Goal: Task Accomplishment & Management: Complete application form

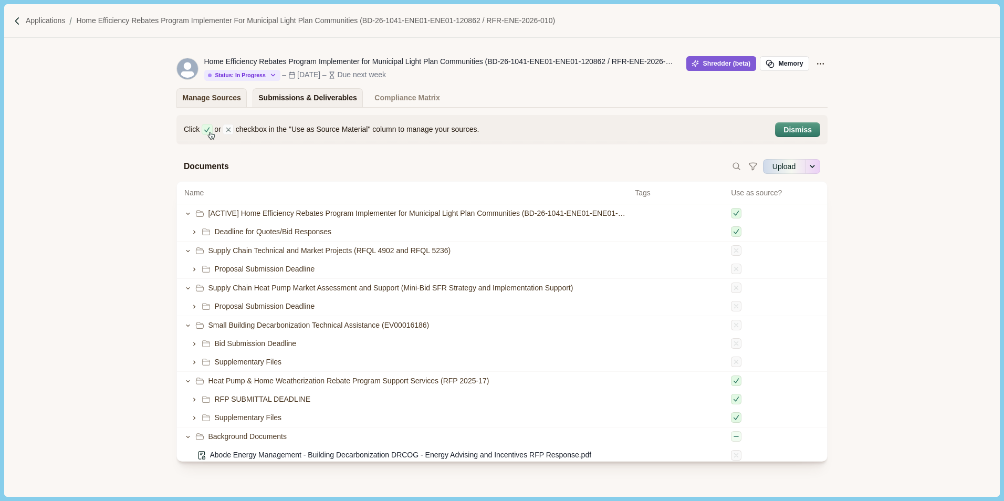
click at [302, 97] on div "Submissions & Deliverables" at bounding box center [307, 98] width 99 height 18
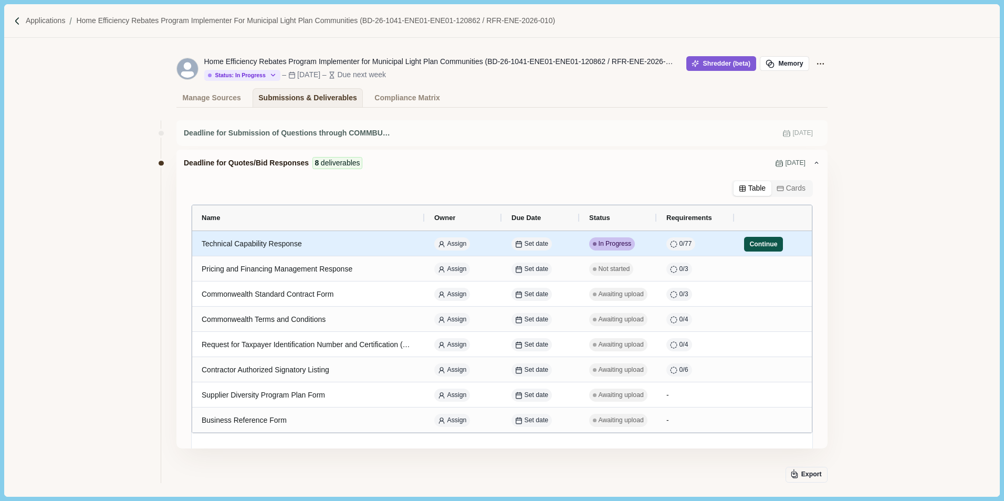
click at [760, 245] on button "Continue" at bounding box center [763, 244] width 39 height 15
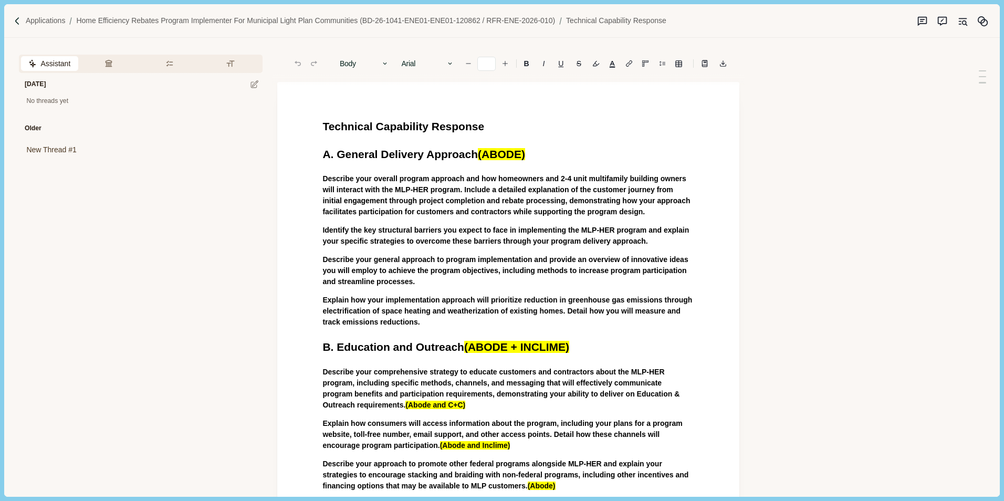
type input "**"
click at [465, 191] on span "Describe your overall program approach and how homeowners and 2-4 unit multifam…" at bounding box center [508, 194] width 370 height 41
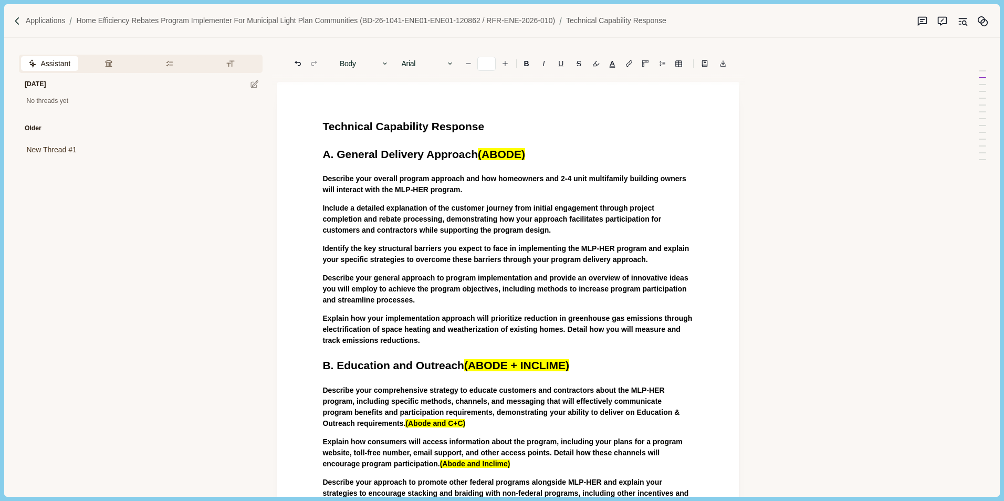
drag, startPoint x: 322, startPoint y: 179, endPoint x: 471, endPoint y: 191, distance: 149.7
click at [491, 212] on button "Answer" at bounding box center [490, 211] width 50 height 15
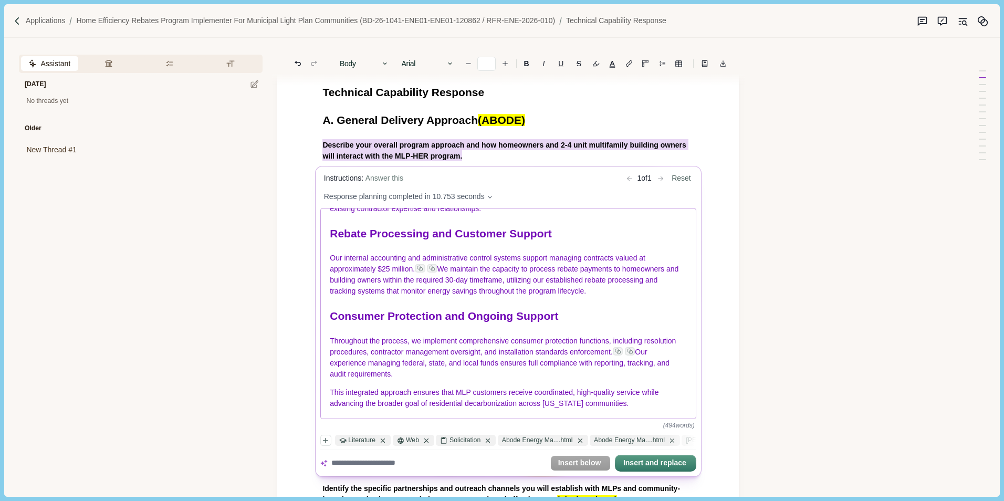
scroll to position [53, 0]
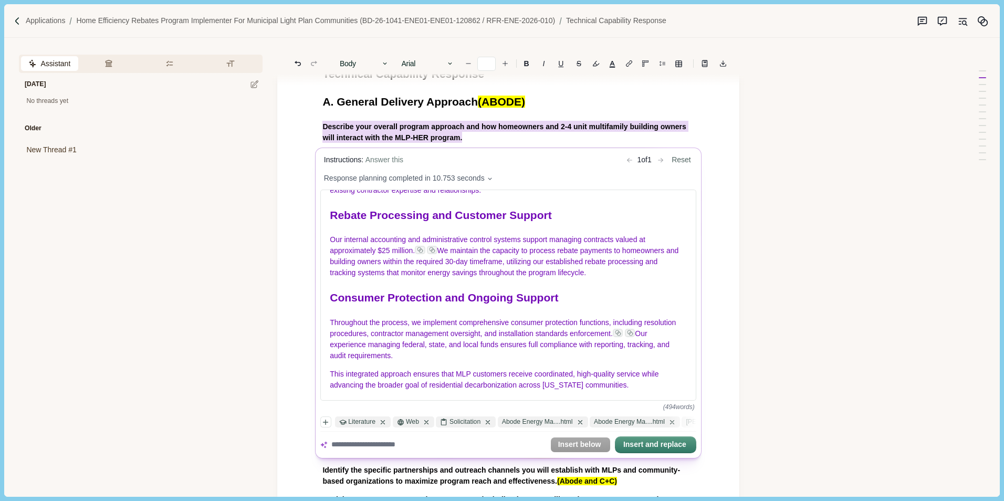
click at [682, 160] on button "Reset" at bounding box center [682, 160] width 27 height 11
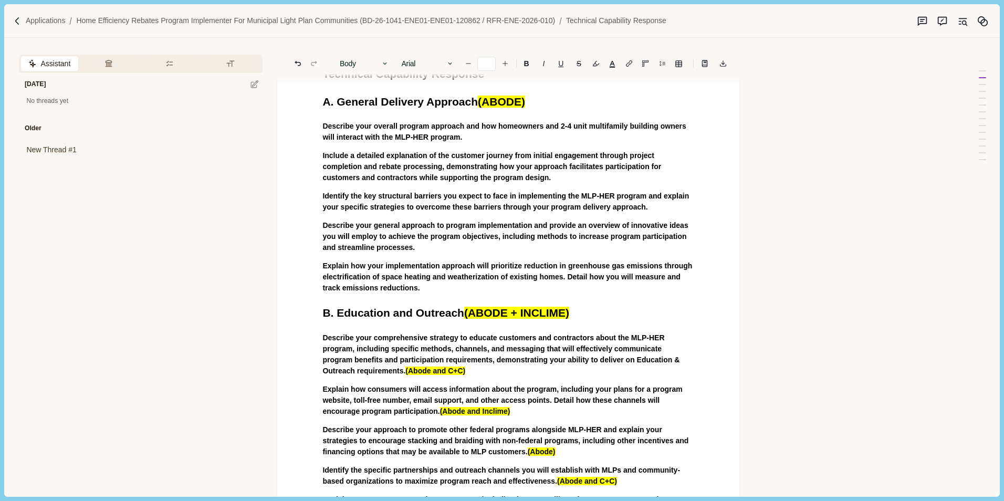
click at [521, 103] on span "(ABODE)" at bounding box center [501, 102] width 47 height 12
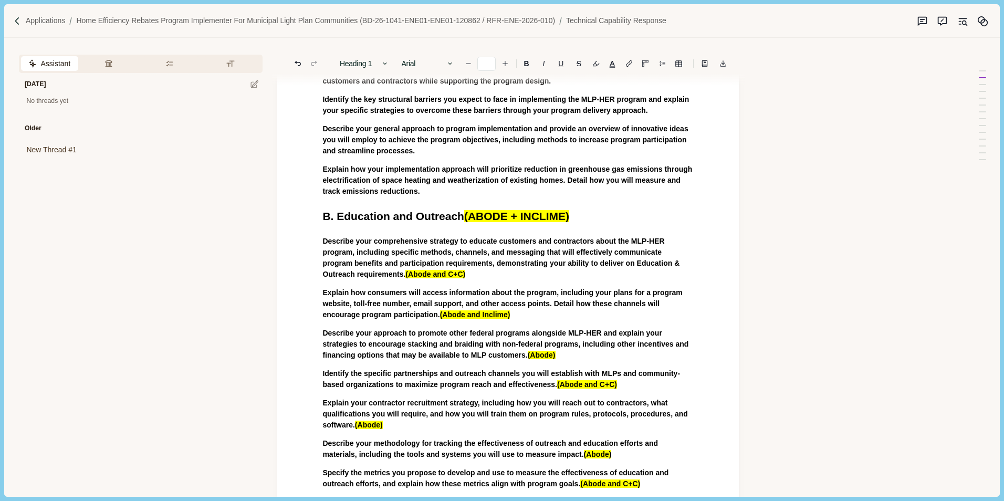
scroll to position [158, 0]
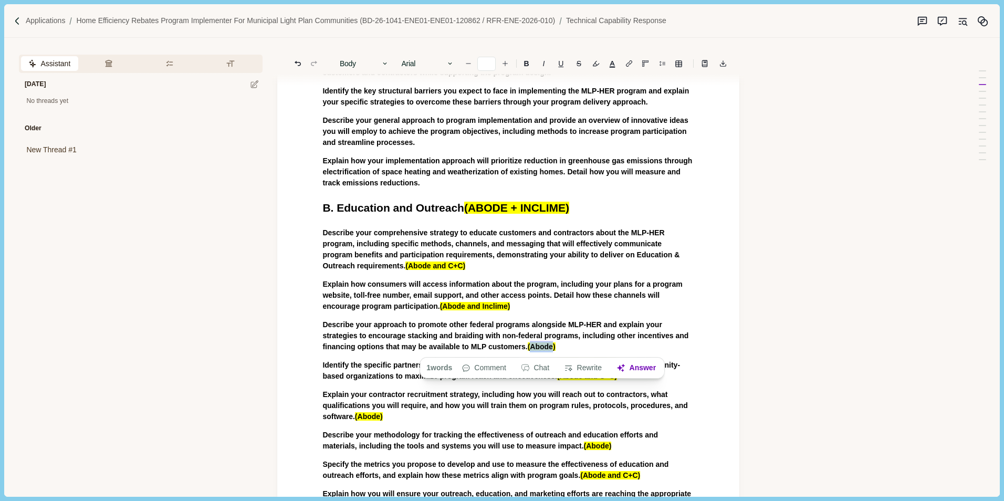
drag, startPoint x: 532, startPoint y: 347, endPoint x: 552, endPoint y: 344, distance: 20.3
click at [552, 344] on span "( Abode )" at bounding box center [542, 346] width 28 height 11
click at [554, 346] on span "(Abode)" at bounding box center [542, 346] width 28 height 8
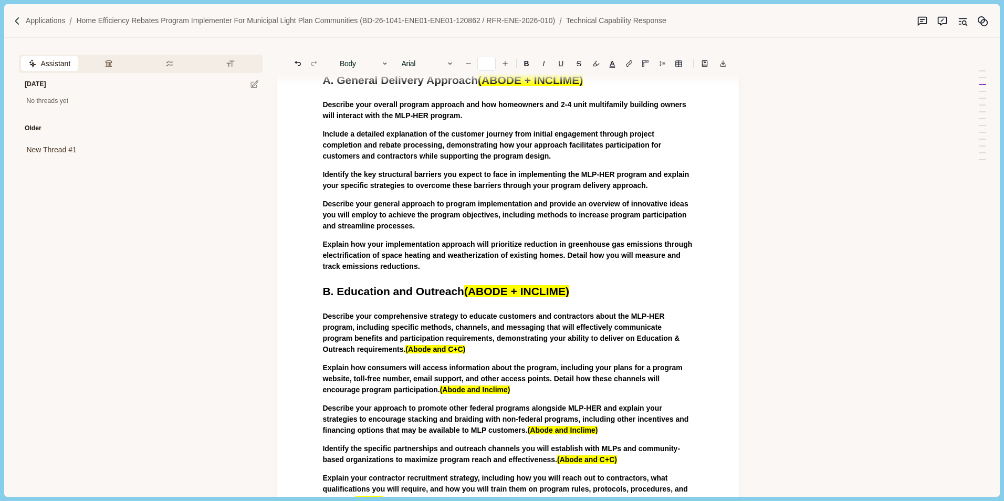
scroll to position [0, 0]
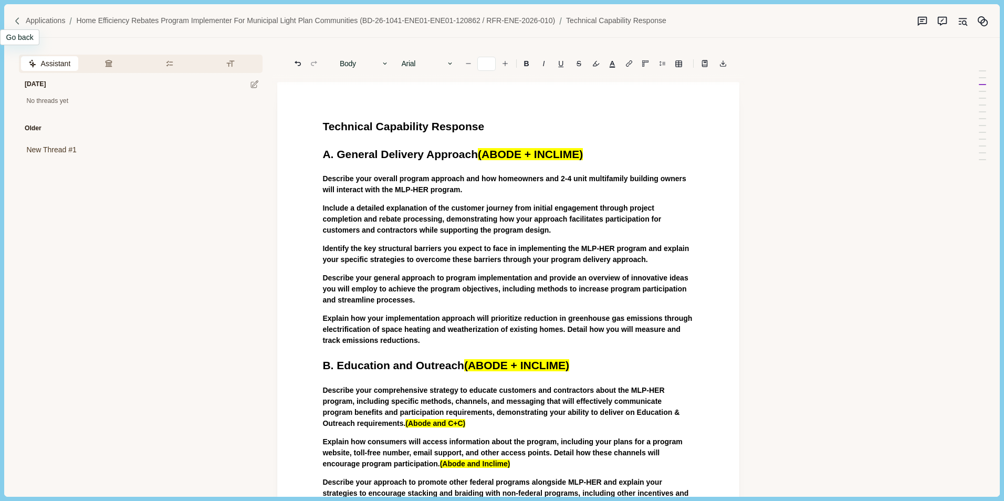
click at [25, 18] on div at bounding box center [19, 21] width 12 height 9
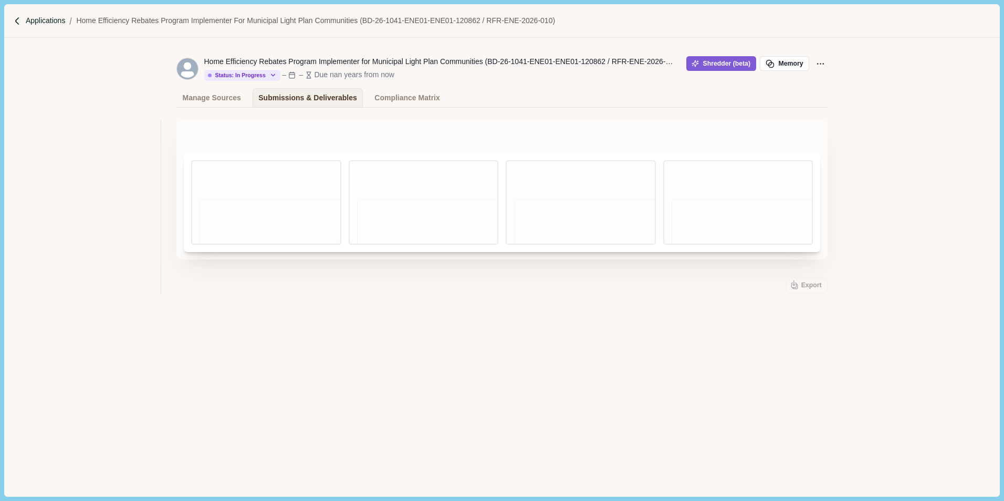
click at [36, 18] on p "Applications" at bounding box center [46, 20] width 40 height 11
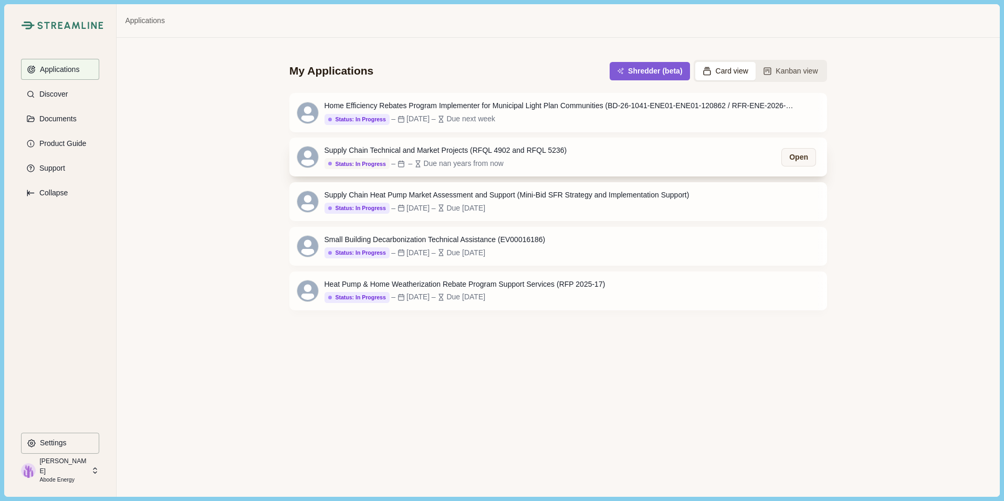
drag, startPoint x: 351, startPoint y: 163, endPoint x: 342, endPoint y: 163, distance: 8.9
click at [342, 163] on div "Status: In Progress" at bounding box center [357, 164] width 58 height 7
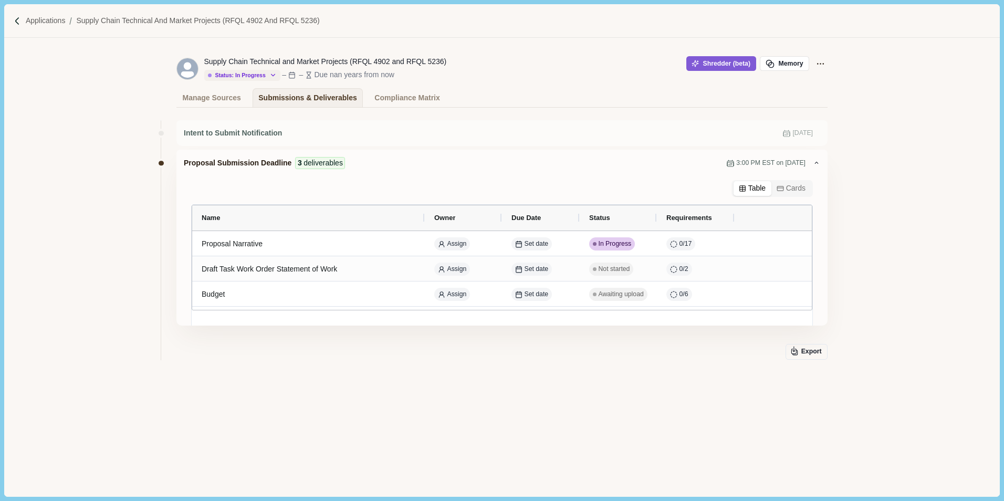
click at [269, 74] on icon "button" at bounding box center [272, 74] width 7 height 7
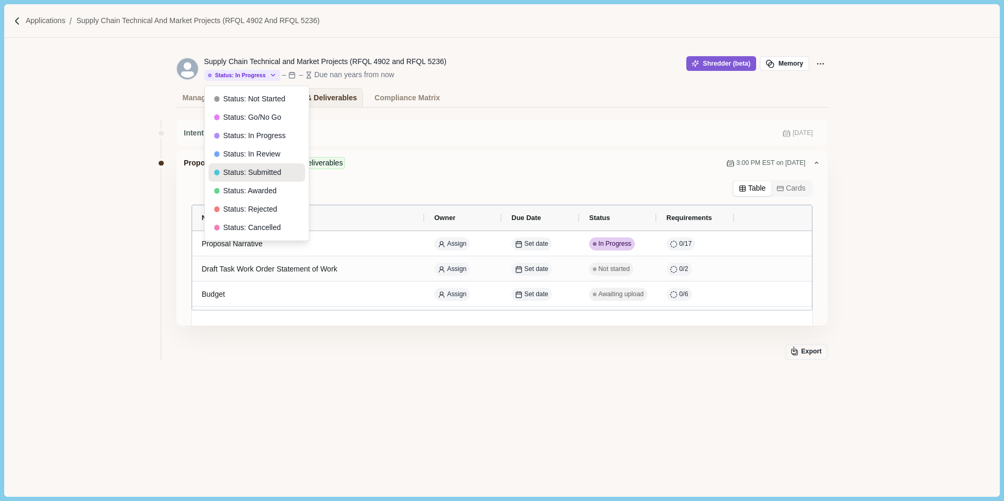
click at [248, 172] on button "Status: Submitted" at bounding box center [257, 172] width 97 height 18
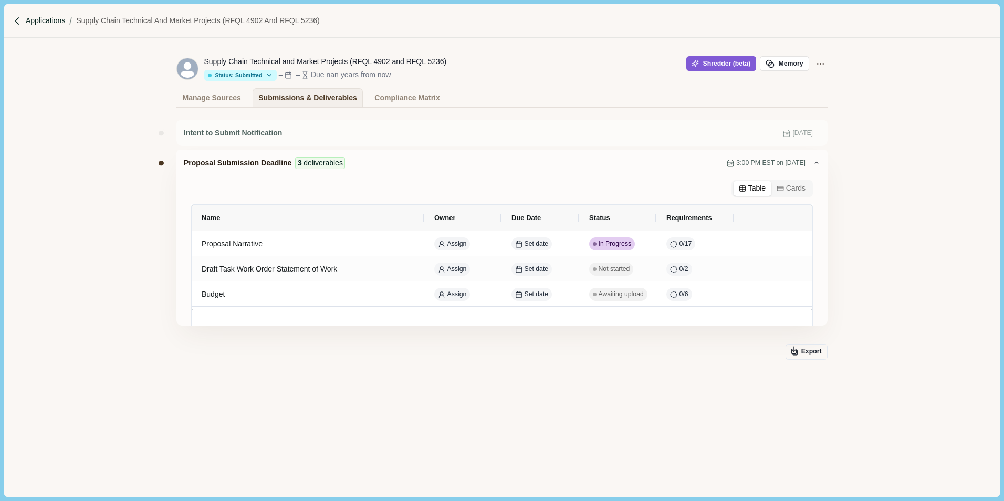
click at [38, 19] on p "Applications" at bounding box center [46, 20] width 40 height 11
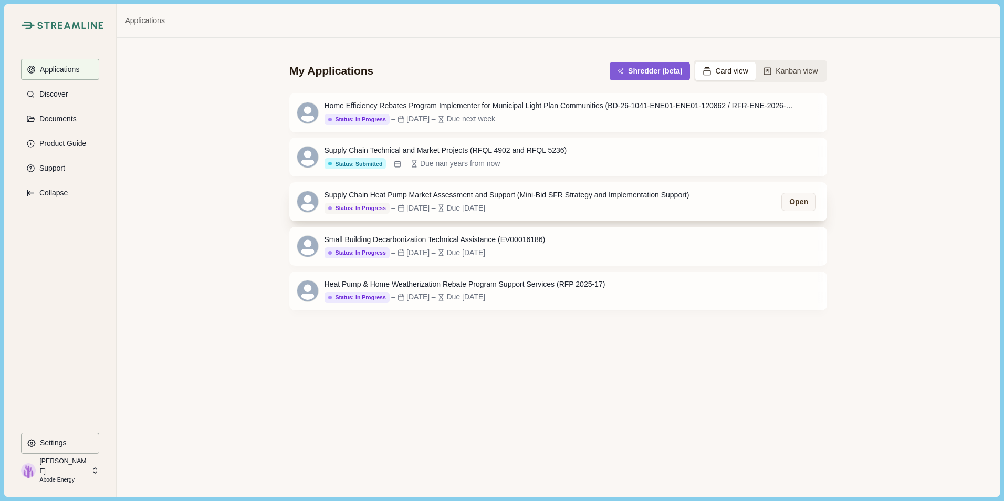
click at [365, 209] on div "Status: In Progress" at bounding box center [357, 208] width 58 height 7
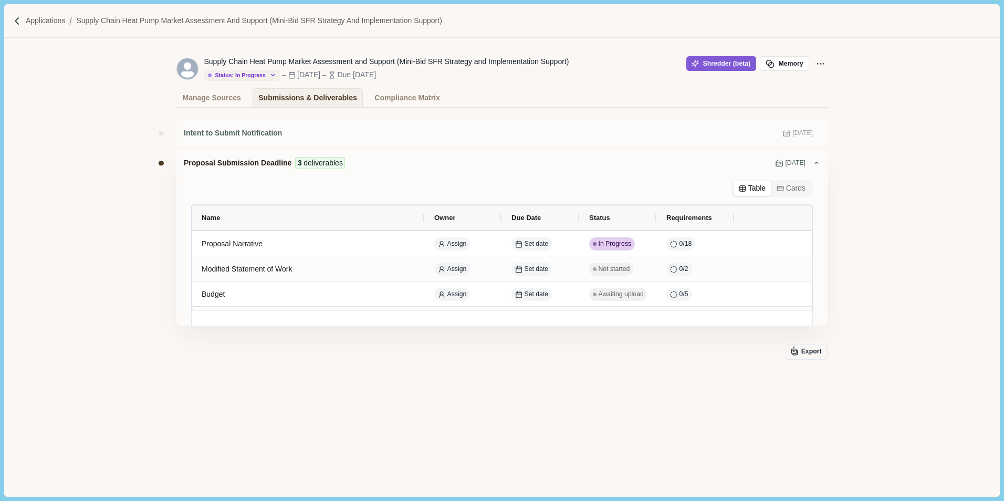
click at [269, 74] on icon "button" at bounding box center [272, 74] width 7 height 7
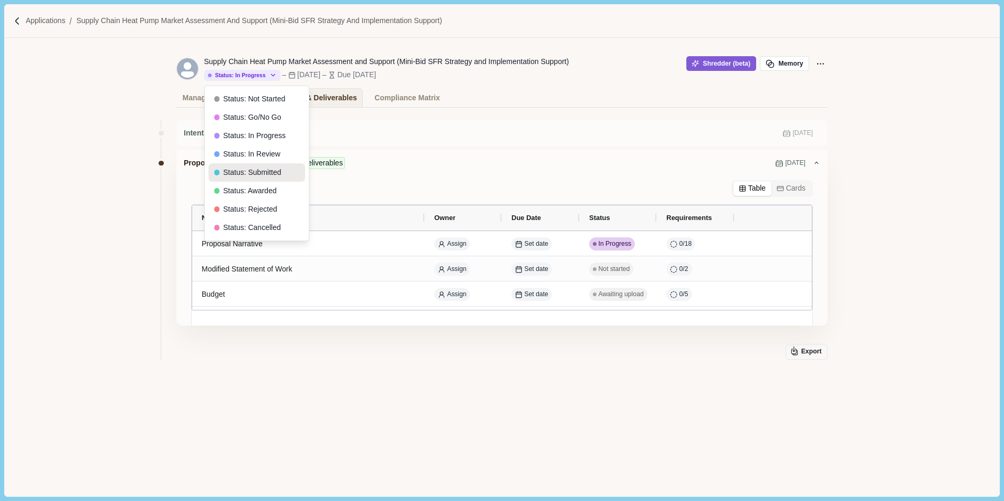
click at [258, 171] on button "Status: Submitted" at bounding box center [257, 172] width 97 height 18
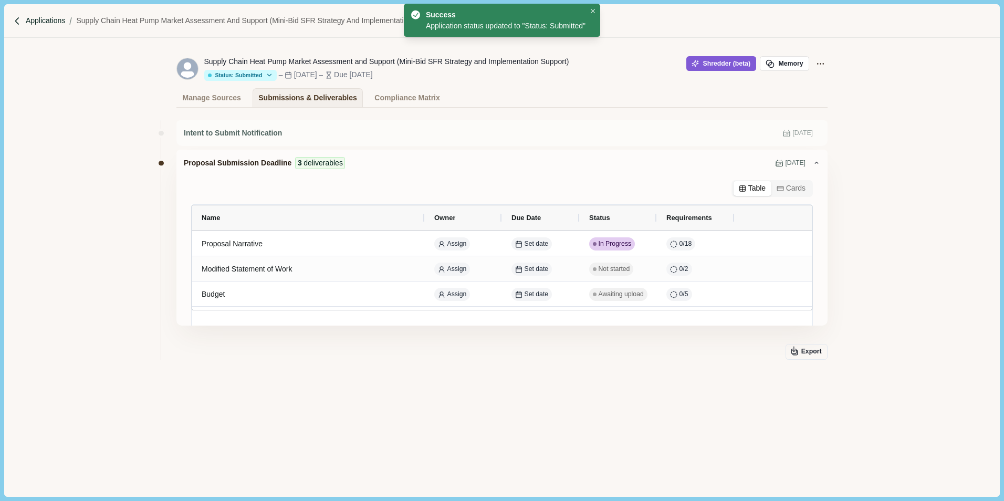
click at [33, 19] on p "Applications" at bounding box center [46, 20] width 40 height 11
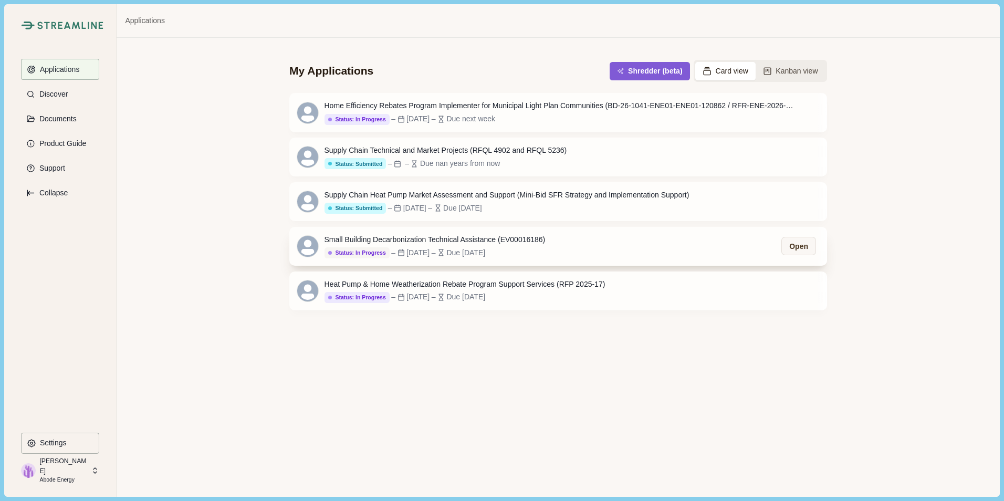
click at [375, 254] on div "Status: In Progress" at bounding box center [357, 253] width 58 height 7
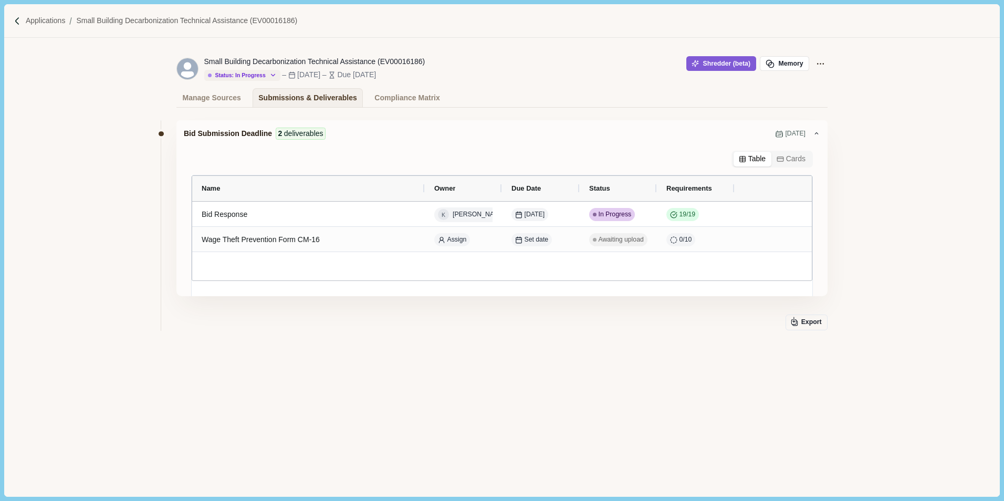
click at [269, 72] on icon "button" at bounding box center [272, 74] width 7 height 7
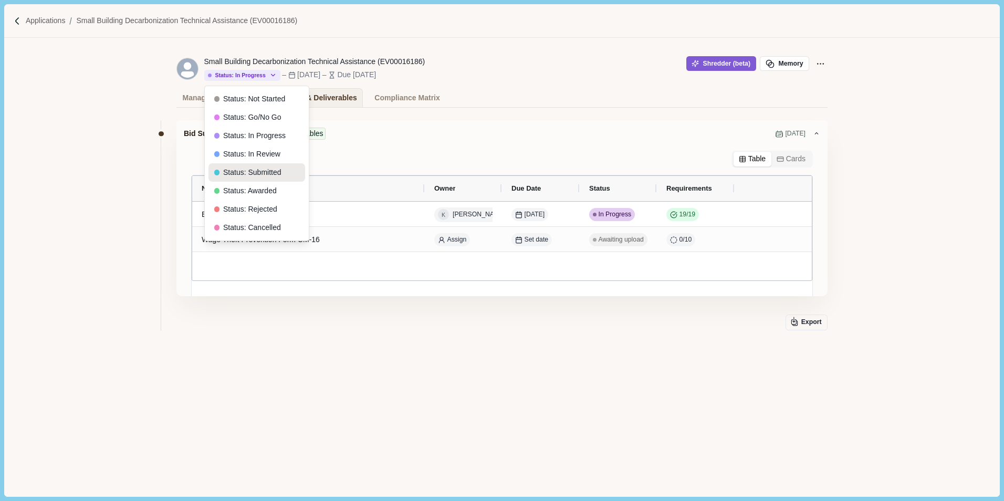
click at [264, 170] on button "Status: Submitted" at bounding box center [257, 172] width 97 height 18
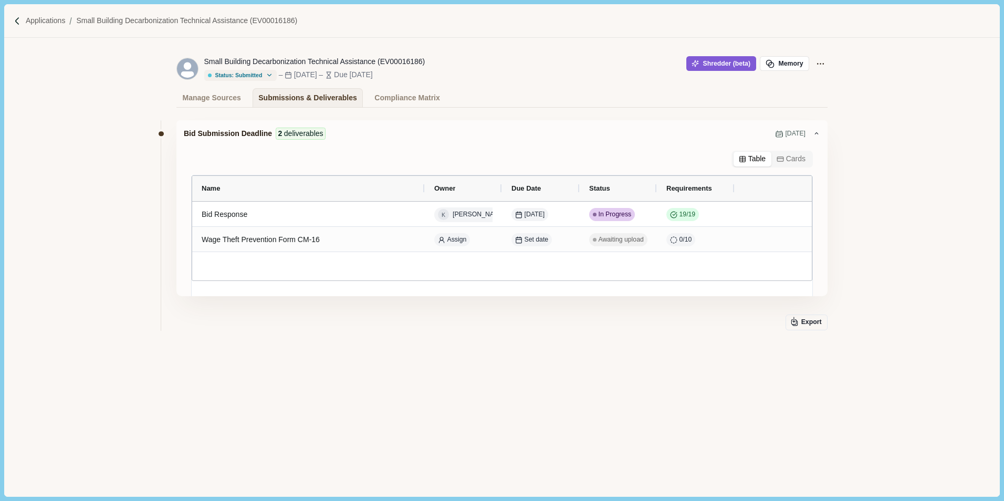
click at [266, 72] on icon "button" at bounding box center [269, 74] width 7 height 7
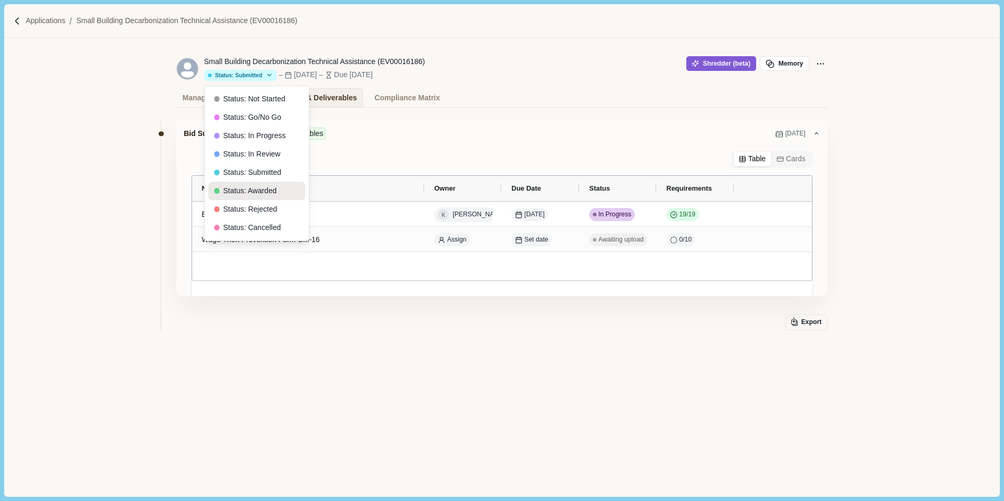
click at [256, 188] on button "Status: Awarded" at bounding box center [257, 191] width 97 height 18
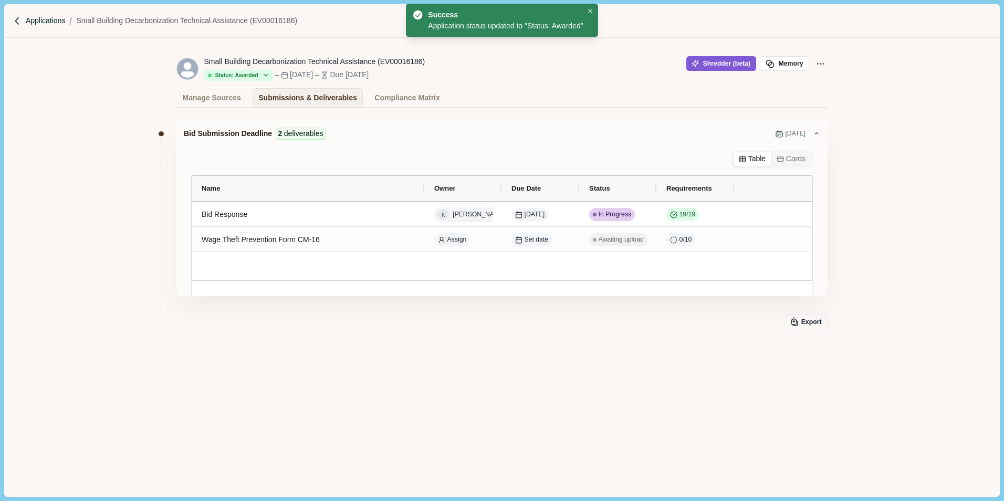
click at [37, 18] on p "Applications" at bounding box center [46, 20] width 40 height 11
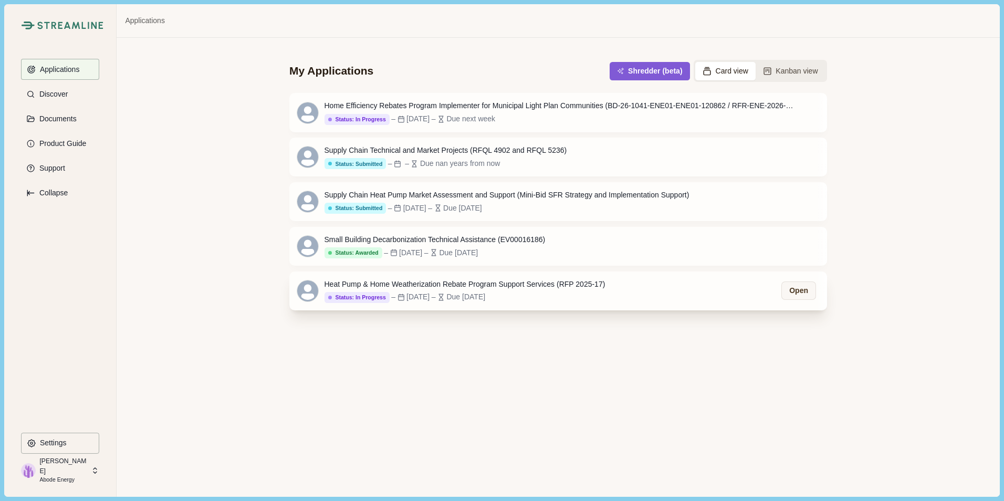
click at [401, 287] on div "Heat Pump & Home Weatherization Rebate Program Support Services (RFP 2025-17)" at bounding box center [465, 284] width 281 height 11
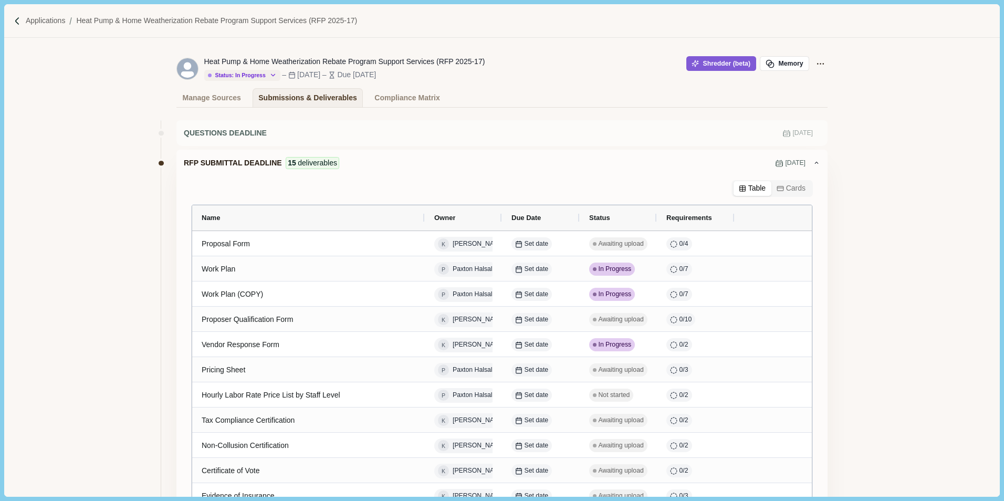
click at [269, 73] on icon "button" at bounding box center [272, 74] width 7 height 7
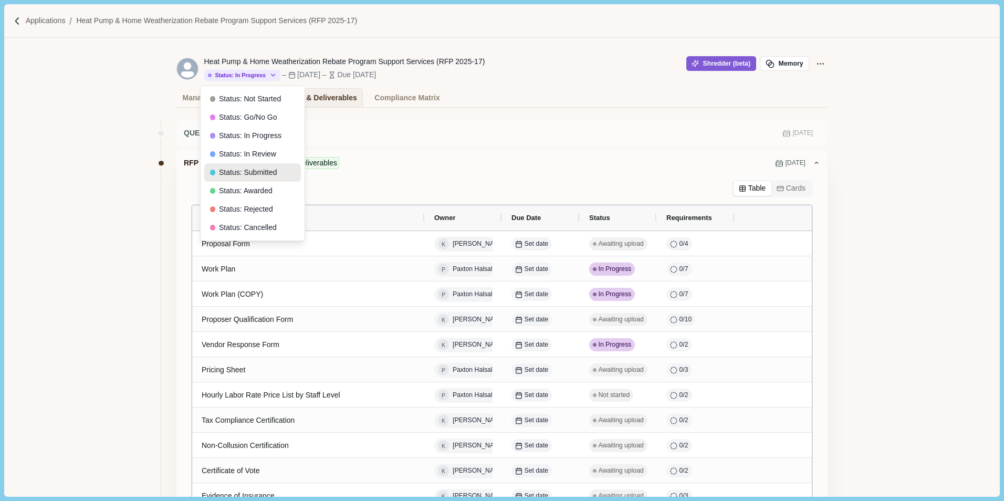
click at [256, 172] on button "Status: Submitted" at bounding box center [252, 172] width 97 height 18
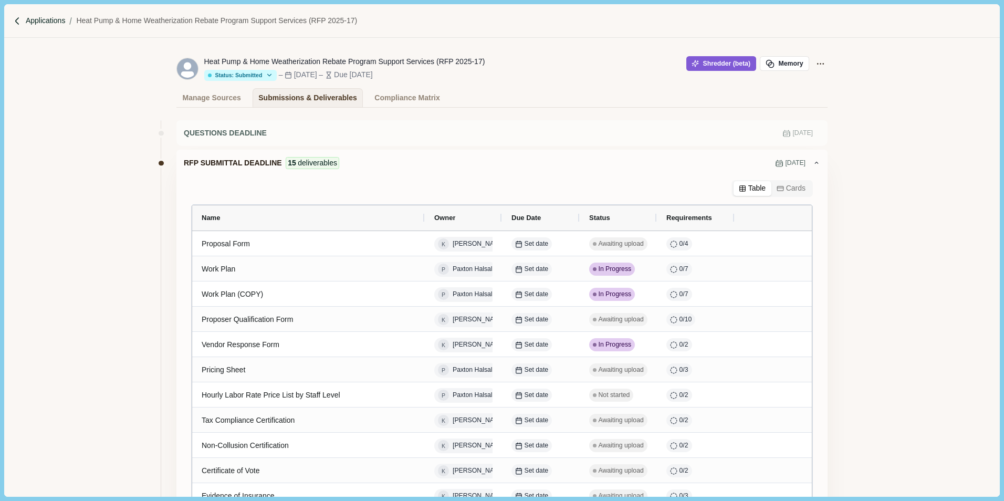
click at [50, 19] on p "Applications" at bounding box center [46, 20] width 40 height 11
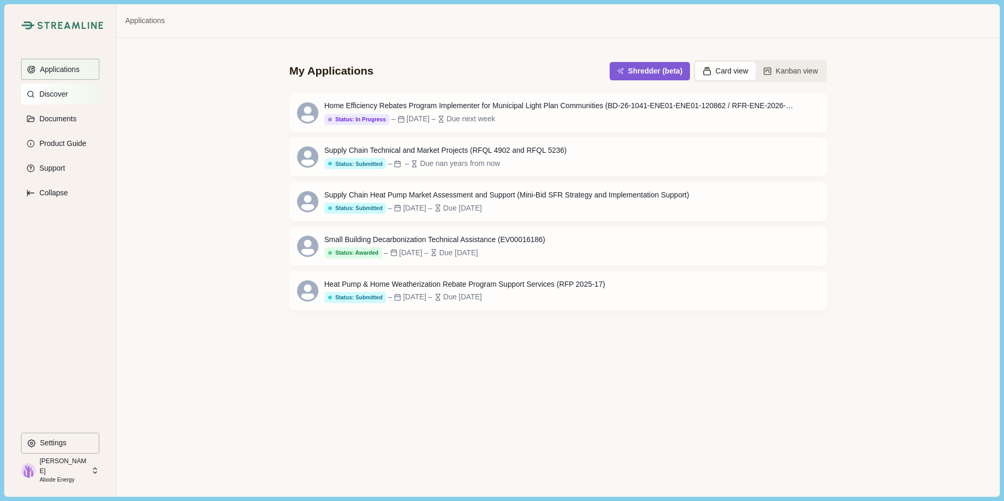
click at [66, 93] on p "Discover" at bounding box center [52, 94] width 32 height 9
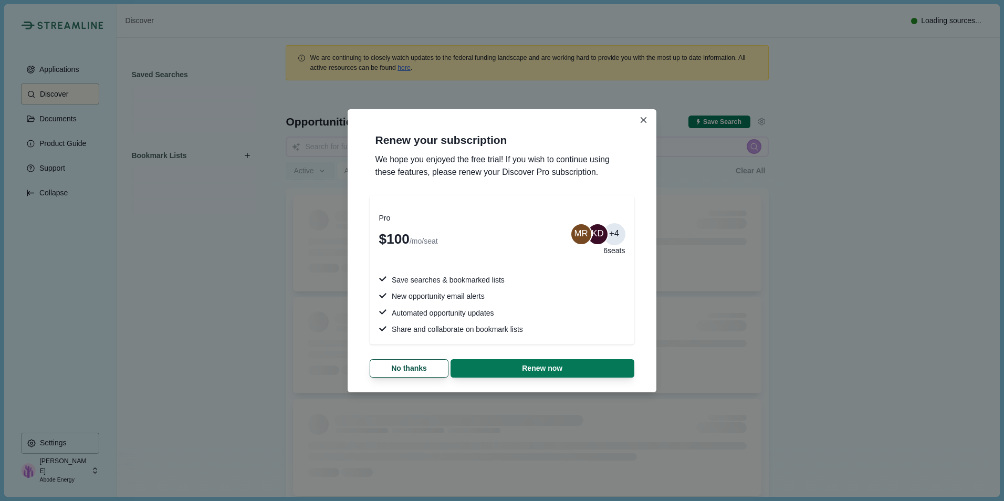
click at [642, 120] on icon "Close" at bounding box center [644, 120] width 6 height 6
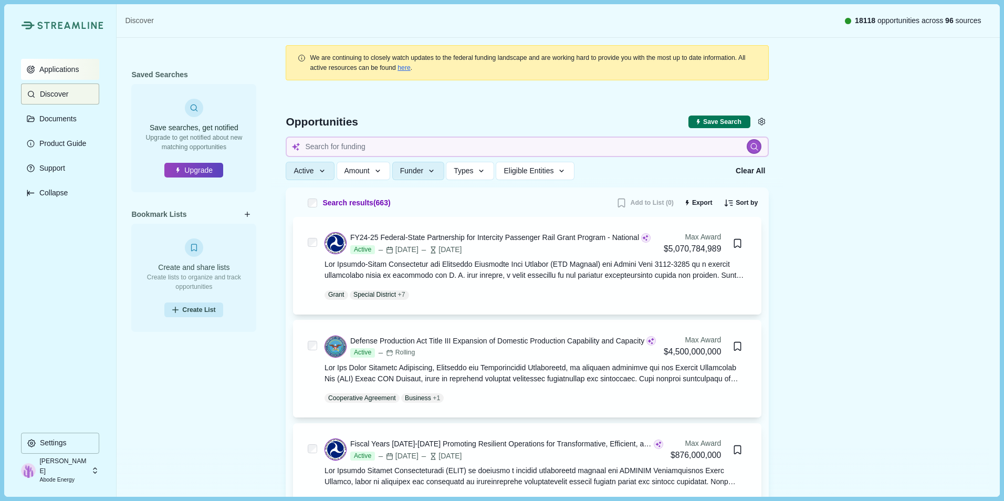
click at [68, 73] on p "Applications" at bounding box center [58, 69] width 44 height 9
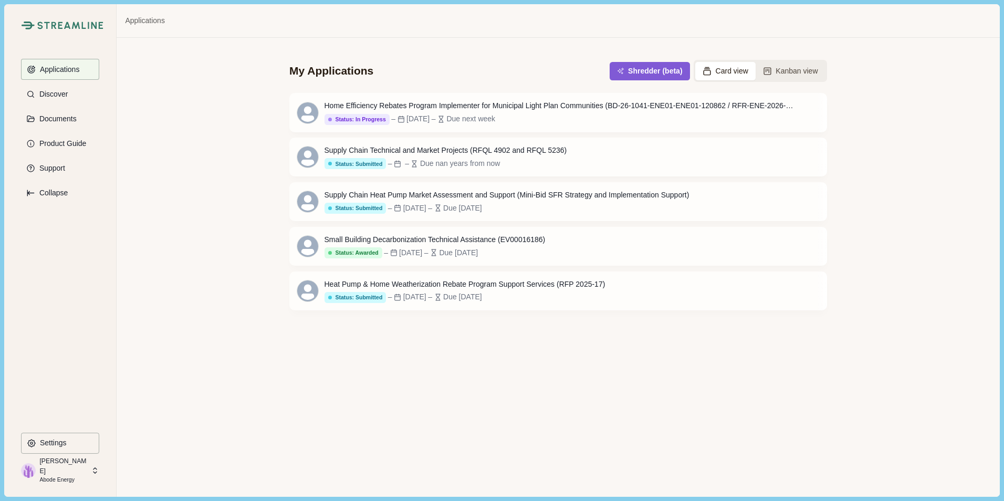
click at [81, 467] on div "[PERSON_NAME] Abode Energy" at bounding box center [55, 470] width 69 height 19
click at [306, 394] on div "My Applications Shredder (beta) Card view Kanban view Home Efficiency Rebates P…" at bounding box center [558, 267] width 883 height 459
click at [46, 469] on p "[PERSON_NAME]" at bounding box center [63, 465] width 48 height 19
click at [60, 440] on p "Settings" at bounding box center [51, 443] width 30 height 9
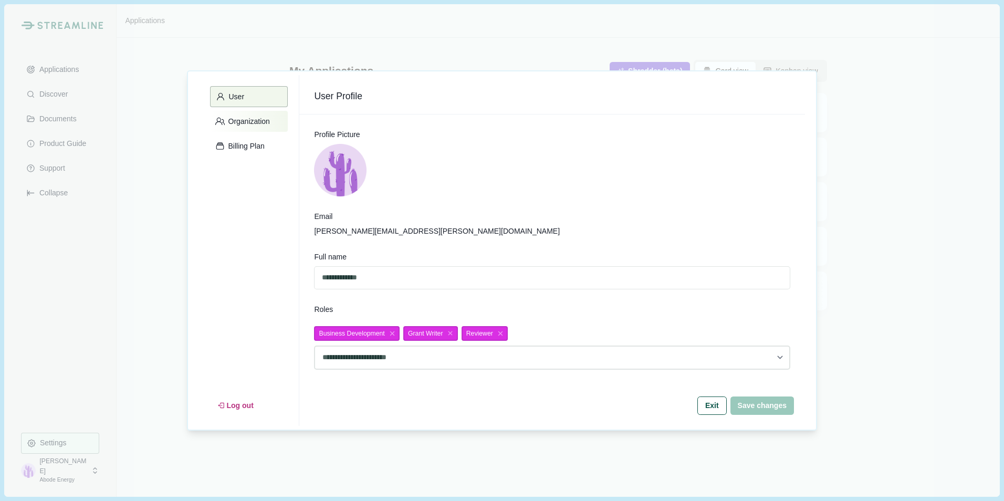
click at [256, 117] on p "Organization" at bounding box center [247, 121] width 45 height 9
select select "*****"
select select "******"
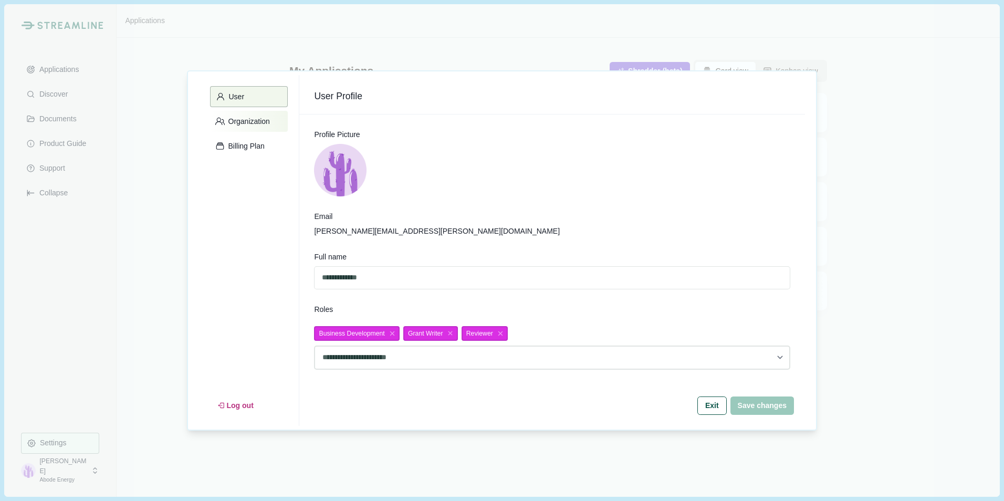
select select "******"
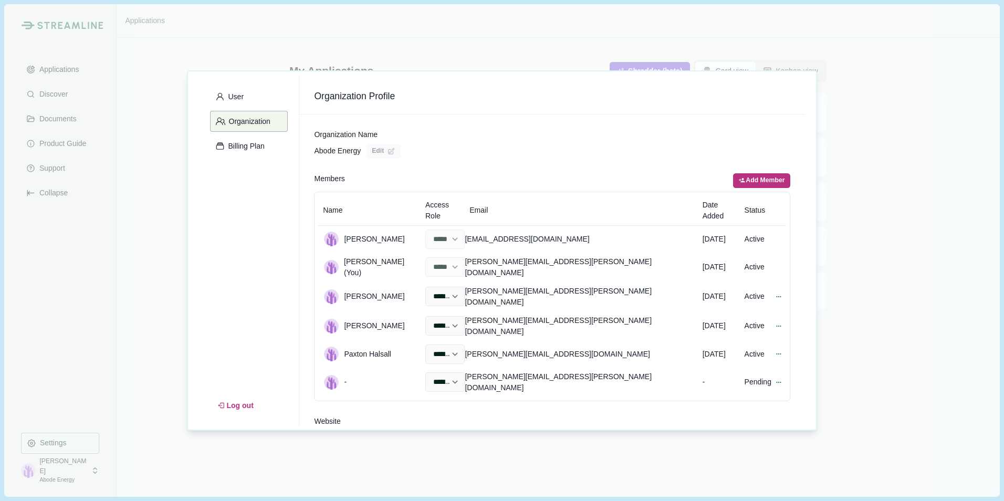
click at [760, 179] on button "Add Member" at bounding box center [761, 180] width 57 height 15
select select "******"
select select "*****"
select select "******"
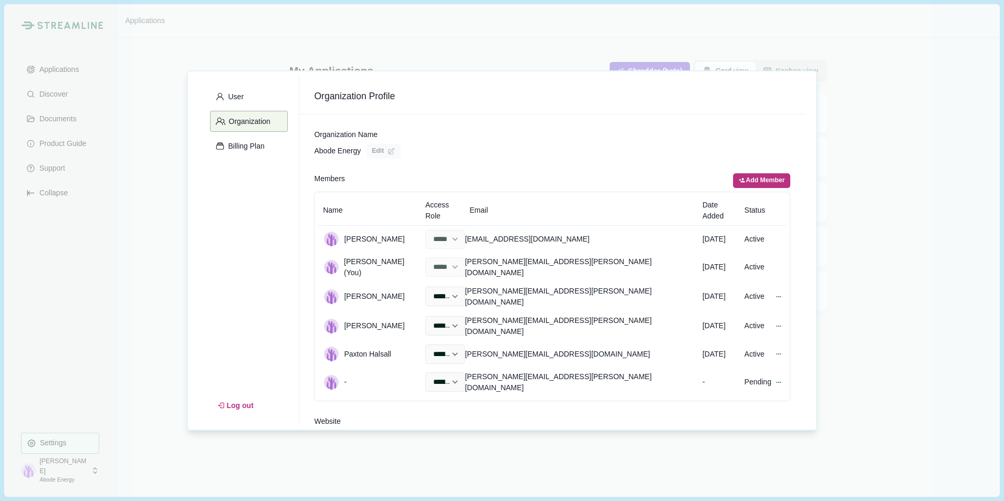
select select "******"
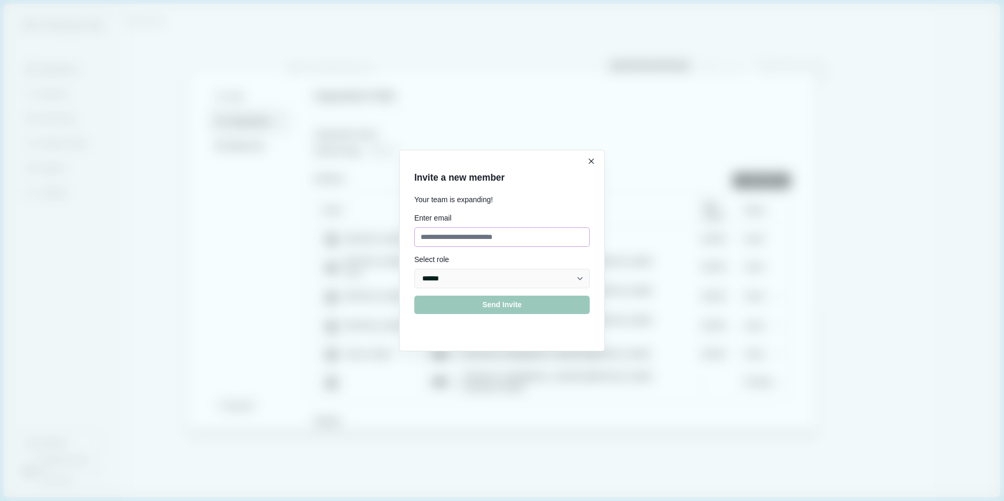
select select "*****"
select select "******"
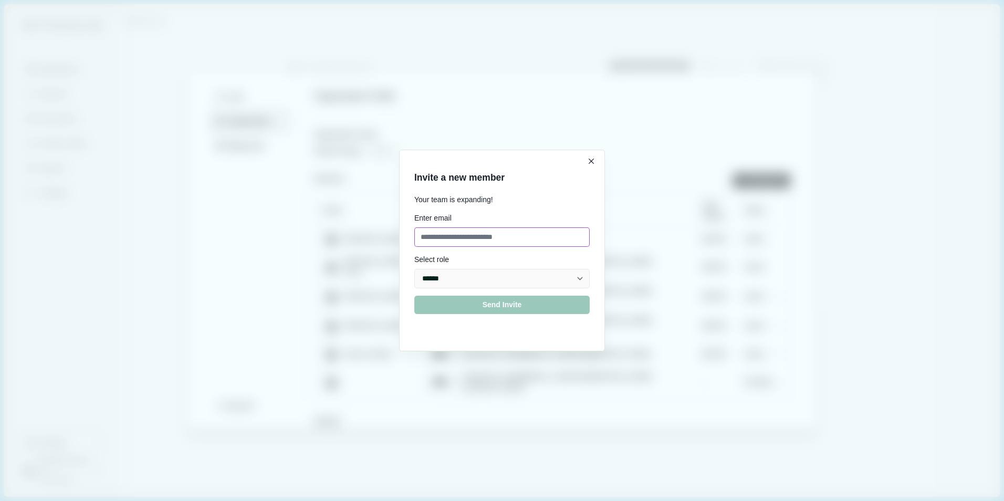
click at [442, 238] on input at bounding box center [501, 236] width 175 height 19
type input "**********"
click at [498, 305] on button "Send Invite" at bounding box center [501, 305] width 175 height 18
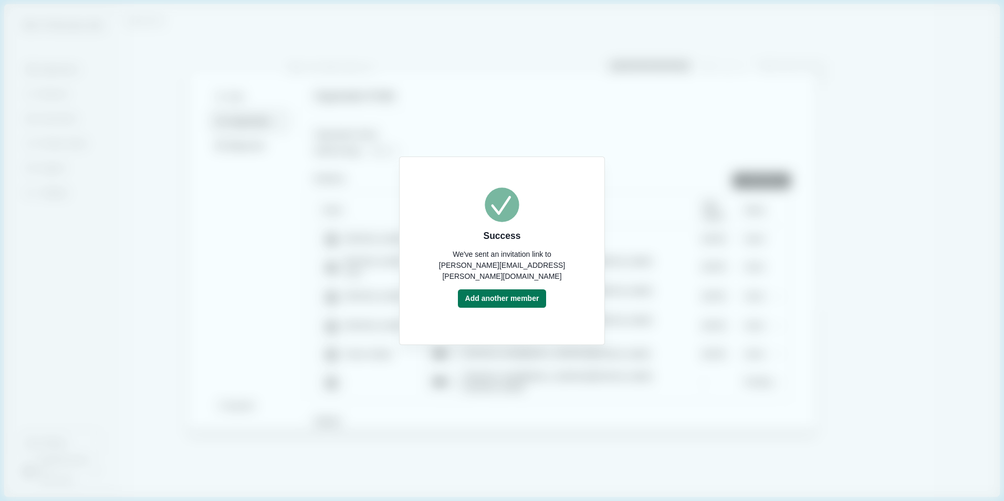
select select "*****"
select select "******"
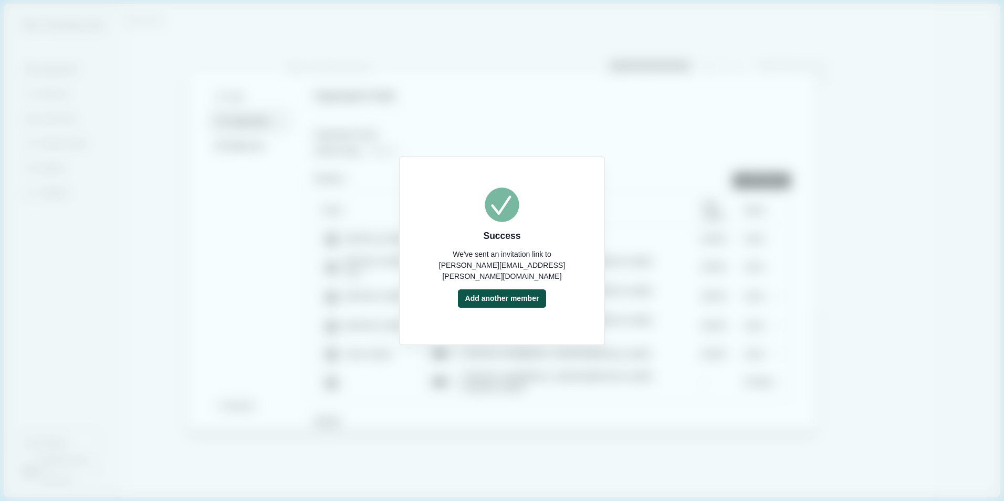
click at [503, 292] on button "Add another member" at bounding box center [502, 298] width 89 height 18
select select "******"
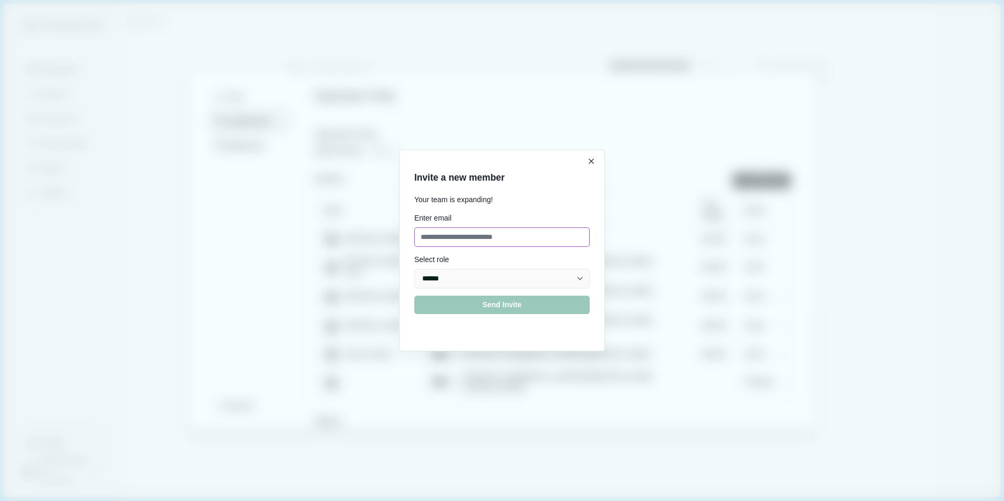
click at [432, 237] on input at bounding box center [501, 236] width 175 height 19
type input "**********"
click at [472, 303] on button "Send Invite" at bounding box center [501, 305] width 175 height 18
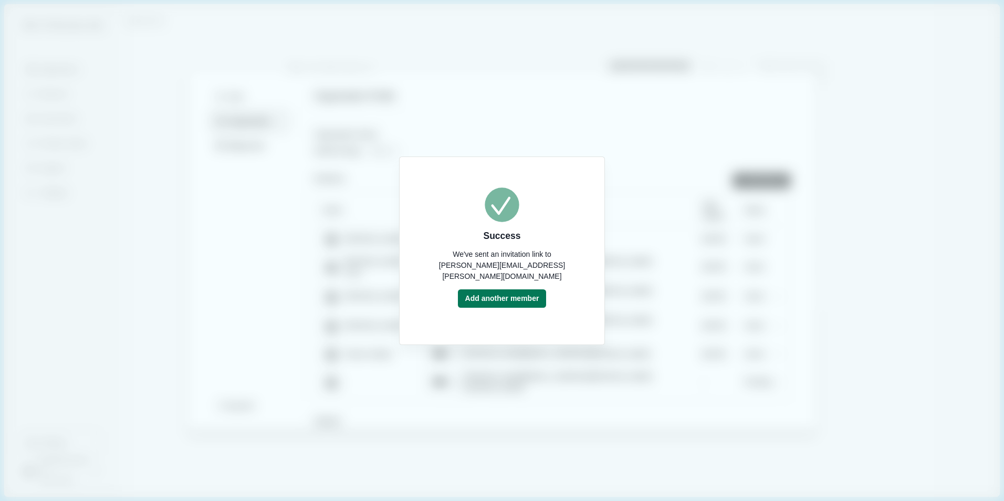
select select "******"
select select "*****"
select select "******"
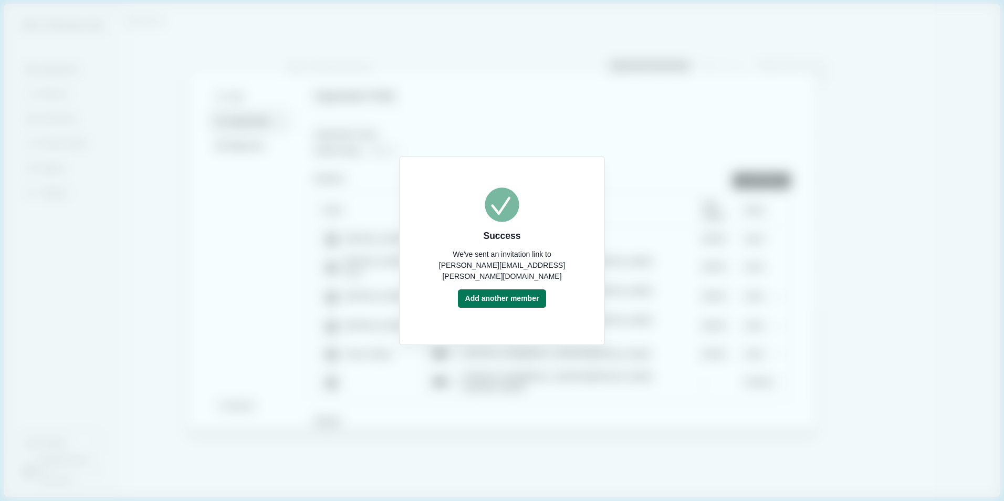
select select "******"
drag, startPoint x: 714, startPoint y: 198, endPoint x: 404, endPoint y: 162, distance: 311.9
click at [714, 196] on div "Success We've sent an invitation link to [PERSON_NAME][EMAIL_ADDRESS][PERSON_NA…" at bounding box center [502, 250] width 1004 height 501
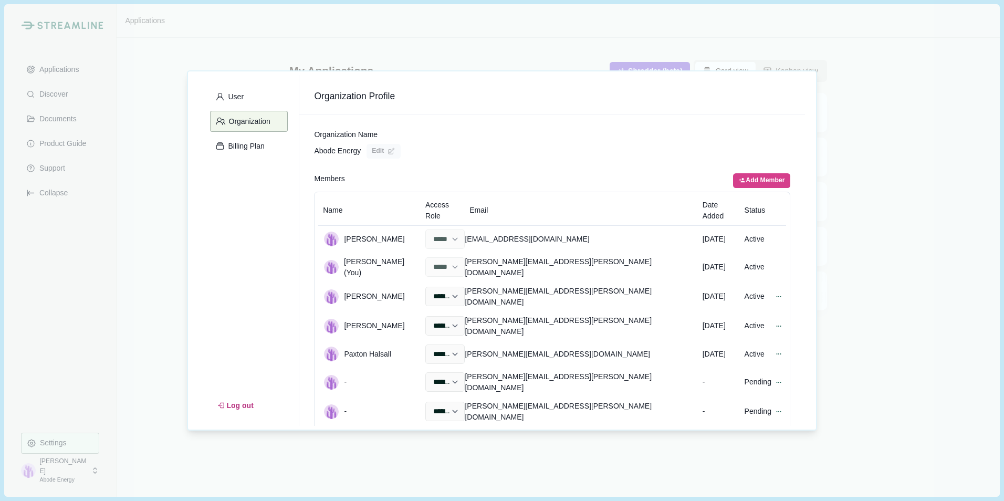
select select "*****"
select select "******"
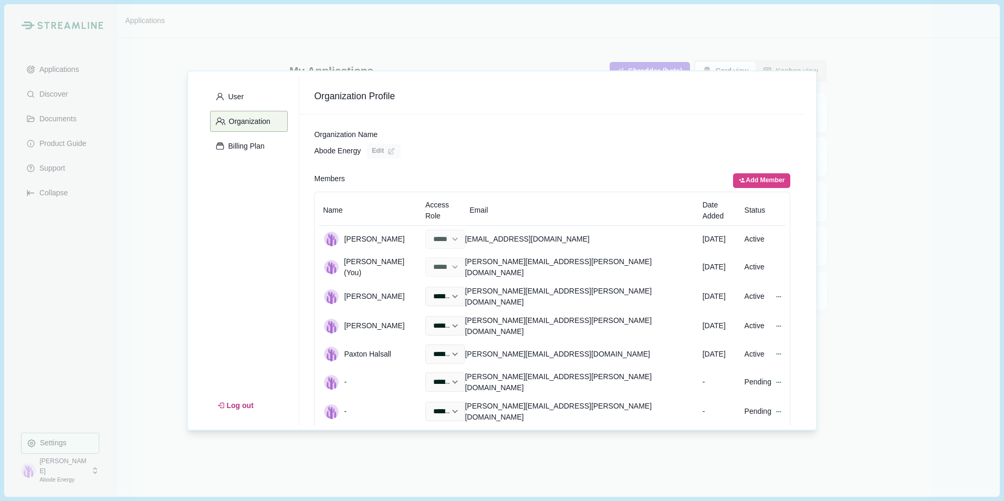
select select "******"
click at [119, 380] on div "User Organization Billing Plan Log out Organization Profile Organization Name A…" at bounding box center [502, 250] width 1004 height 501
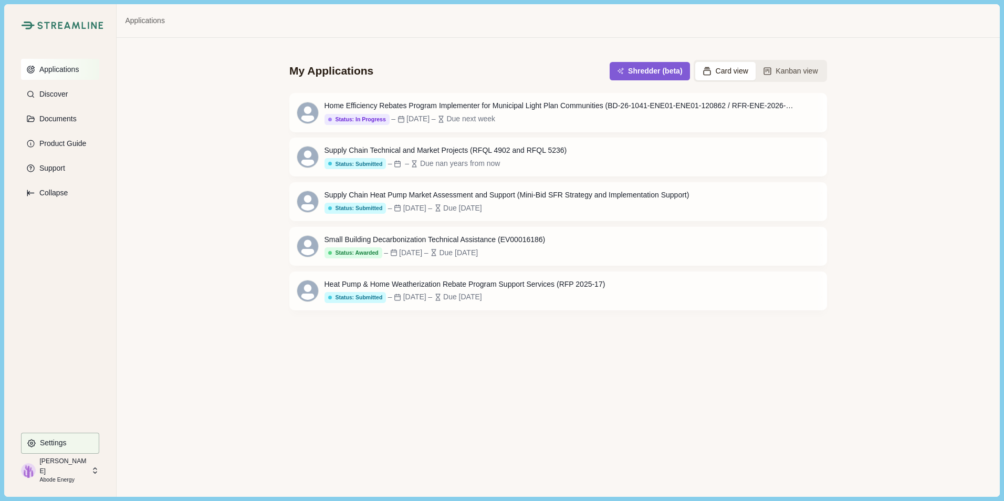
click at [62, 70] on p "Applications" at bounding box center [58, 69] width 44 height 9
click at [800, 110] on button "Open" at bounding box center [799, 112] width 33 height 17
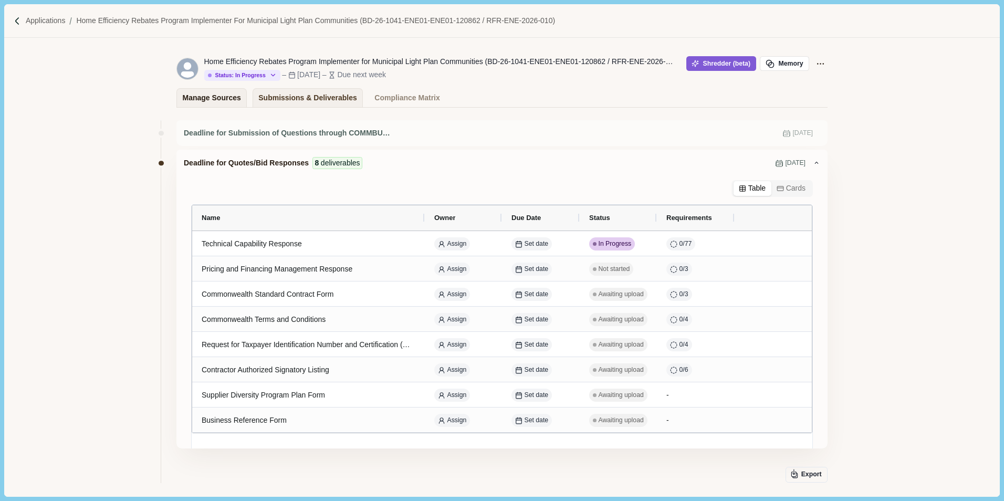
click at [214, 99] on div "Manage Sources" at bounding box center [212, 98] width 58 height 18
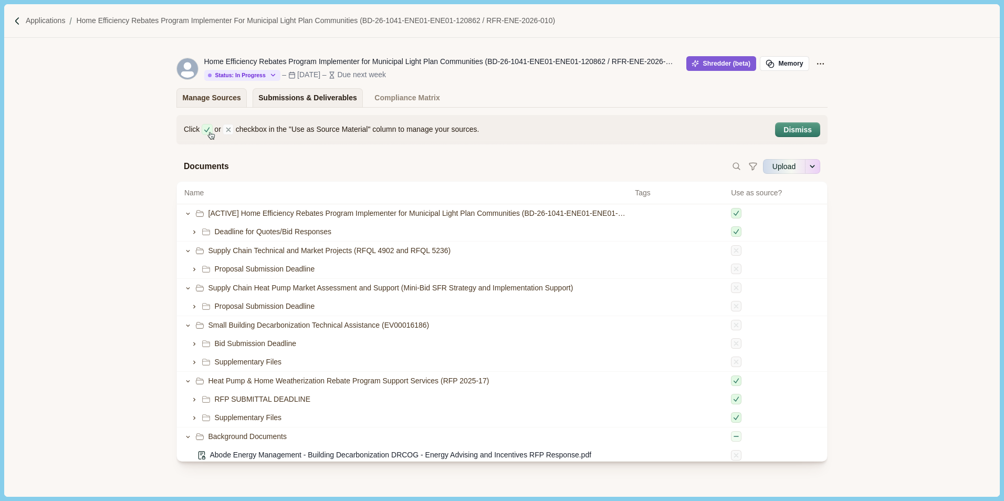
click at [282, 99] on div "Submissions & Deliverables" at bounding box center [307, 98] width 99 height 18
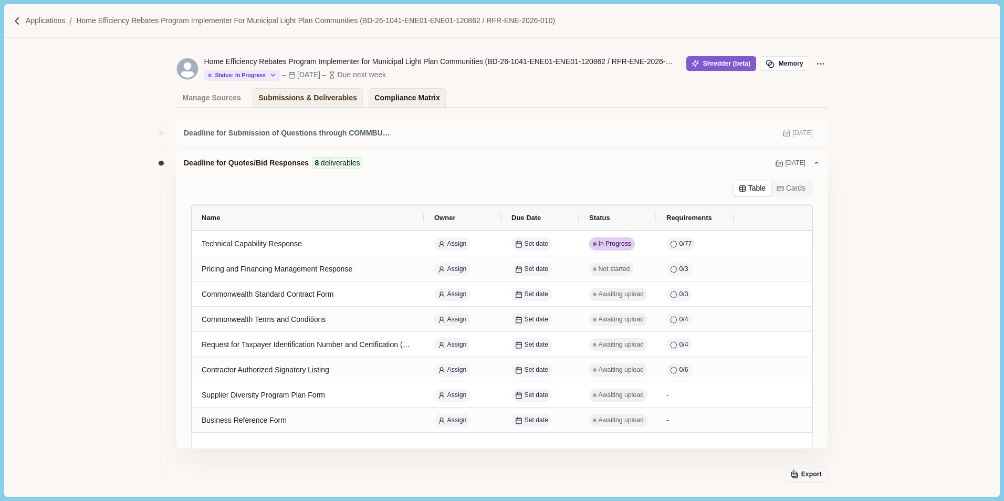
click at [408, 99] on div "Compliance Matrix" at bounding box center [407, 98] width 65 height 18
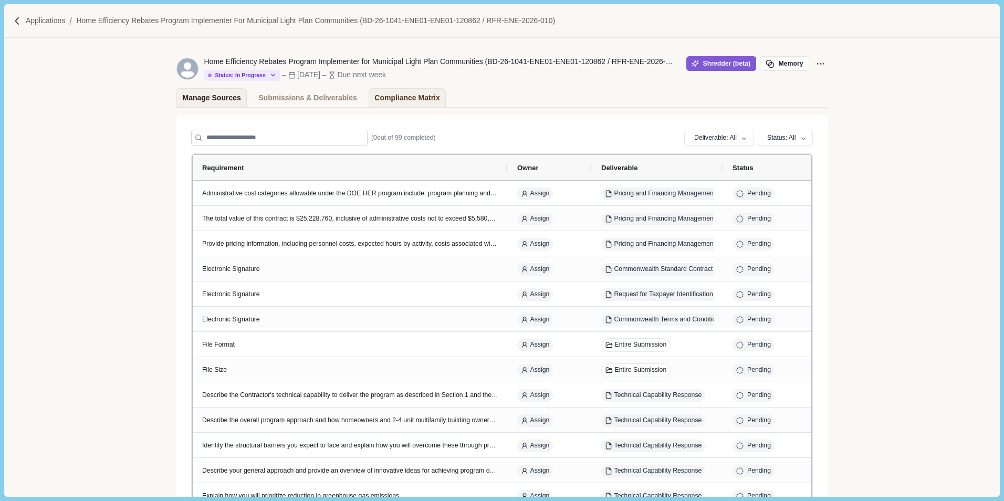
click at [217, 99] on div "Manage Sources" at bounding box center [212, 98] width 58 height 18
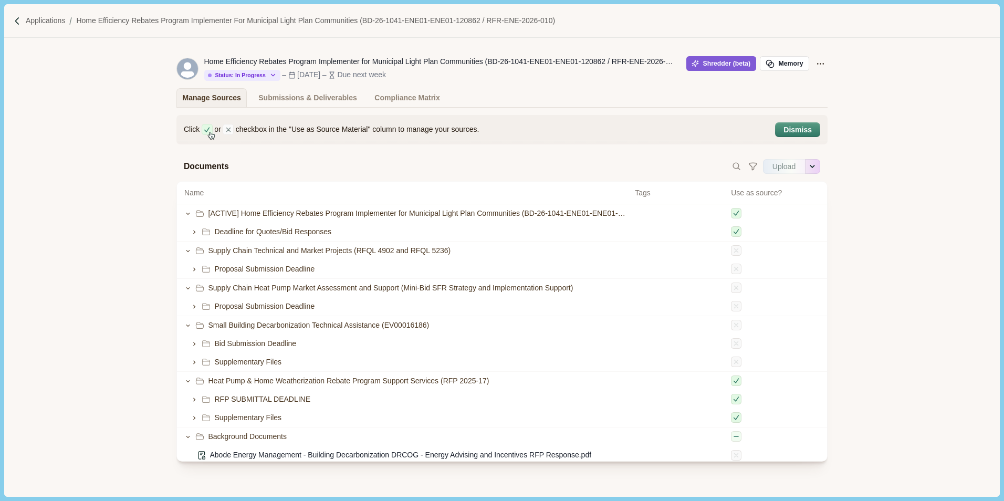
click at [814, 163] on button "See more options" at bounding box center [813, 166] width 15 height 17
click at [811, 169] on icon "See more options" at bounding box center [812, 166] width 6 height 6
click at [782, 168] on button "Upload" at bounding box center [784, 166] width 42 height 17
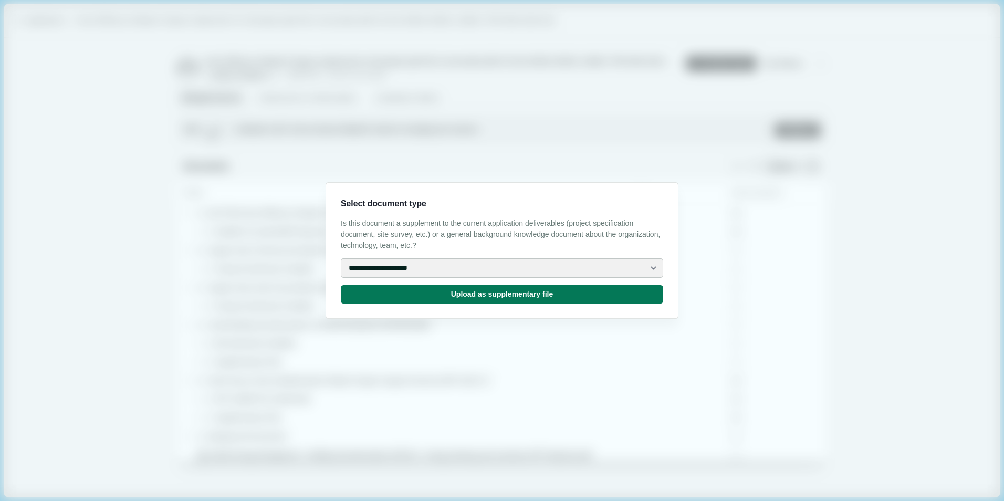
click at [659, 266] on select "**********" at bounding box center [502, 267] width 323 height 19
click at [752, 212] on div "**********" at bounding box center [502, 250] width 1004 height 501
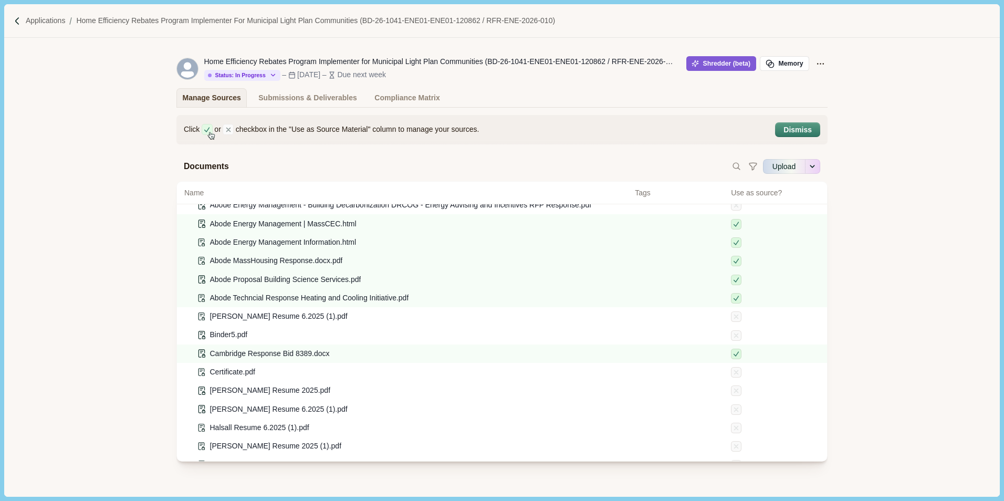
scroll to position [234, 0]
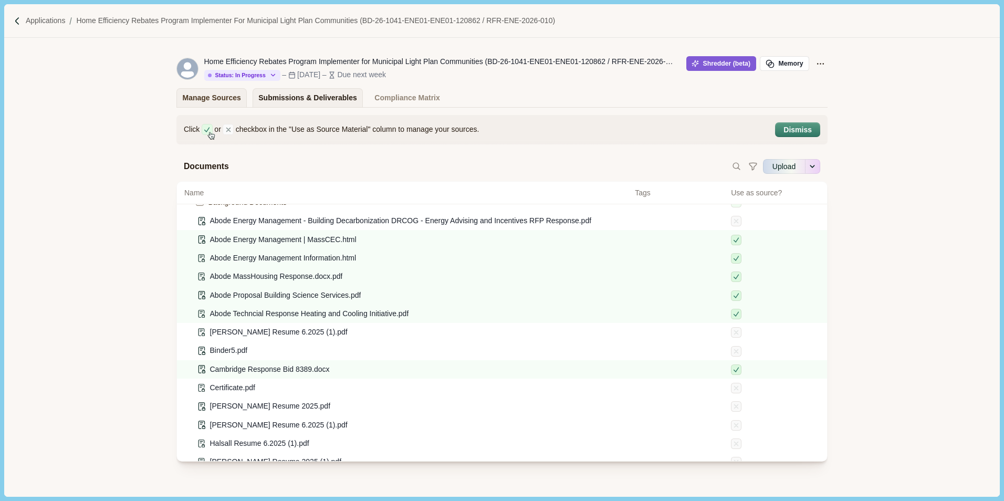
click at [289, 98] on div "Submissions & Deliverables" at bounding box center [307, 98] width 99 height 18
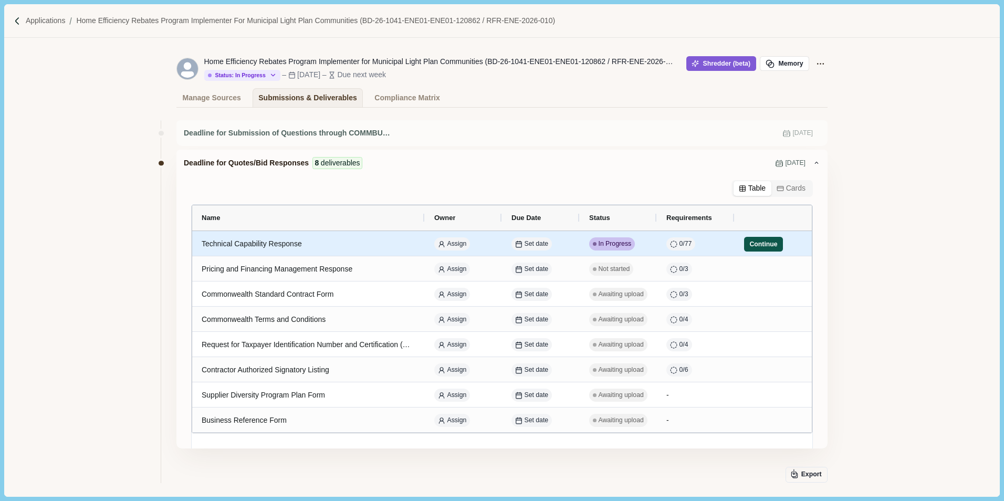
click at [760, 242] on button "Continue" at bounding box center [763, 244] width 39 height 15
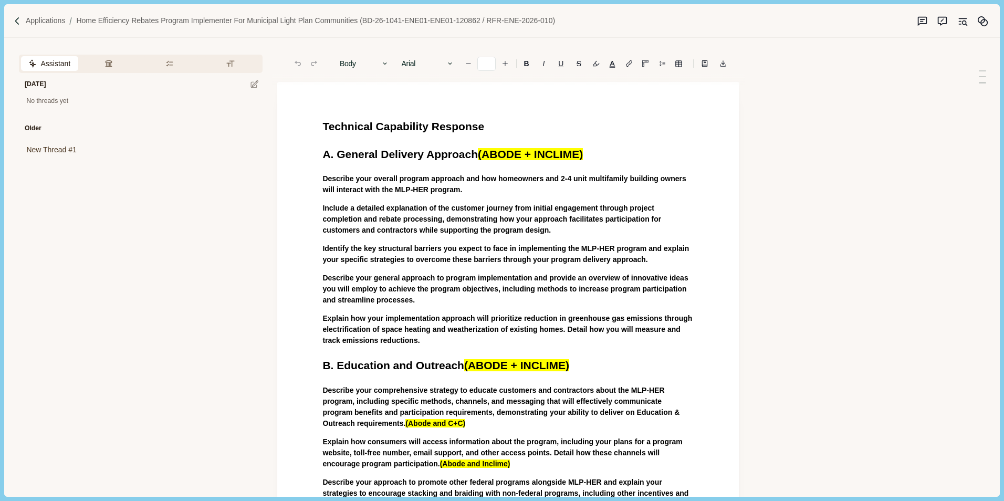
type input "**"
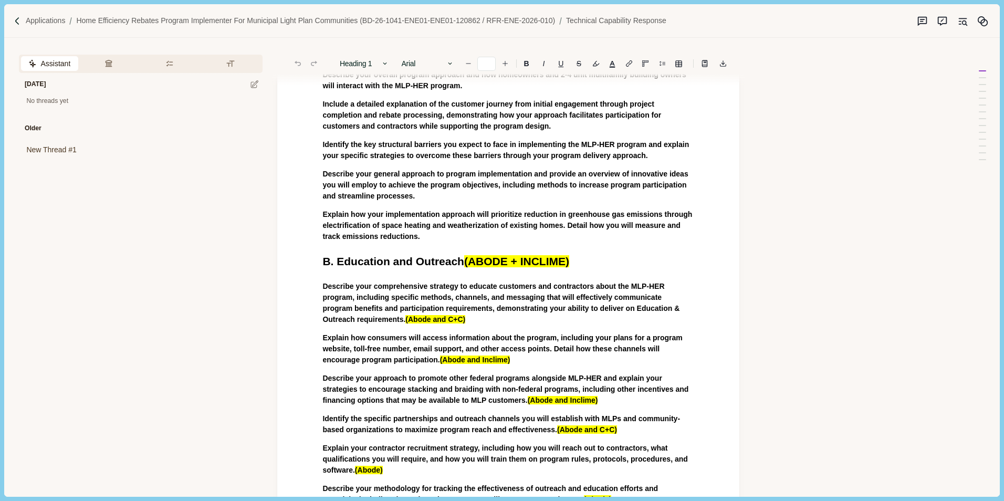
scroll to position [105, 0]
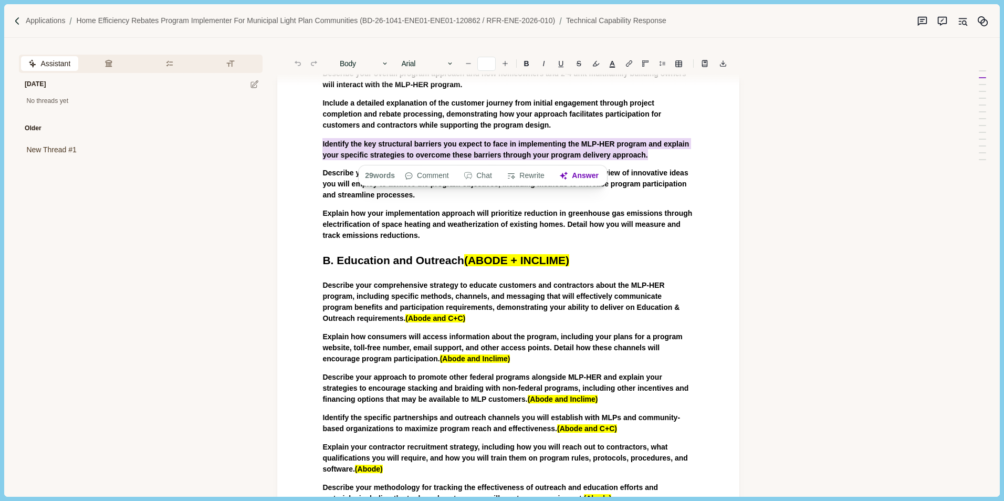
drag, startPoint x: 321, startPoint y: 145, endPoint x: 652, endPoint y: 152, distance: 331.0
click at [587, 173] on button "Answer" at bounding box center [579, 176] width 50 height 15
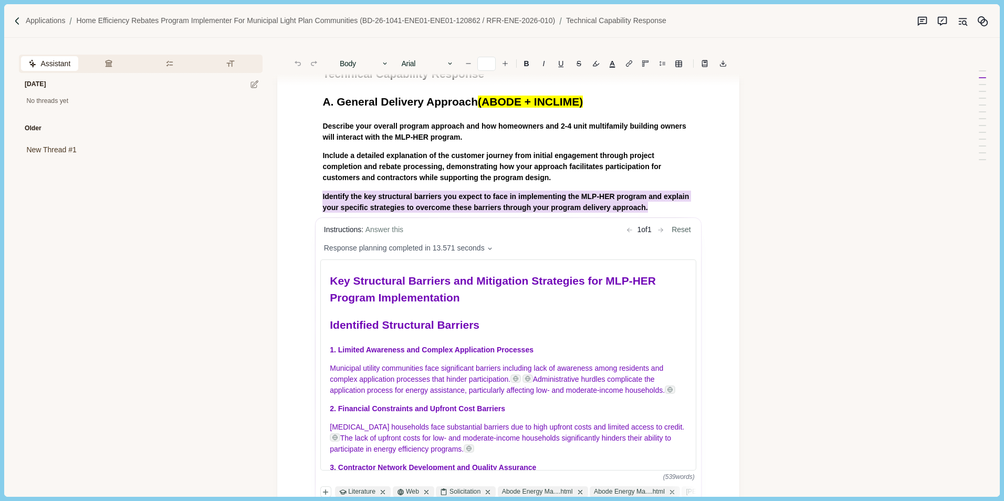
scroll to position [158, 0]
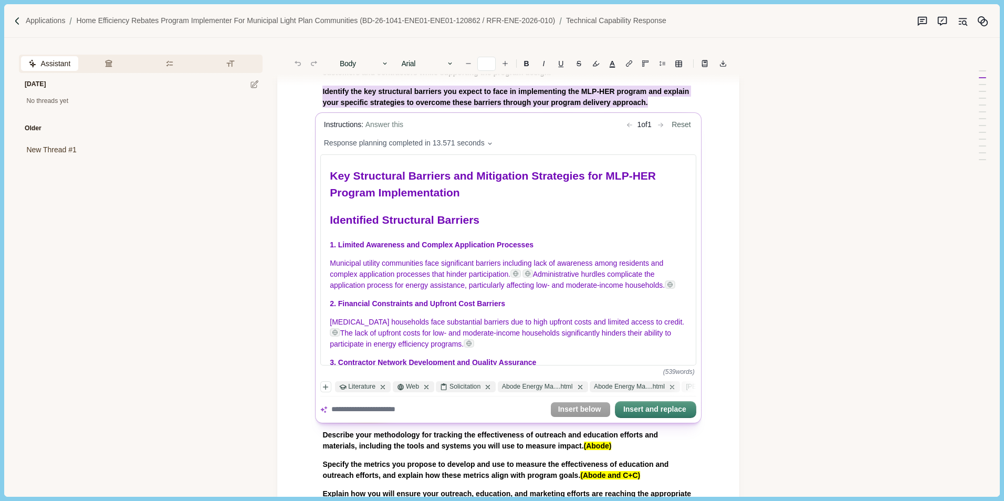
click at [429, 385] on icon at bounding box center [426, 386] width 7 height 7
click at [653, 387] on div "[PERSON_NAME]...x.pdf" at bounding box center [685, 386] width 92 height 11
click at [496, 398] on div "Literature Solicitation Abode Energy Ma....html Abode Energy Ma....html [PERSON…" at bounding box center [508, 398] width 377 height 39
click at [327, 386] on icon "button" at bounding box center [326, 386] width 7 height 7
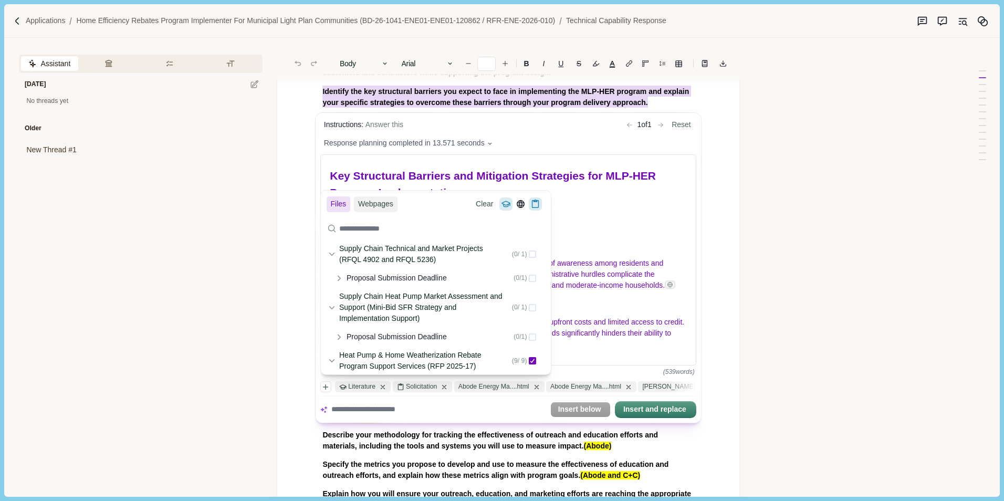
scroll to position [105, 0]
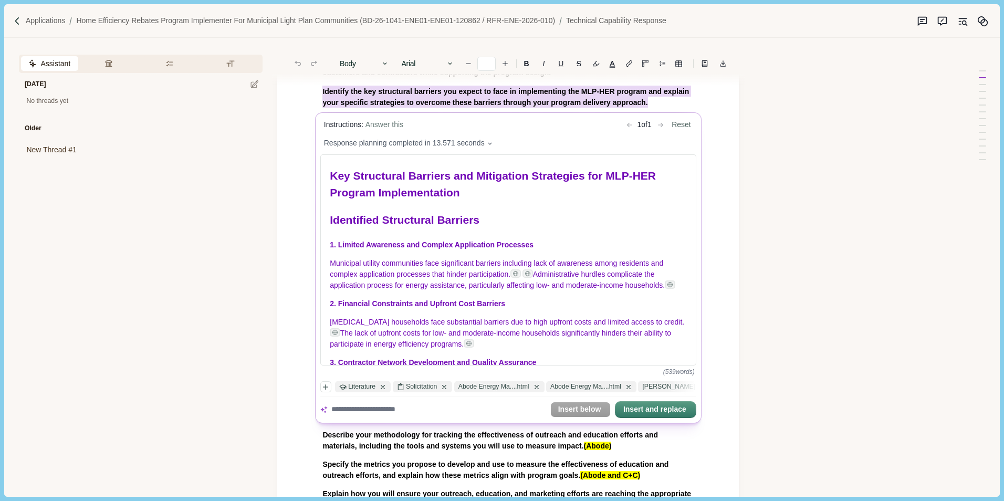
click at [497, 405] on textarea at bounding box center [438, 409] width 215 height 11
click at [372, 410] on textarea at bounding box center [438, 409] width 215 height 11
click at [357, 409] on textarea at bounding box center [438, 409] width 215 height 11
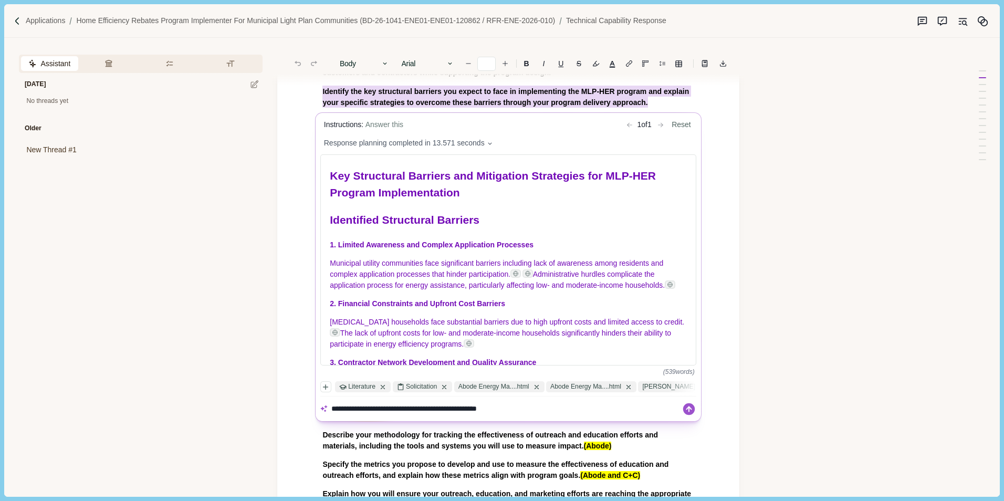
type textarea "**********"
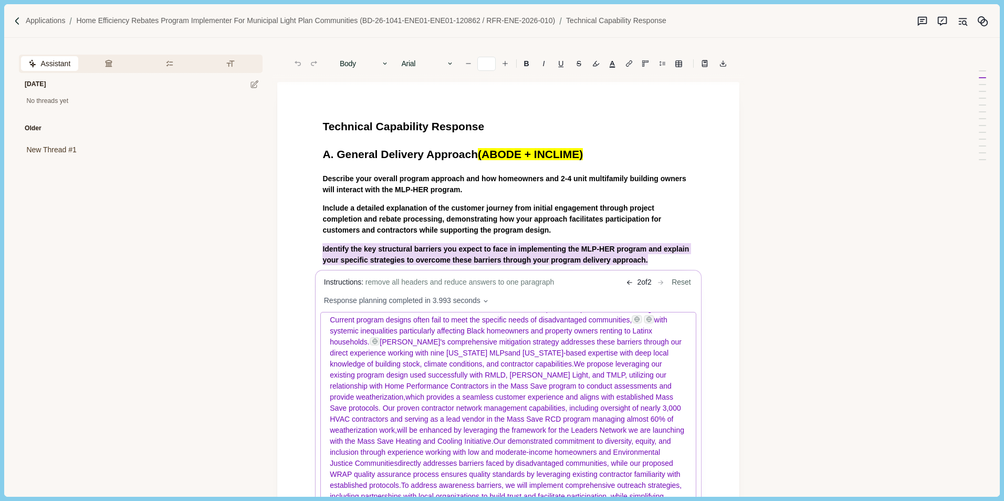
scroll to position [158, 0]
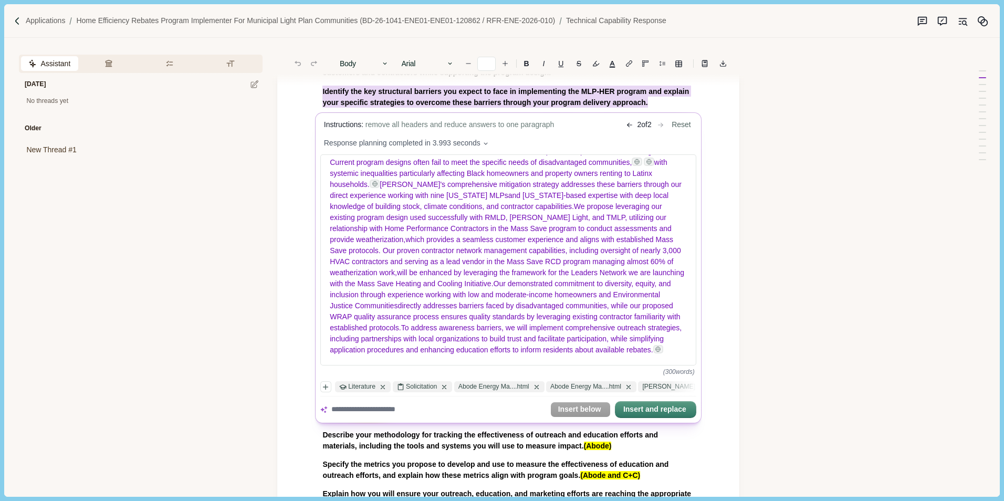
click at [365, 409] on textarea at bounding box center [438, 409] width 215 height 11
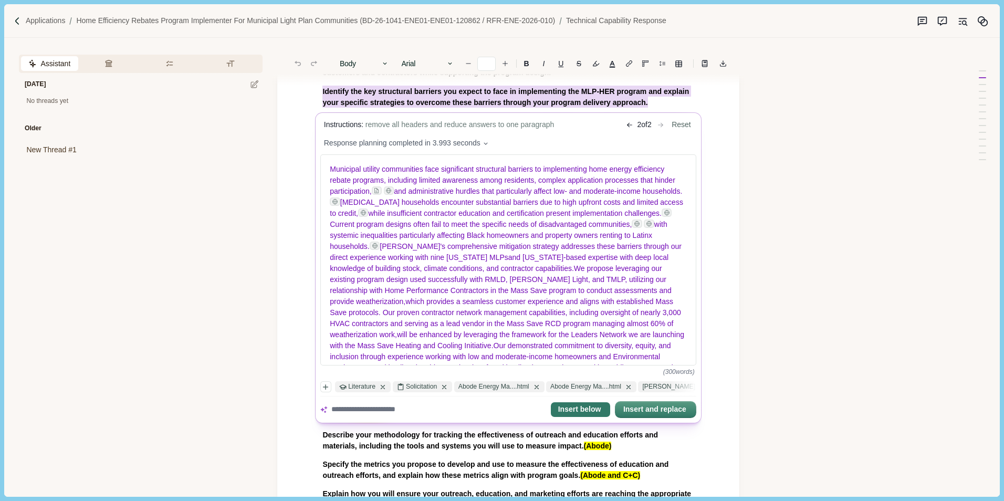
click at [575, 411] on button "Insert below" at bounding box center [580, 409] width 59 height 15
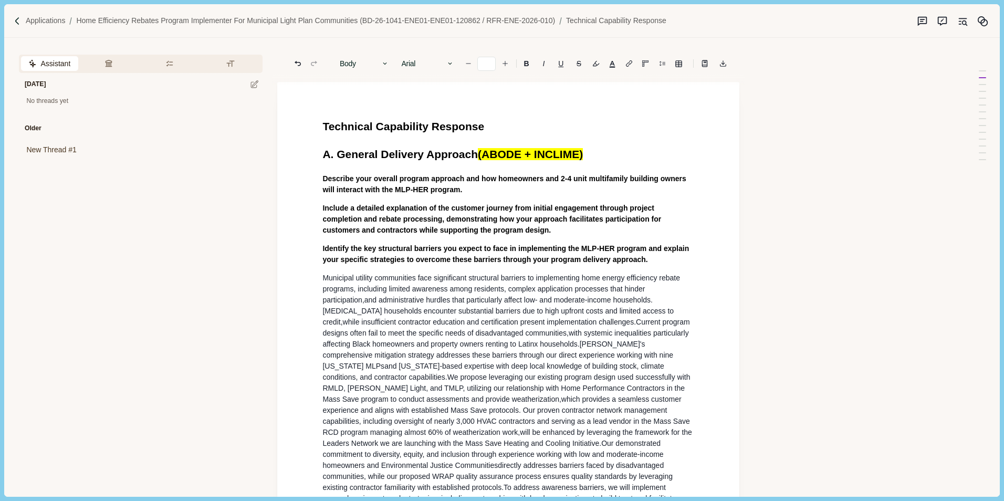
scroll to position [105, 0]
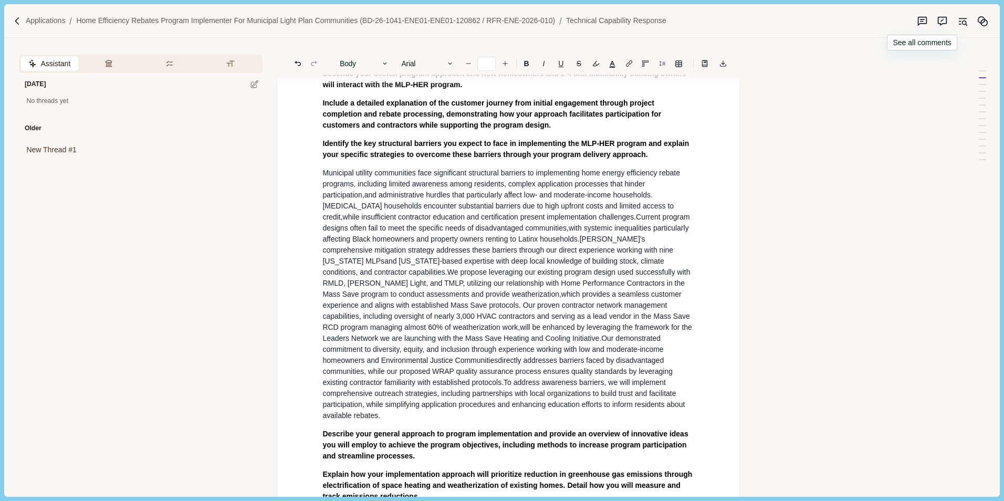
click at [926, 21] on icon "Suggestion mode" at bounding box center [922, 21] width 9 height 9
click at [946, 20] on icon "Suggestion mode" at bounding box center [942, 21] width 11 height 11
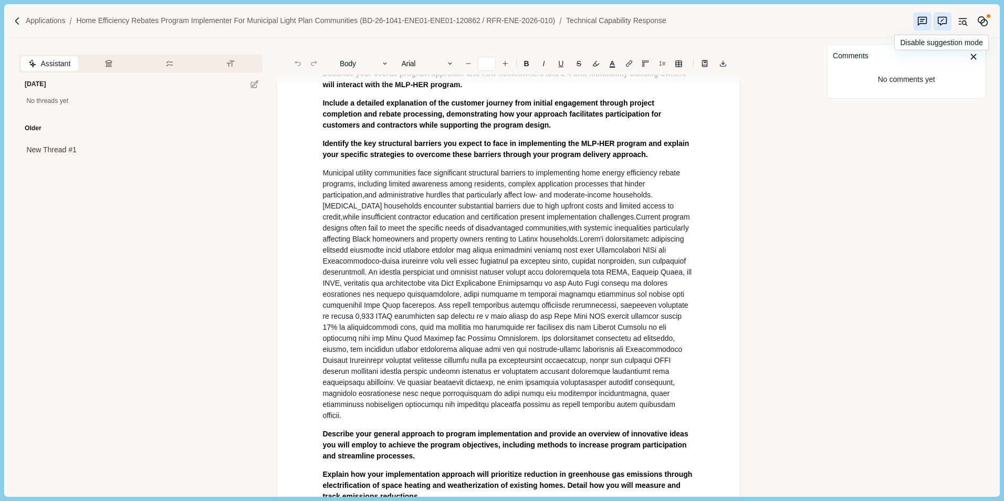
click at [947, 20] on icon "Suggestion mode" at bounding box center [942, 21] width 9 height 9
click at [965, 21] on icon "Original sources" at bounding box center [964, 23] width 4 height 4
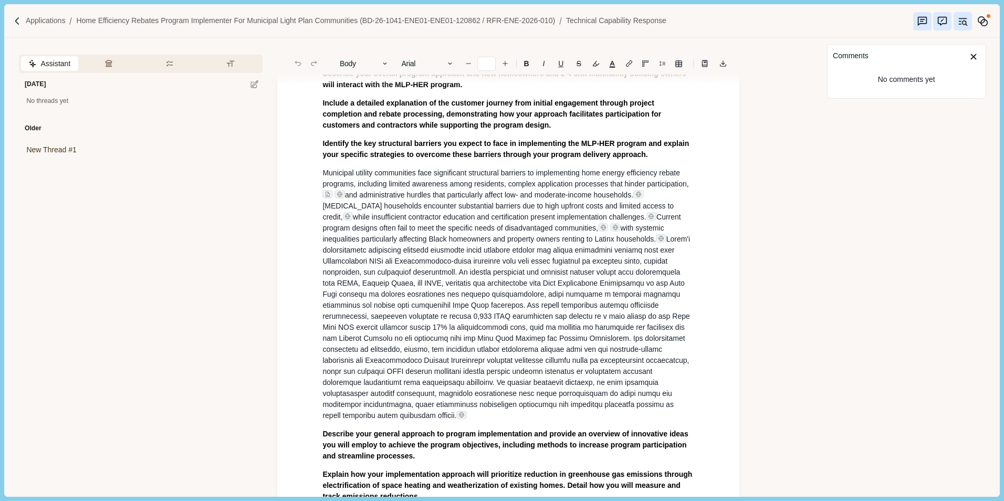
click at [964, 22] on icon "Original sources" at bounding box center [963, 21] width 11 height 11
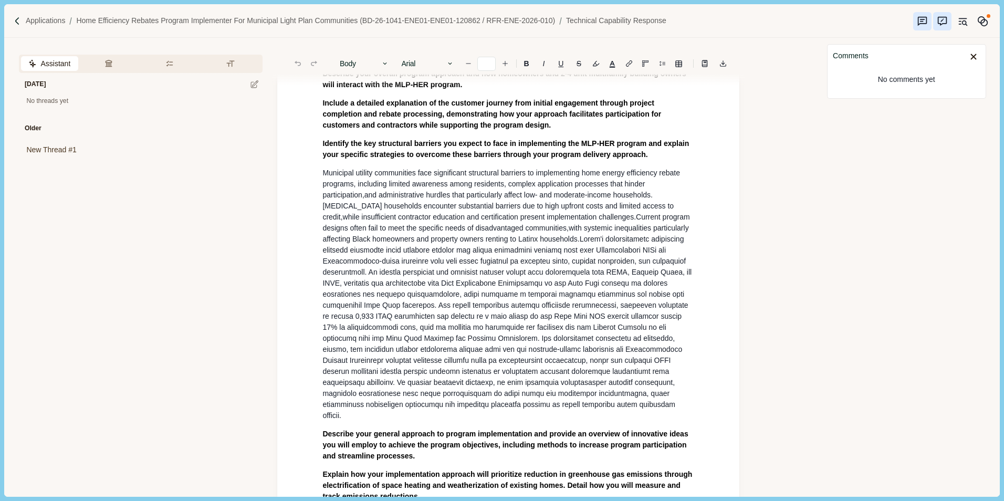
click at [964, 22] on icon "Original sources" at bounding box center [963, 21] width 11 height 11
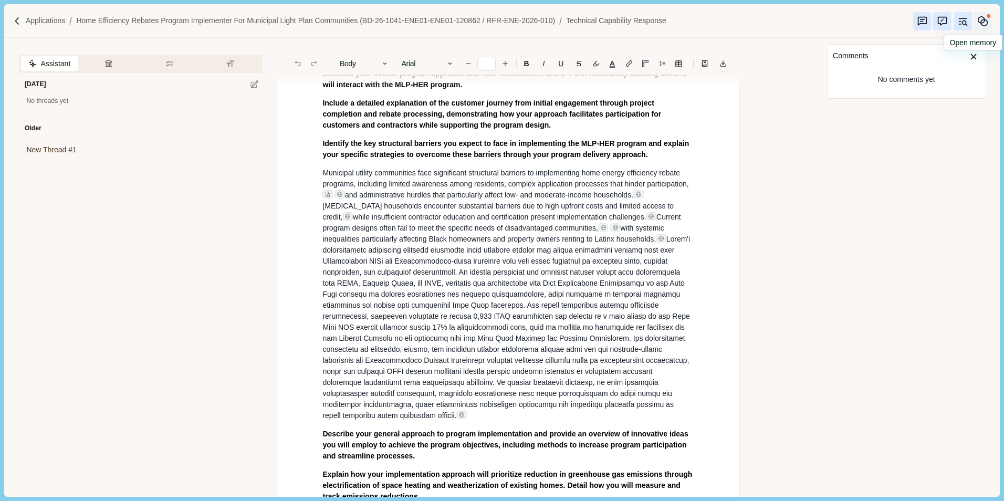
click at [983, 19] on icon "Memory" at bounding box center [983, 21] width 11 height 11
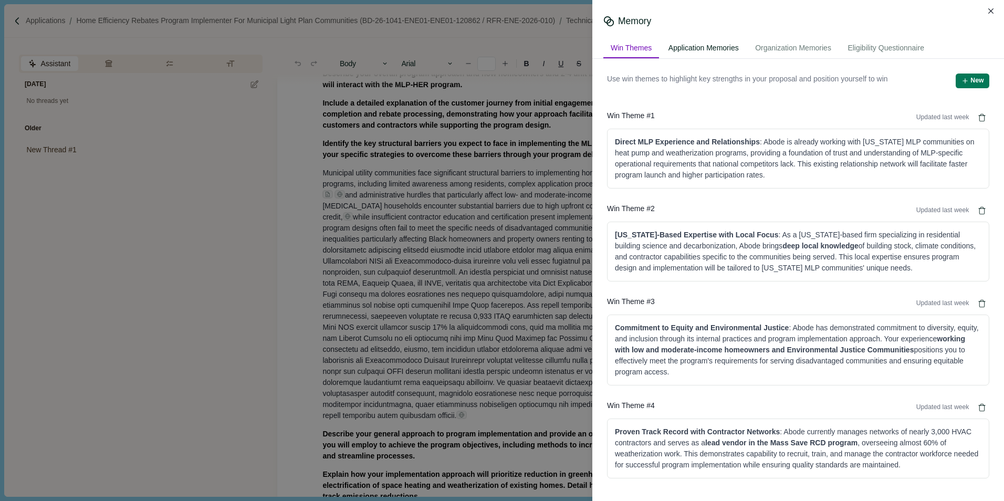
click at [700, 48] on div "Application Memories" at bounding box center [703, 48] width 85 height 19
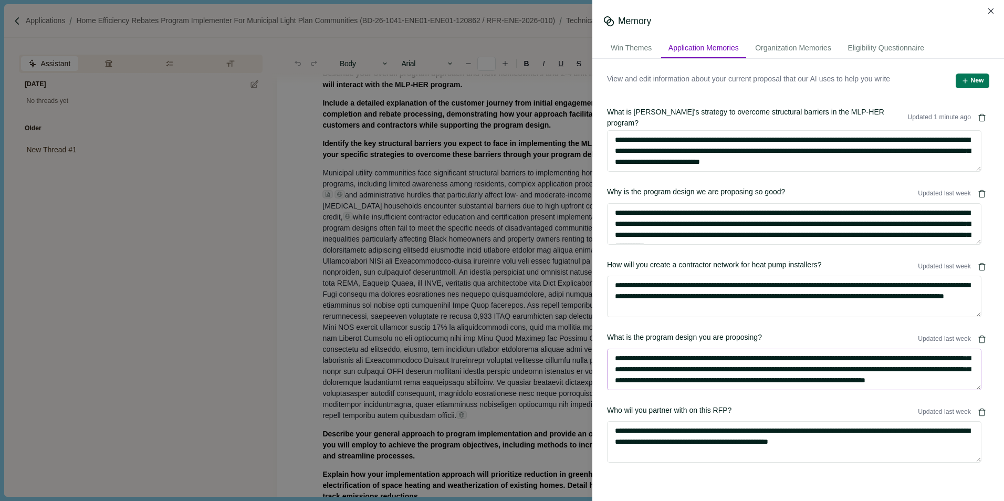
scroll to position [0, 0]
click at [798, 45] on div "Organization Memories" at bounding box center [793, 48] width 91 height 19
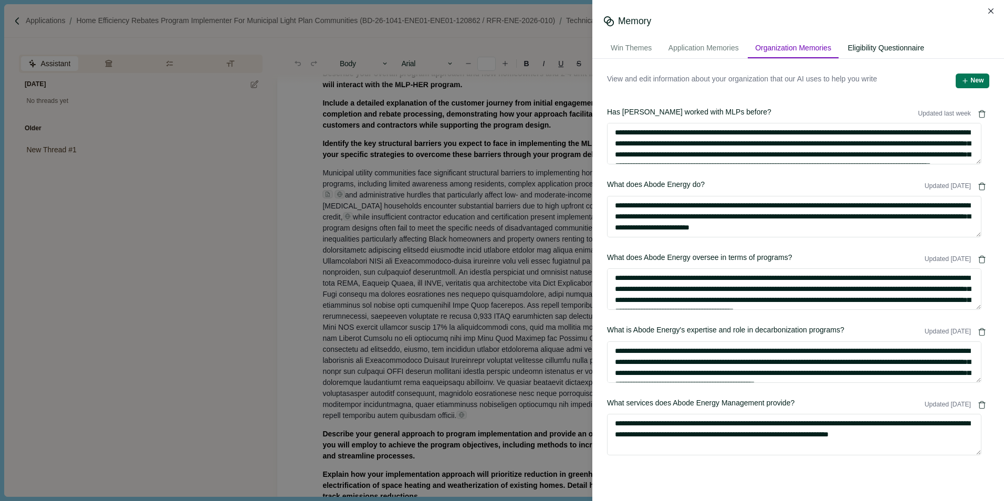
click at [898, 48] on div "Eligibility Questionnaire" at bounding box center [885, 48] width 91 height 19
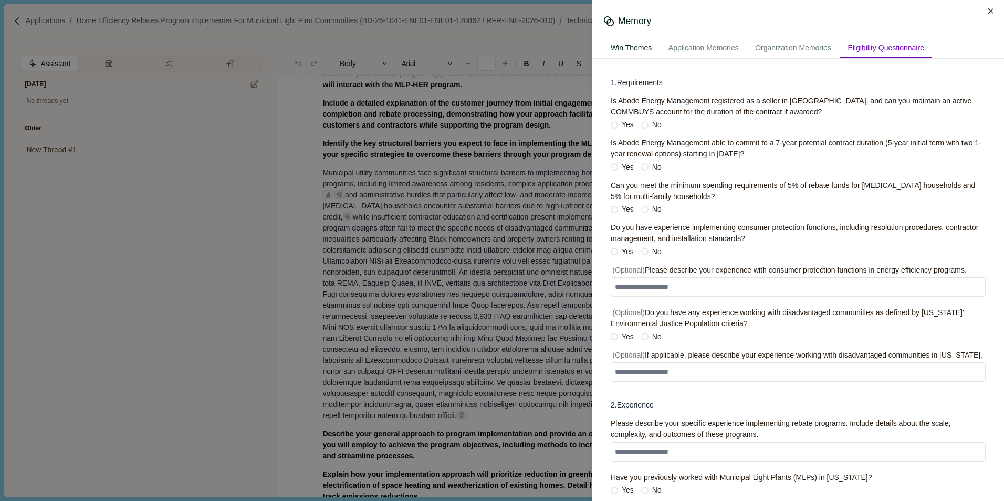
click at [641, 48] on div "Win Themes" at bounding box center [632, 48] width 56 height 19
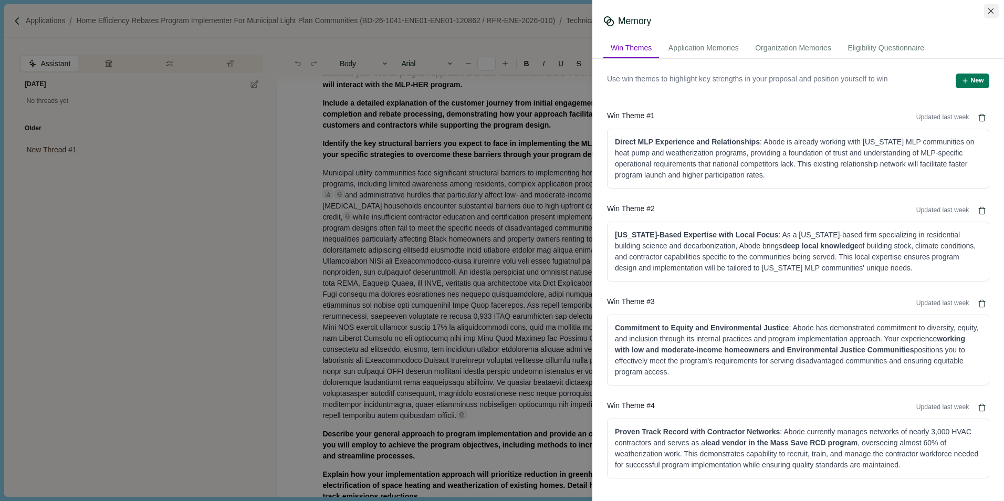
click at [994, 8] on icon "Close" at bounding box center [992, 11] width 6 height 6
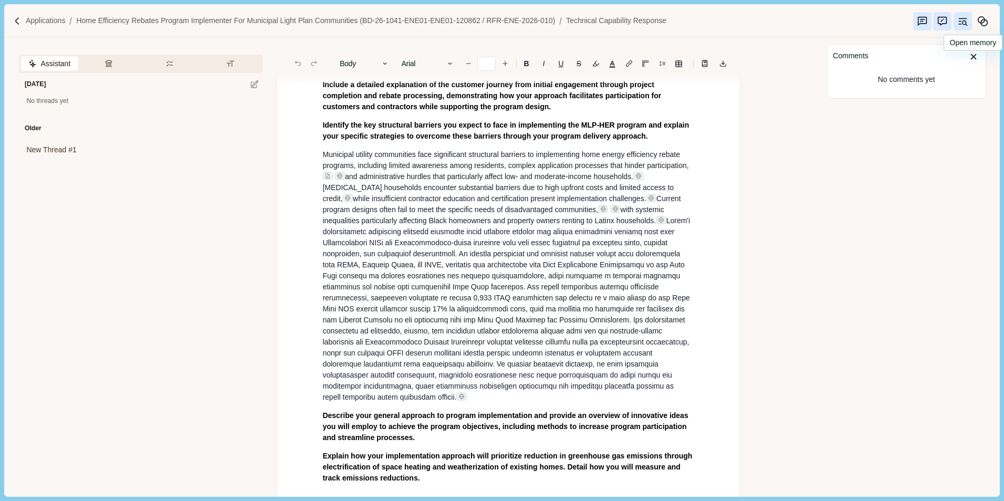
scroll to position [210, 0]
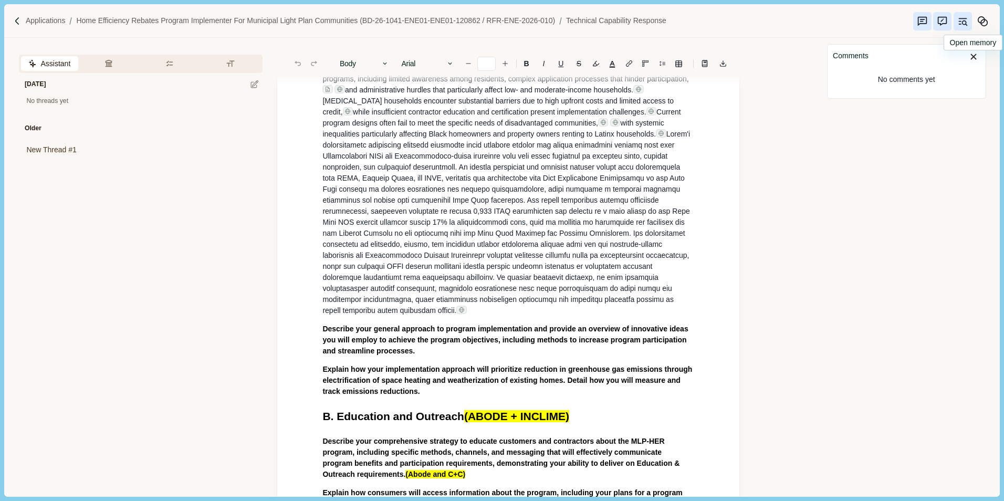
click at [434, 357] on p "Describe your general approach to program implementation and provide an overvie…" at bounding box center [509, 340] width 372 height 33
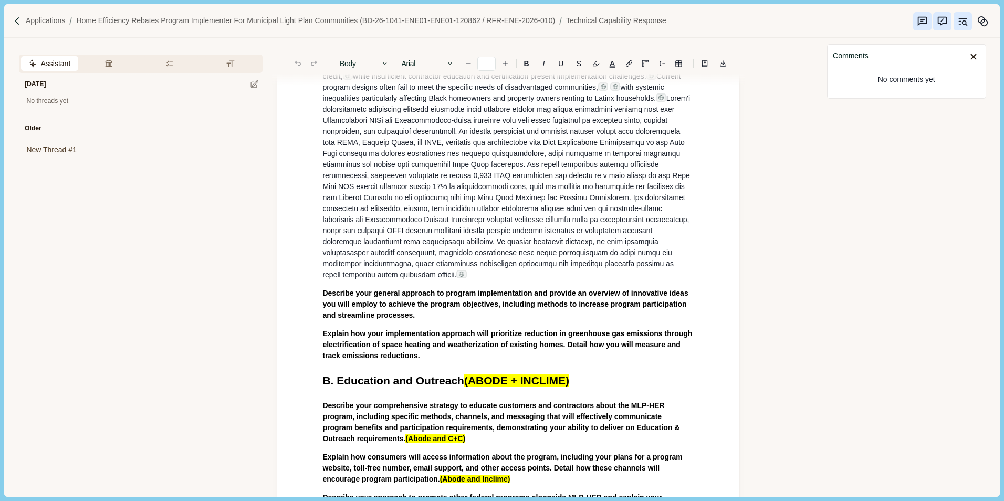
scroll to position [263, 0]
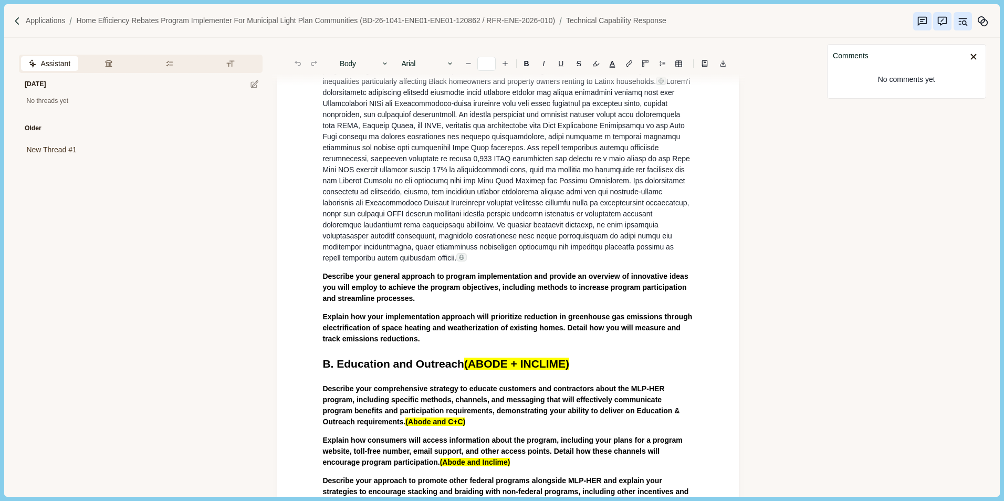
click at [427, 304] on p "Describe your general approach to program implementation and provide an overvie…" at bounding box center [509, 287] width 372 height 33
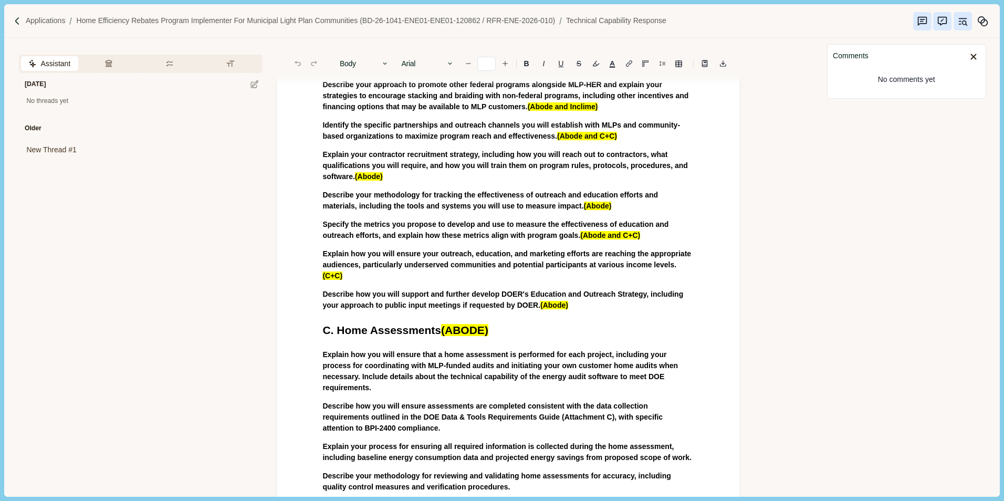
scroll to position [630, 0]
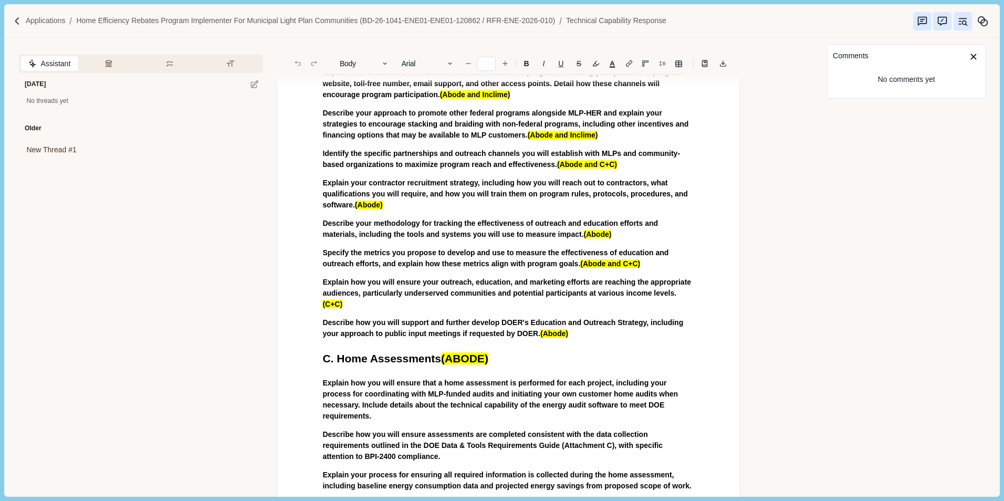
drag, startPoint x: 540, startPoint y: 359, endPoint x: 533, endPoint y: 355, distance: 8.0
click at [540, 358] on h1 "C. Home Assessments (ABODE)" at bounding box center [509, 358] width 372 height 17
click at [898, 80] on div "No comments yet" at bounding box center [906, 80] width 147 height 26
drag, startPoint x: 864, startPoint y: 70, endPoint x: 871, endPoint y: 75, distance: 8.6
click at [866, 71] on div "No comments yet" at bounding box center [906, 80] width 147 height 26
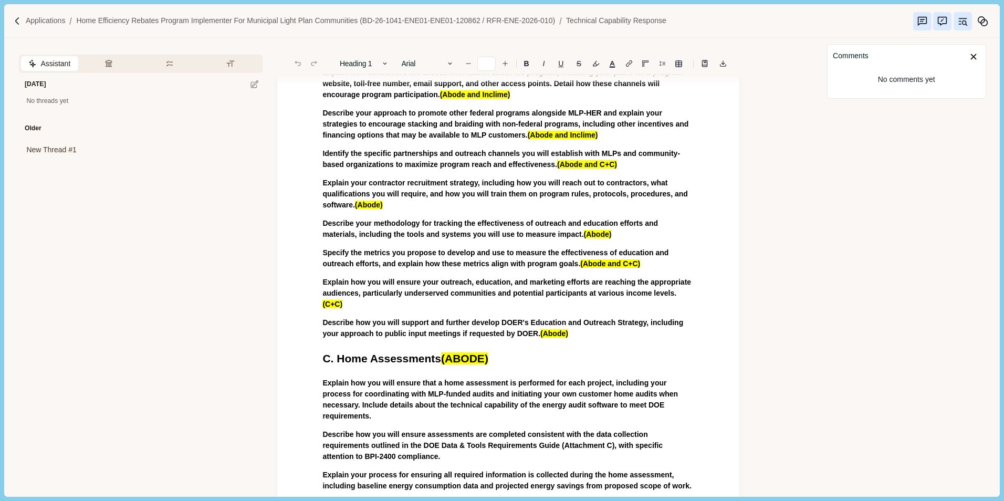
click at [892, 79] on div "No comments yet" at bounding box center [906, 80] width 147 height 26
click at [927, 22] on icon "Suggestion mode" at bounding box center [922, 21] width 9 height 9
click at [919, 20] on icon "Suggestion mode" at bounding box center [922, 21] width 11 height 11
drag, startPoint x: 567, startPoint y: 207, endPoint x: 685, endPoint y: 207, distance: 118.2
click at [673, 207] on span "Explain your contractor recruitment strategy, including how you will reach out …" at bounding box center [498, 195] width 350 height 32
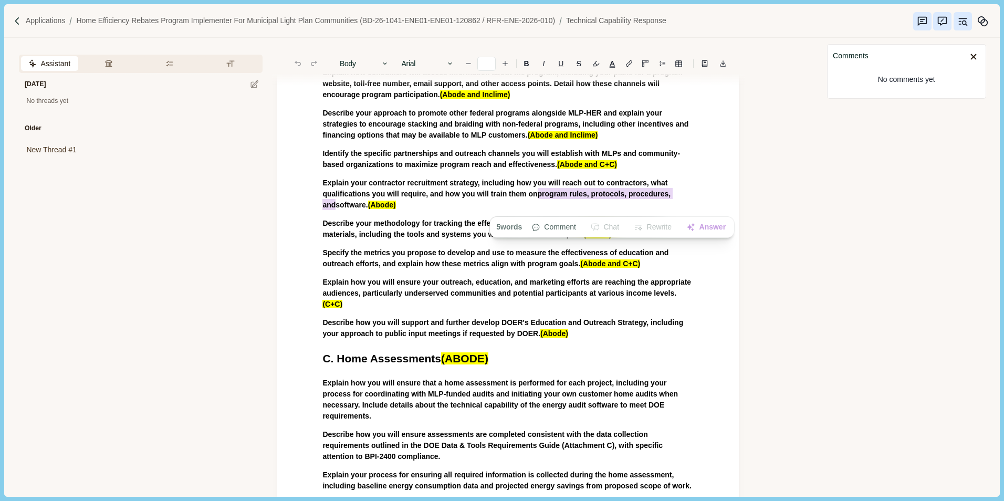
click at [920, 22] on icon "Suggestion mode" at bounding box center [922, 21] width 11 height 11
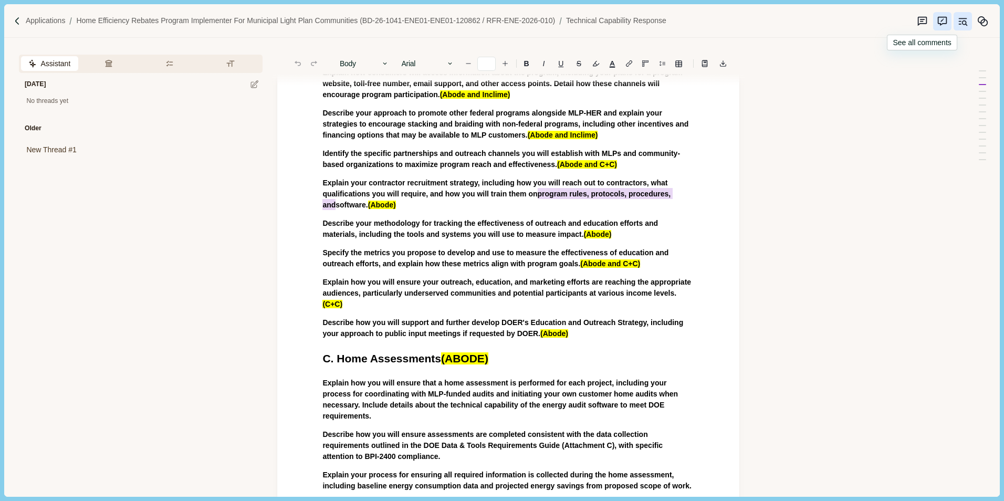
click at [922, 23] on icon "Suggestion mode" at bounding box center [922, 21] width 9 height 9
click at [887, 73] on div "No comments yet" at bounding box center [906, 80] width 147 height 26
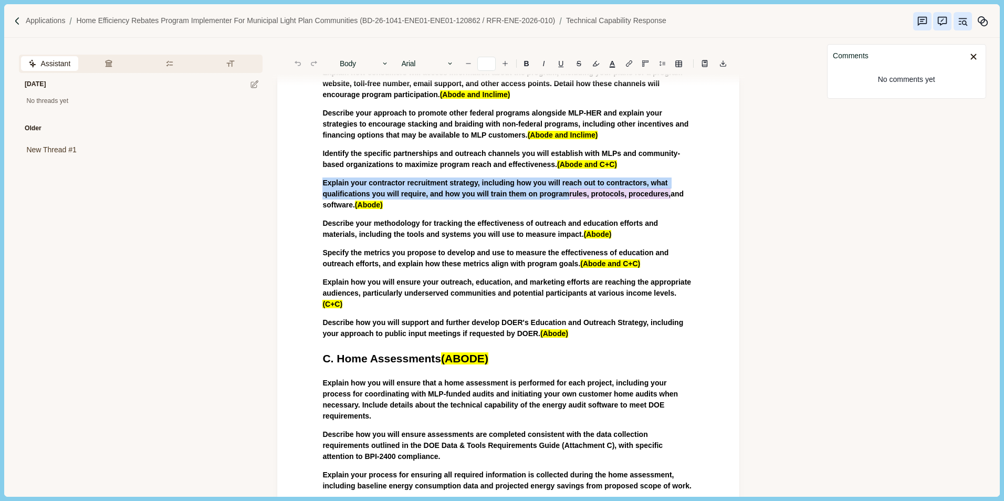
drag, startPoint x: 568, startPoint y: 208, endPoint x: 671, endPoint y: 209, distance: 102.4
click at [671, 209] on span "Explain your contractor recruitment strategy, including how you will reach out …" at bounding box center [504, 194] width 363 height 30
click at [564, 230] on button "Comment" at bounding box center [563, 227] width 56 height 15
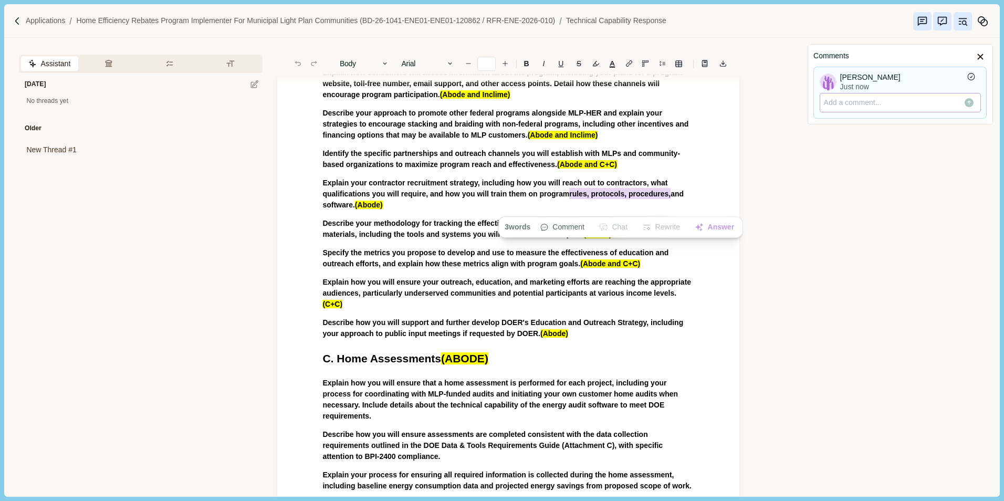
click at [842, 100] on p at bounding box center [900, 102] width 153 height 11
click at [861, 76] on div "Paxton Halsall" at bounding box center [869, 78] width 41 height 9
click at [970, 100] on icon "Save comment" at bounding box center [969, 102] width 9 height 9
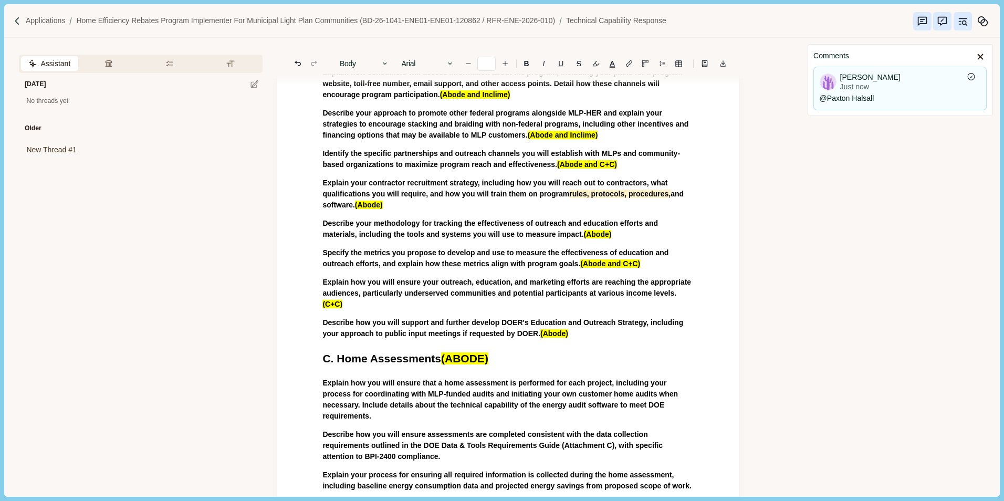
scroll to position [590, 0]
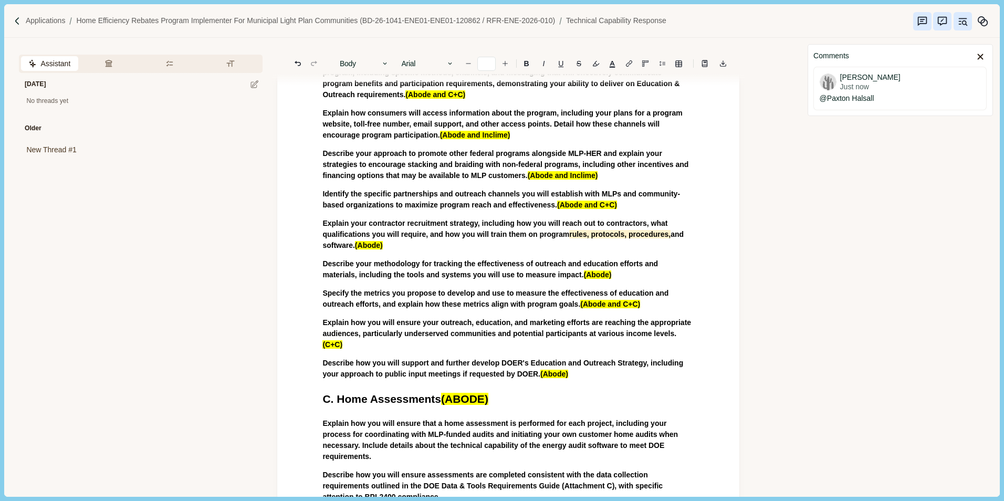
click at [756, 232] on div "Assistant Review Criteria Requirements Formatting [DATE] No threads yet Older N…" at bounding box center [402, 267] width 796 height 459
drag, startPoint x: 573, startPoint y: 237, endPoint x: 622, endPoint y: 259, distance: 54.4
click at [660, 235] on span "Explain your contractor recruitment strategy, including how you will rea ch out…" at bounding box center [504, 233] width 363 height 32
click at [758, 290] on div "Assistant Review Criteria Requirements Formatting [DATE] No threads yet Older N…" at bounding box center [402, 267] width 796 height 459
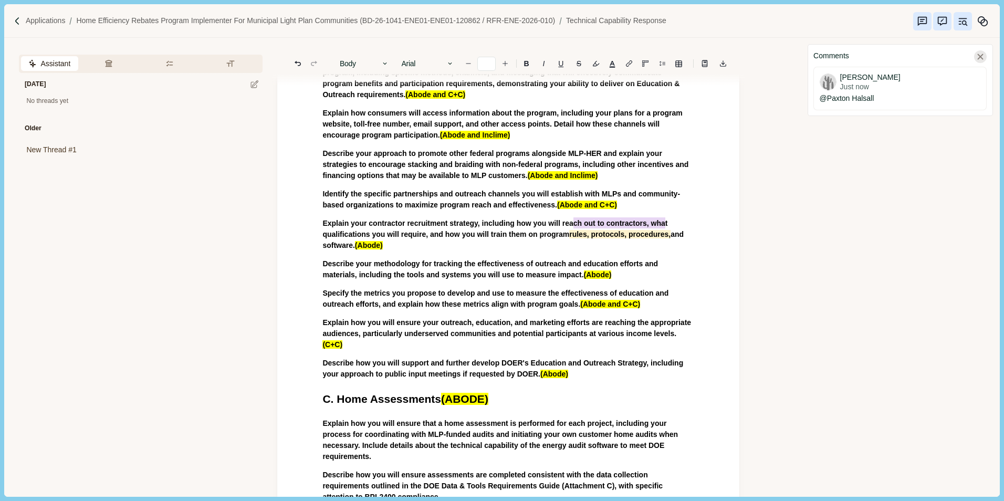
click at [982, 54] on icon at bounding box center [980, 56] width 9 height 9
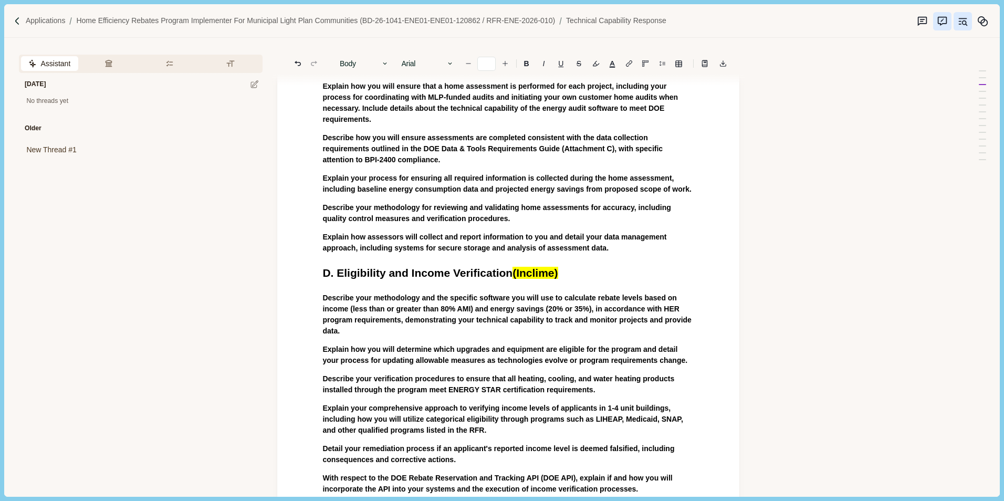
scroll to position [998, 0]
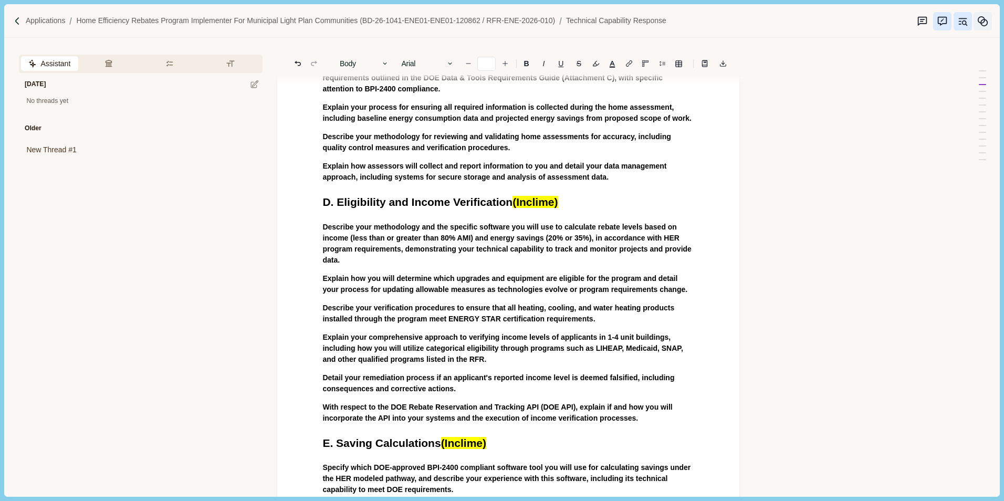
click at [982, 22] on icon "Memory" at bounding box center [983, 21] width 11 height 11
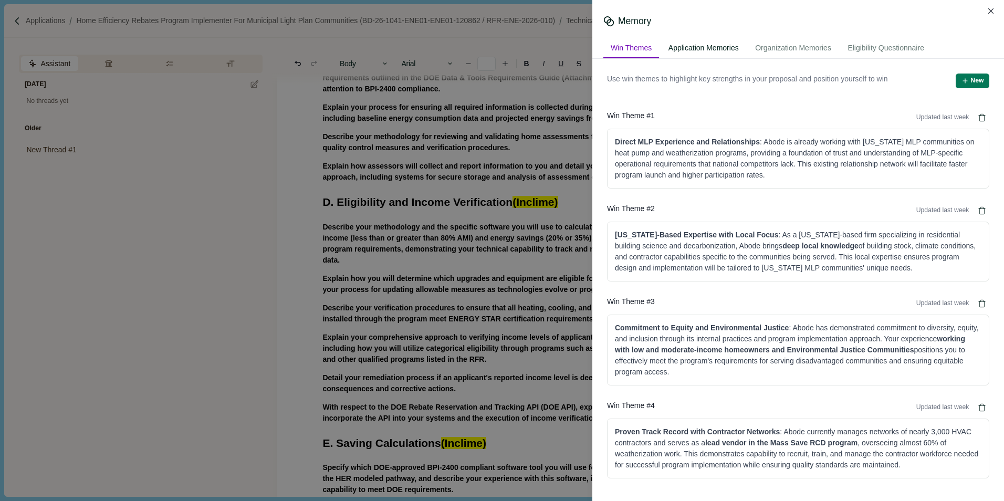
click at [713, 47] on div "Application Memories" at bounding box center [703, 48] width 85 height 19
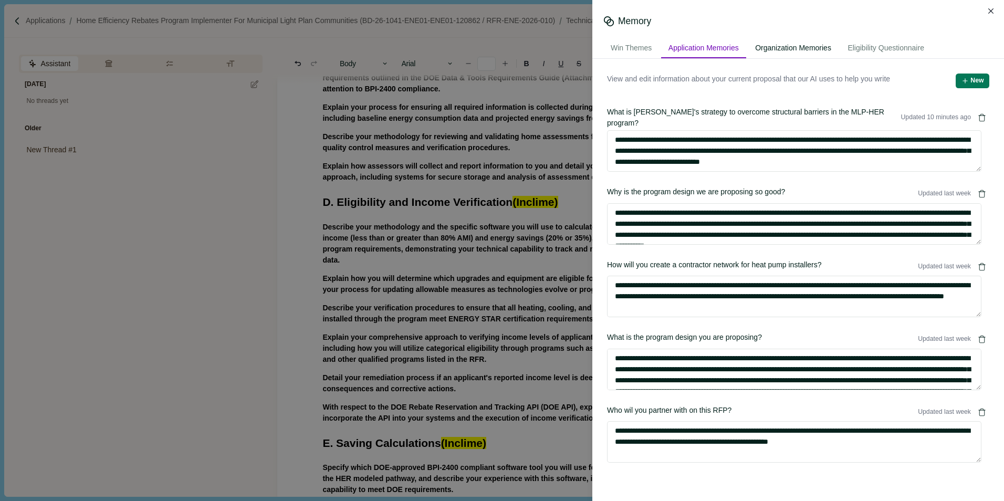
click at [826, 47] on div "Organization Memories" at bounding box center [793, 48] width 91 height 19
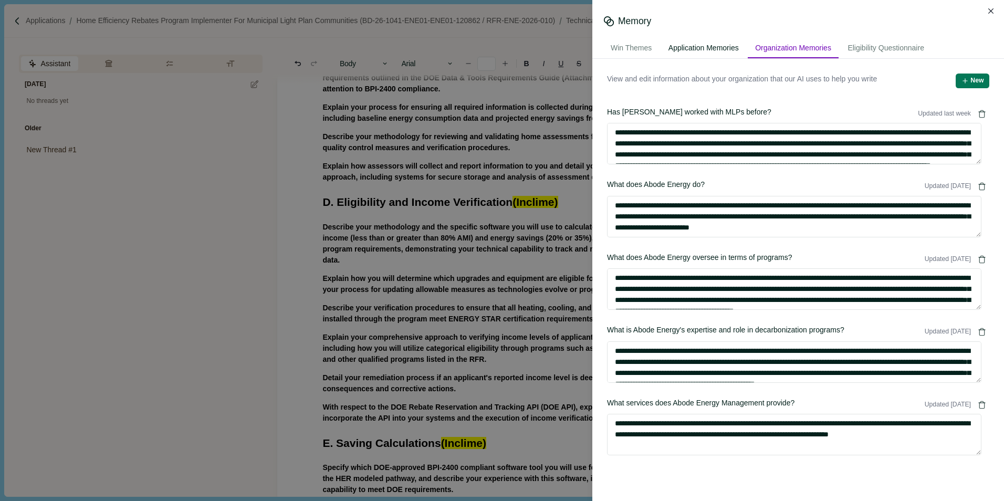
click at [709, 50] on div "Application Memories" at bounding box center [703, 48] width 85 height 19
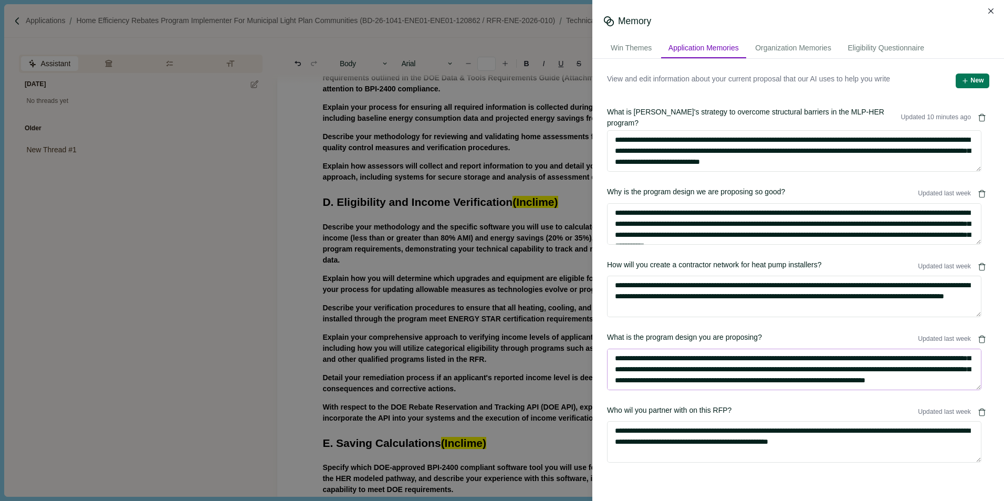
scroll to position [44, 0]
click at [993, 9] on icon "Close" at bounding box center [992, 11] width 6 height 6
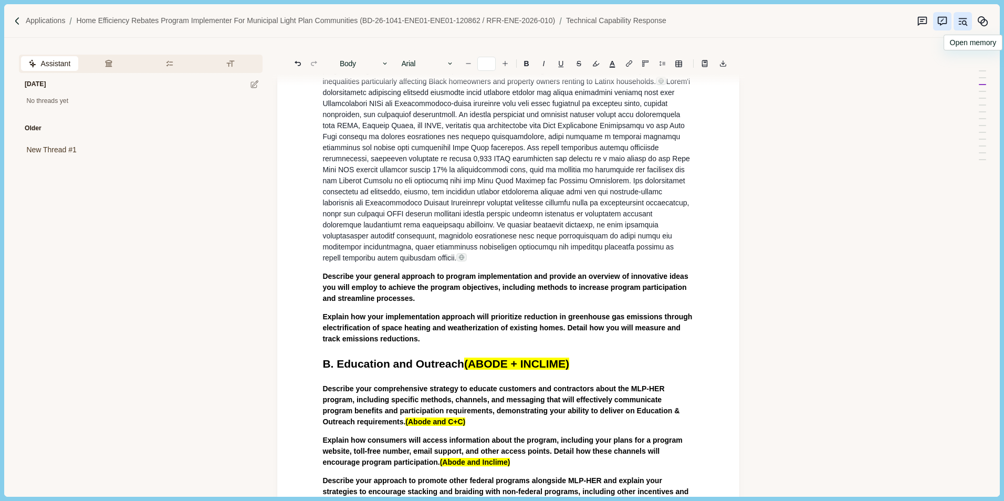
scroll to position [0, 0]
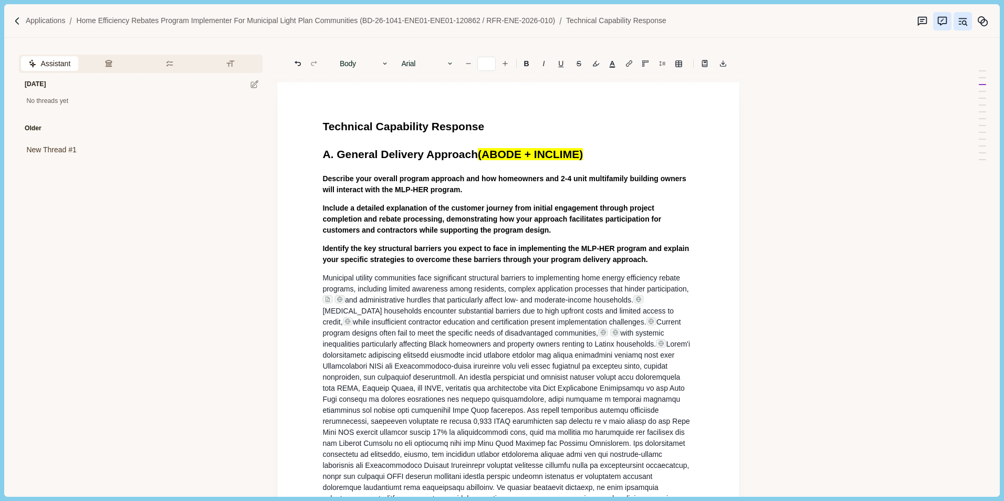
click at [324, 128] on span "Technical Capability Response" at bounding box center [404, 126] width 162 height 12
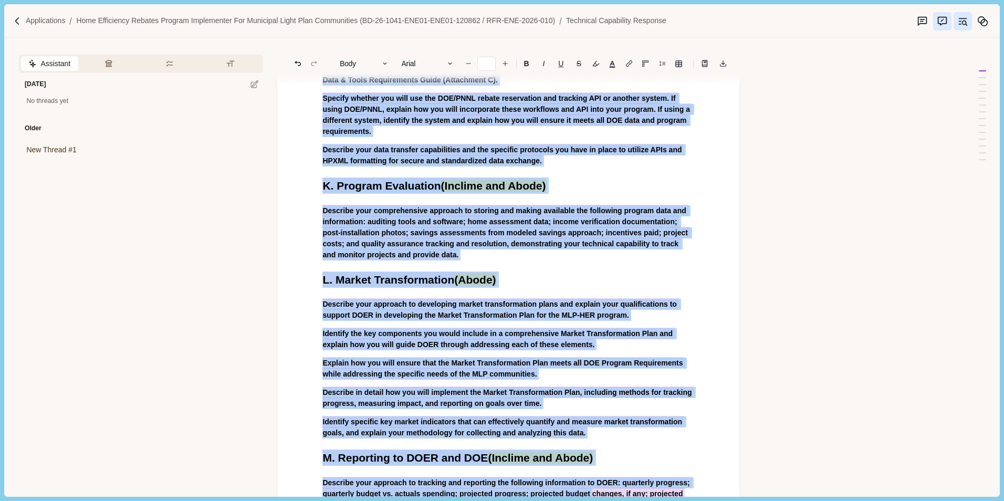
scroll to position [3370, 0]
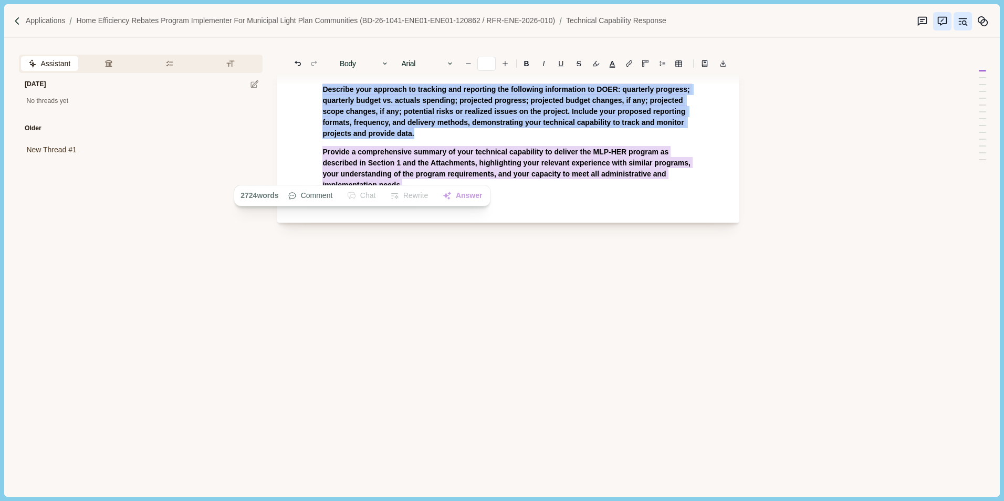
drag, startPoint x: 321, startPoint y: 124, endPoint x: 584, endPoint y: 194, distance: 271.4
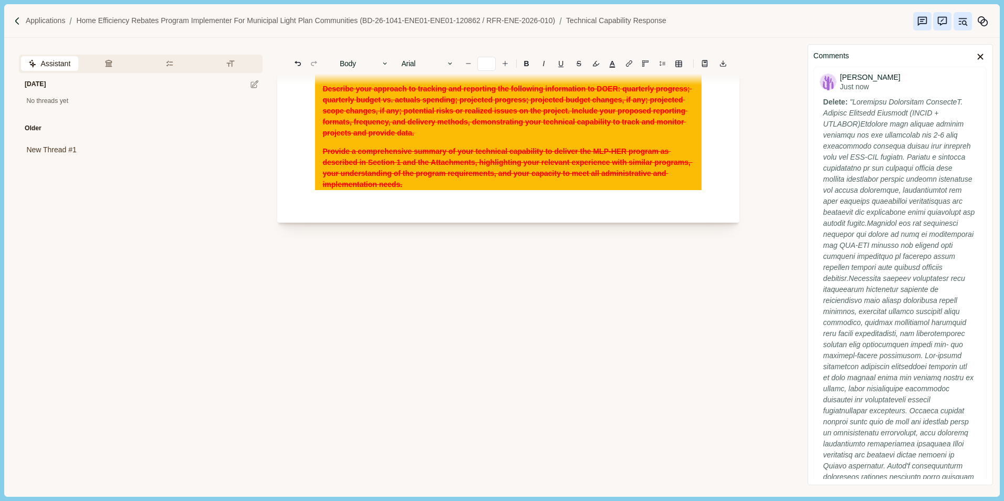
scroll to position [3248, 0]
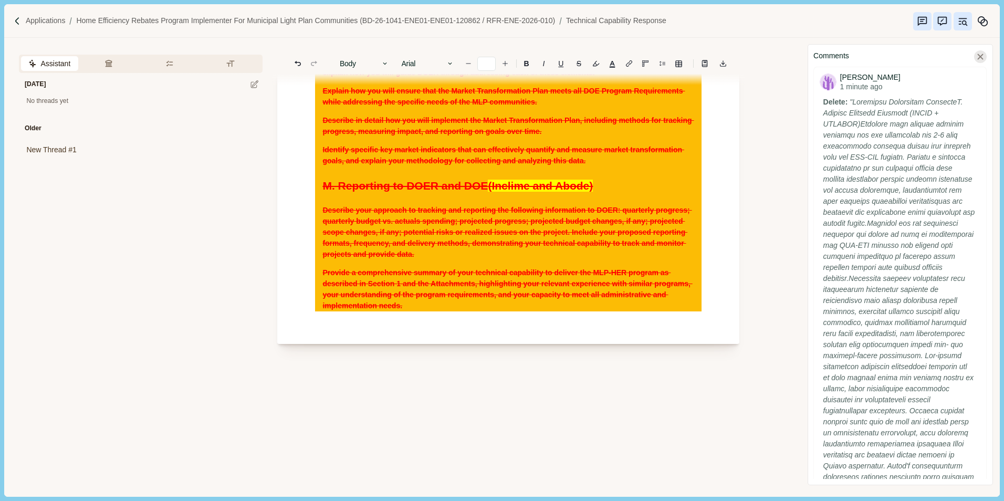
click at [990, 55] on div "Comments [PERSON_NAME] 1 minute ago Delete: [PERSON_NAME] 15 minutes ago @[PERS…" at bounding box center [900, 264] width 185 height 441
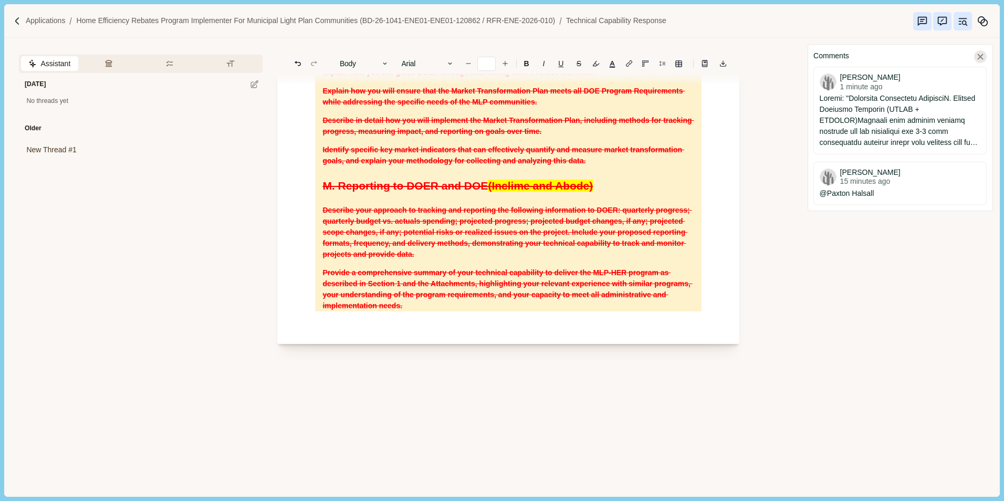
click at [982, 57] on icon at bounding box center [980, 56] width 9 height 9
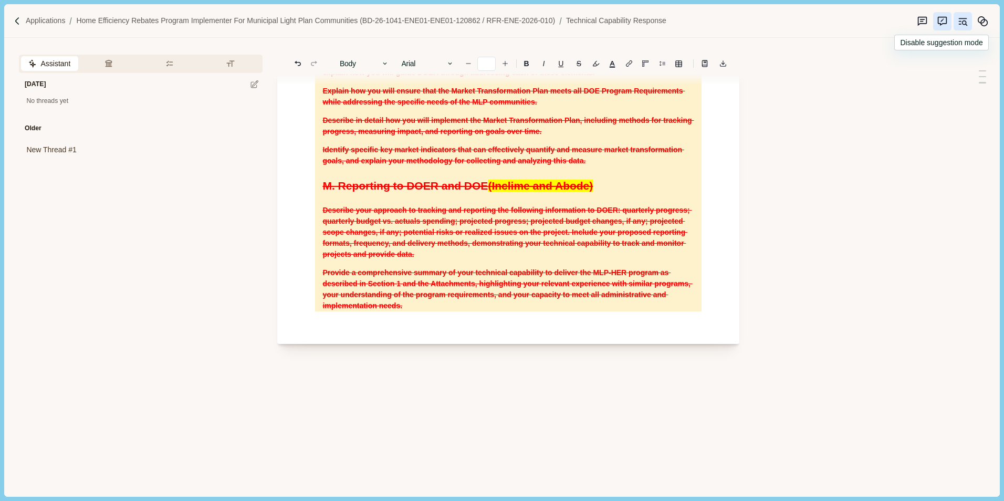
click at [944, 24] on icon "Suggestion mode" at bounding box center [942, 21] width 11 height 11
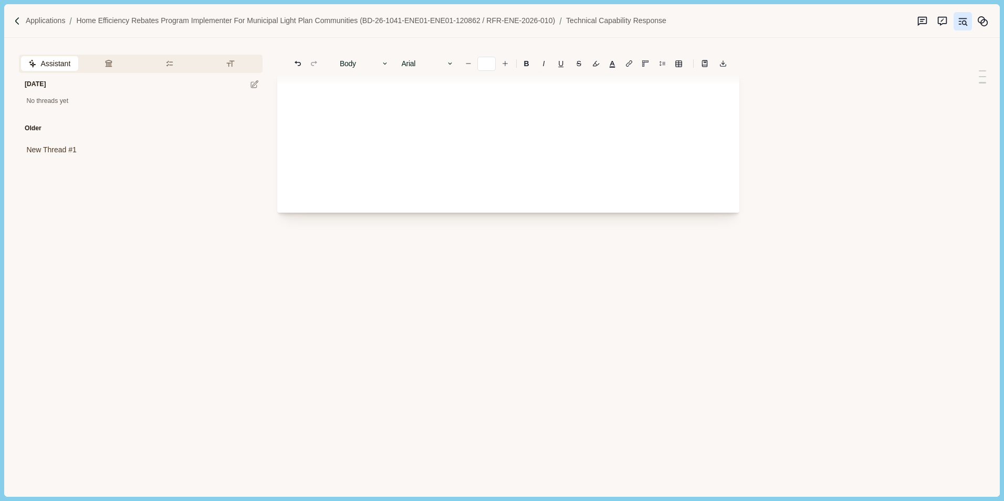
scroll to position [370, 0]
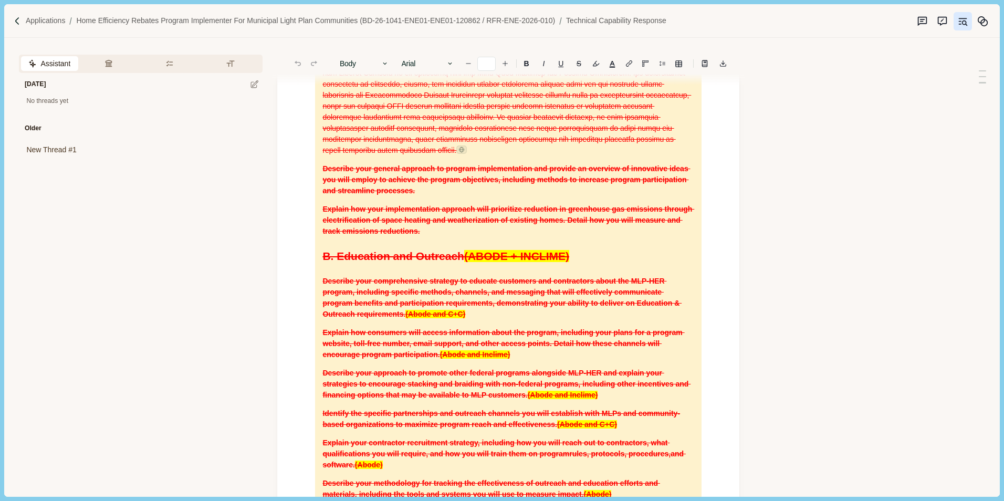
click at [627, 191] on s "Describe your general approach to program implementation and provide an overvie…" at bounding box center [507, 179] width 368 height 30
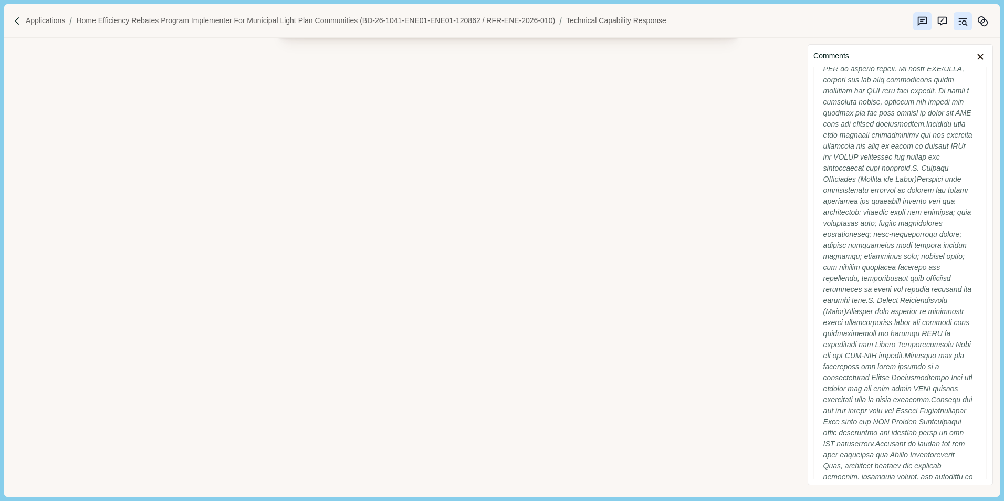
scroll to position [3135, 0]
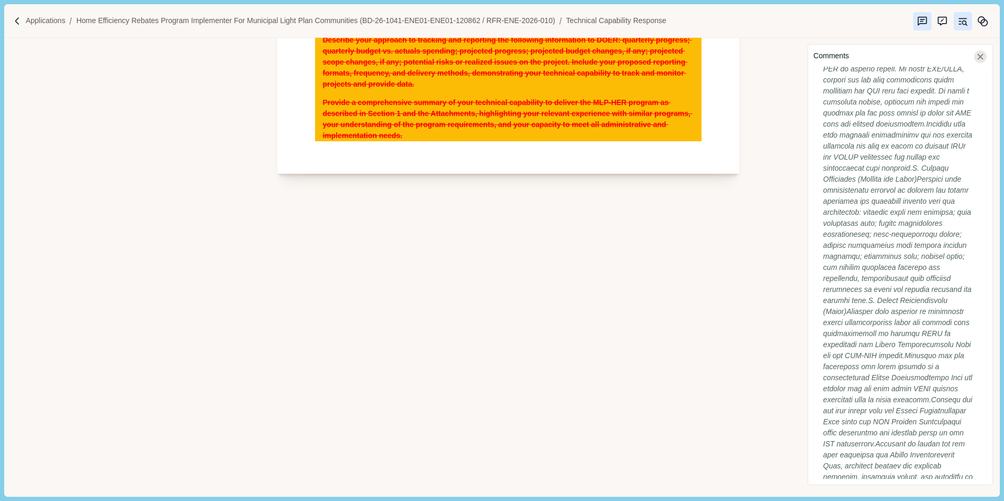
click at [990, 59] on div "Comments [PERSON_NAME] 1 minute ago Delete: [PERSON_NAME] 15 minutes ago @[PERS…" at bounding box center [900, 264] width 185 height 441
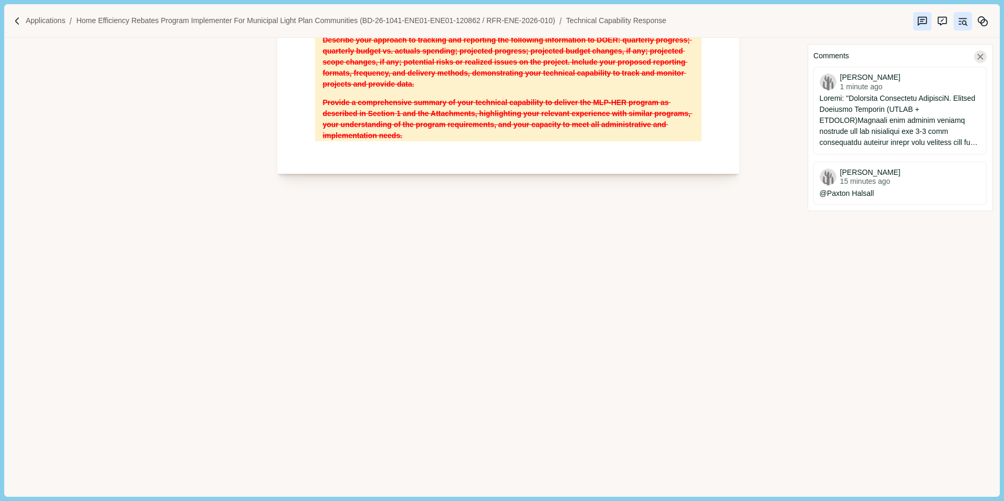
scroll to position [0, 0]
drag, startPoint x: 917, startPoint y: 181, endPoint x: 913, endPoint y: 173, distance: 8.9
click at [913, 173] on span "[PERSON_NAME] 15 minutes ago" at bounding box center [900, 177] width 161 height 18
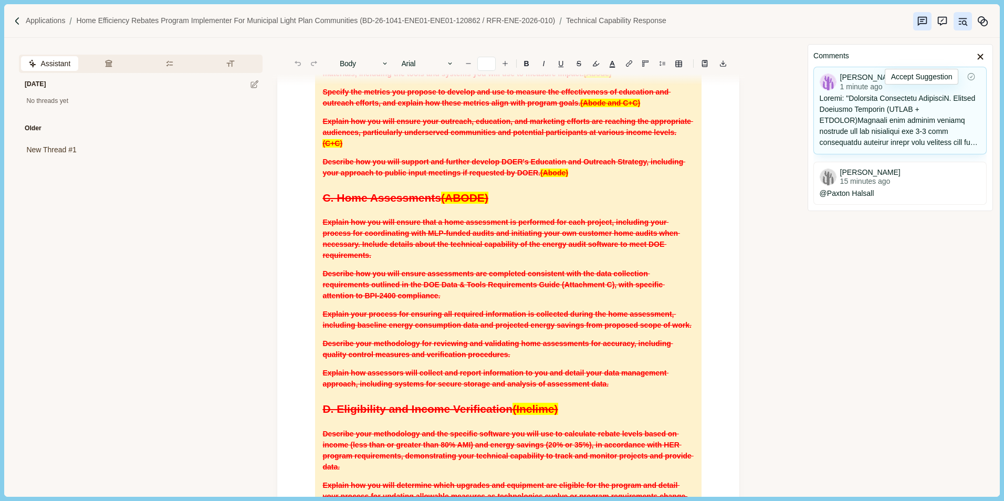
click at [972, 78] on icon "Resolve Comment" at bounding box center [971, 76] width 9 height 9
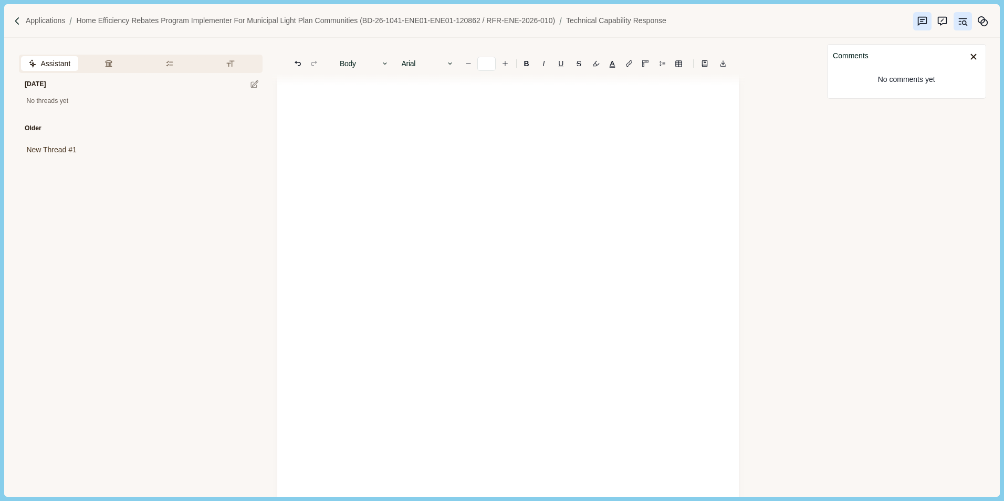
click at [971, 54] on icon at bounding box center [973, 56] width 9 height 9
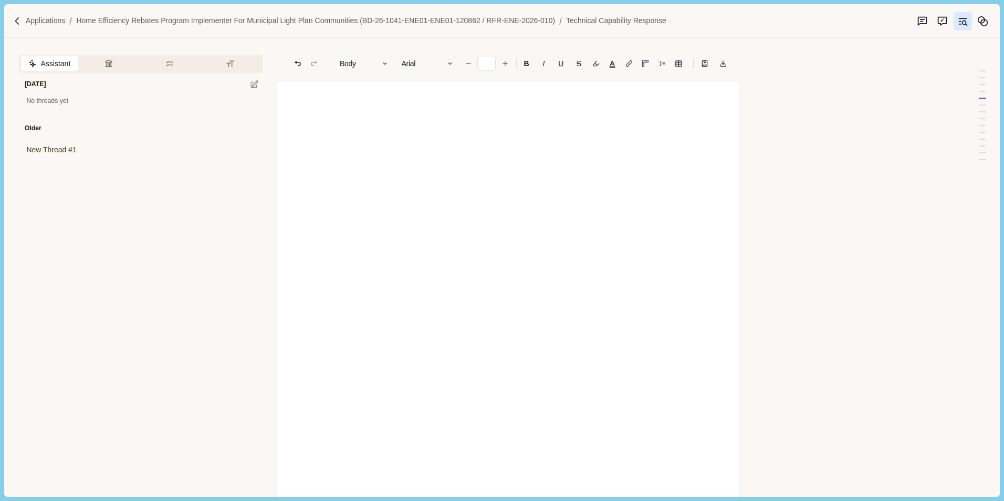
click at [554, 133] on h1 at bounding box center [509, 126] width 372 height 17
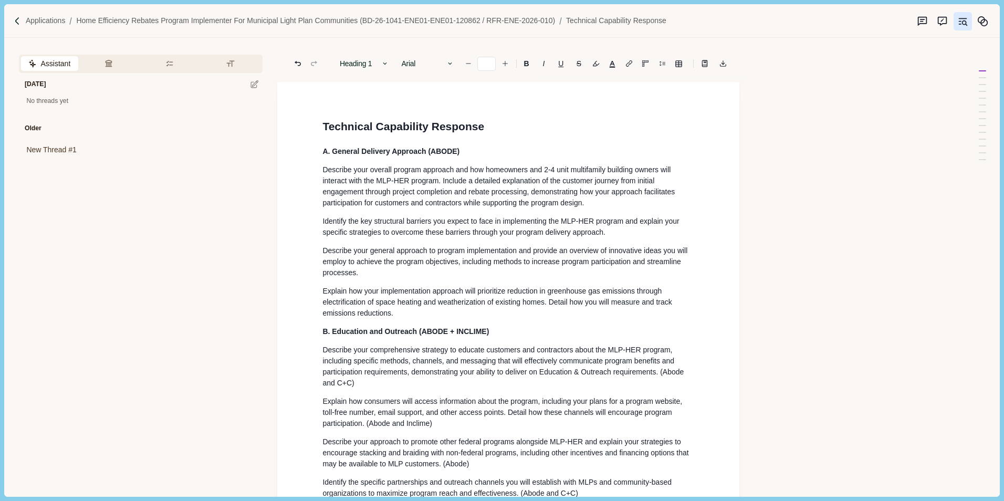
scroll to position [2593, 0]
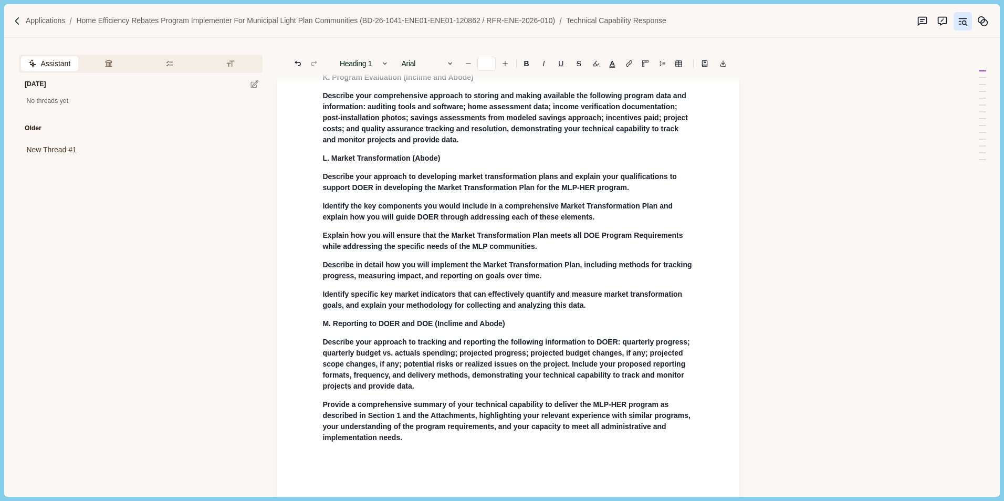
type input "**"
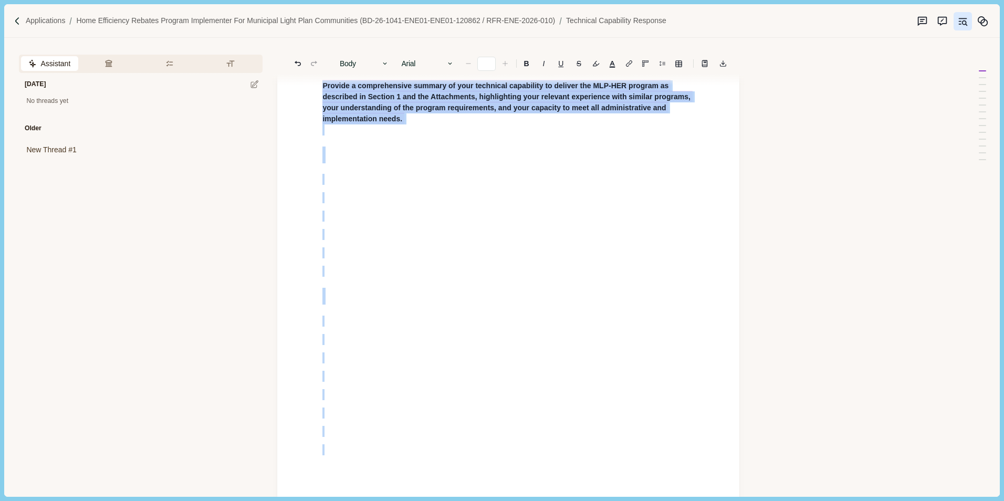
scroll to position [2989, 0]
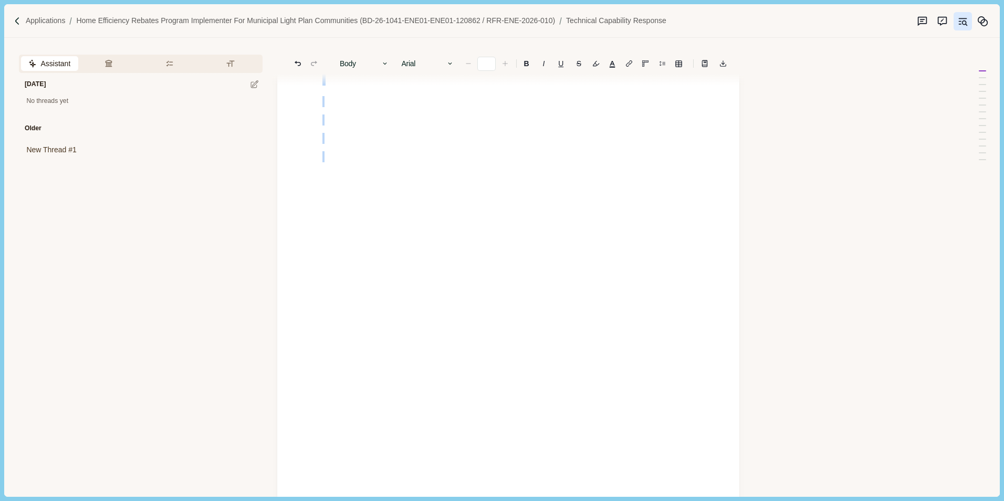
drag, startPoint x: 320, startPoint y: 170, endPoint x: 542, endPoint y: 189, distance: 222.5
click at [527, 65] on b "B" at bounding box center [526, 63] width 5 height 7
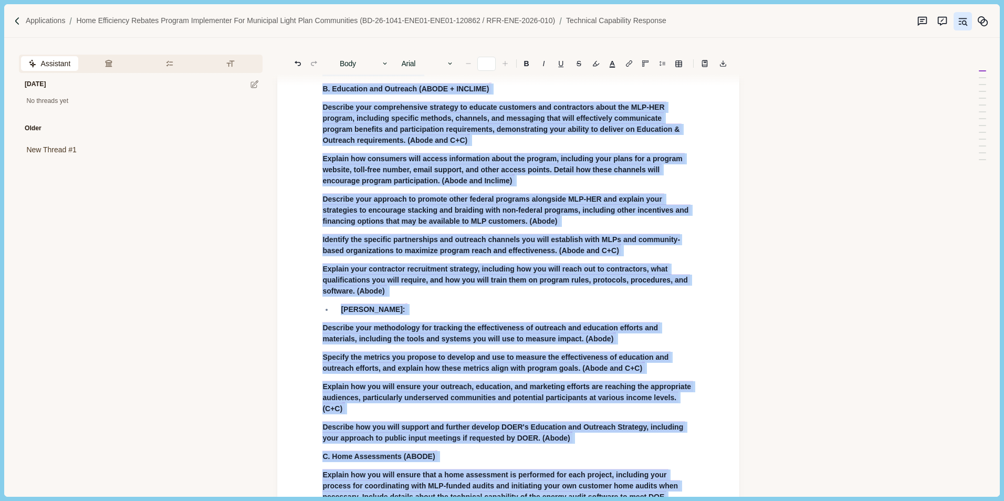
scroll to position [31, 0]
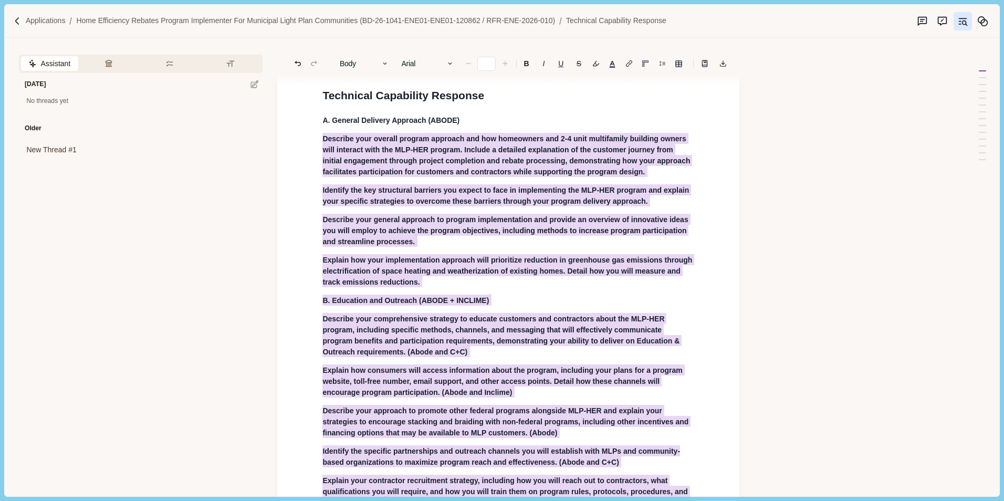
click at [796, 248] on div "Assistant Review Criteria Requirements Formatting [DATE] No threads yet Older N…" at bounding box center [484, 267] width 961 height 459
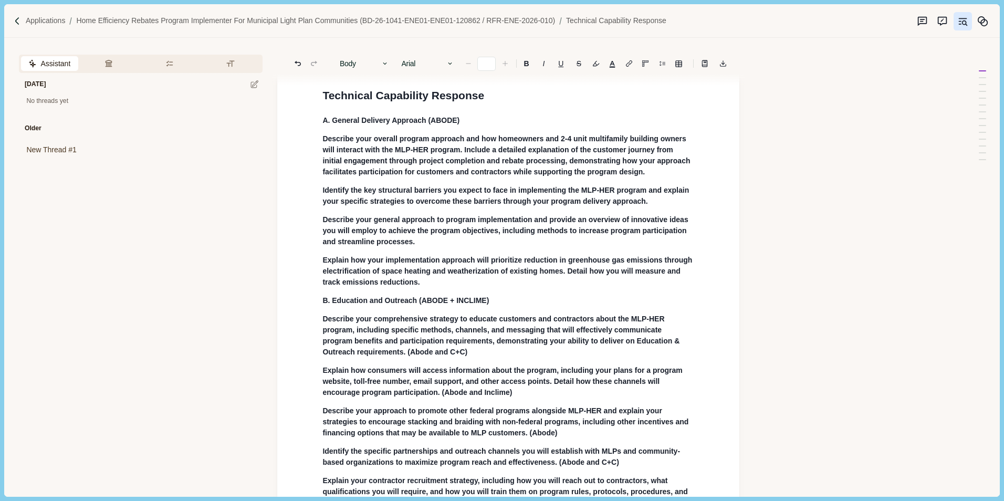
click at [621, 97] on h1 "Technical Capability Response" at bounding box center [509, 95] width 372 height 17
type input "**"
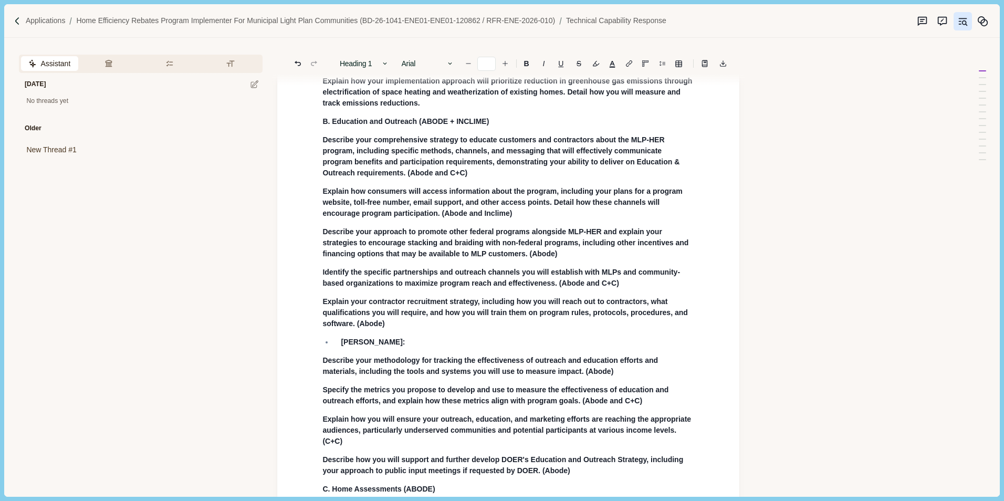
scroll to position [0, 0]
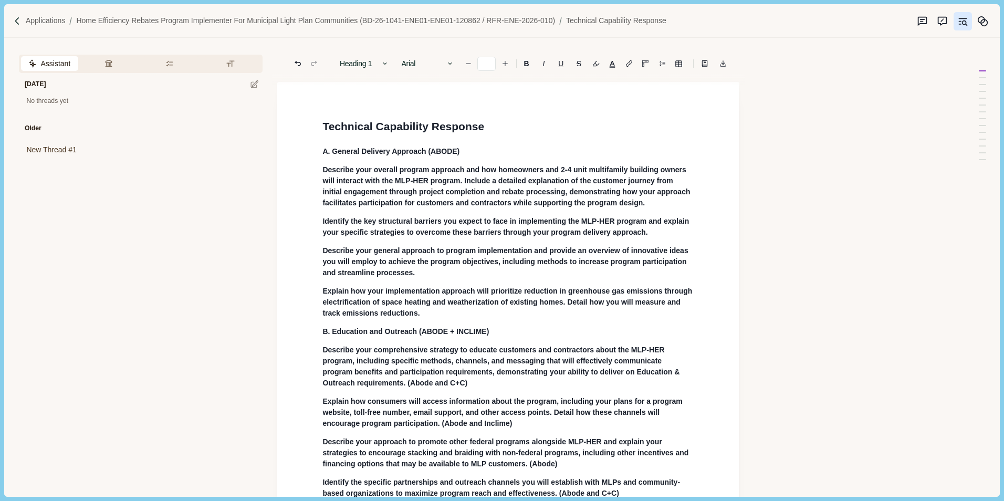
click at [829, 199] on div "Assistant Review Criteria Requirements Formatting [DATE] No threads yet Older N…" at bounding box center [484, 267] width 961 height 459
click at [46, 19] on p "Applications" at bounding box center [46, 20] width 40 height 11
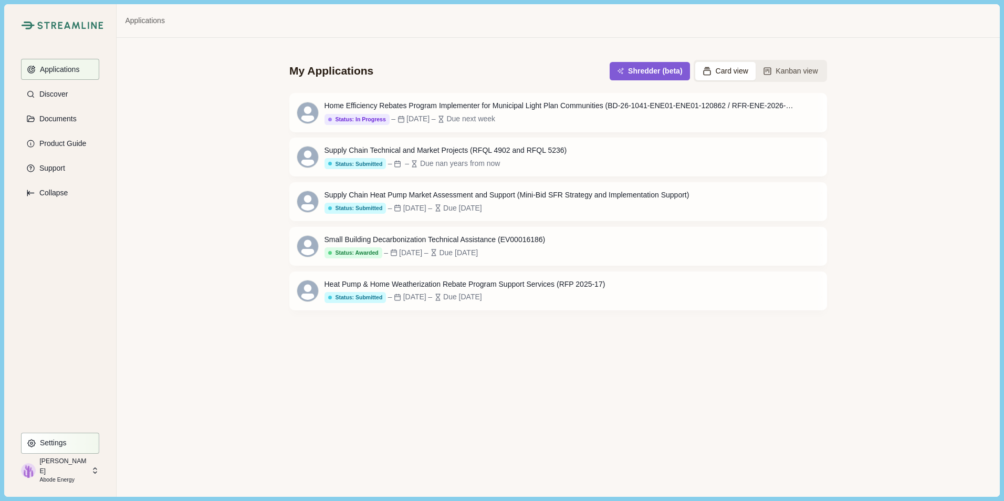
click at [79, 440] on button "Settings" at bounding box center [60, 443] width 78 height 21
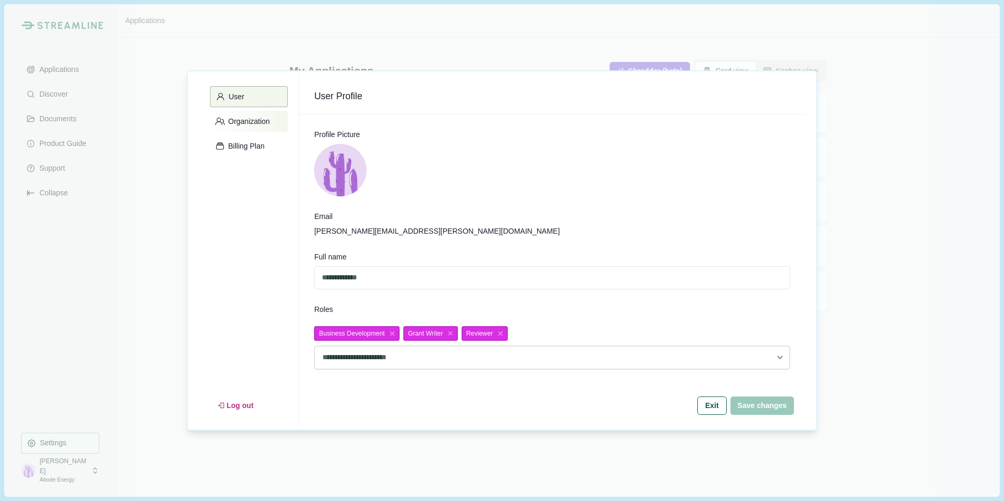
click at [243, 120] on p "Organization" at bounding box center [247, 121] width 45 height 9
select select "*****"
select select "******"
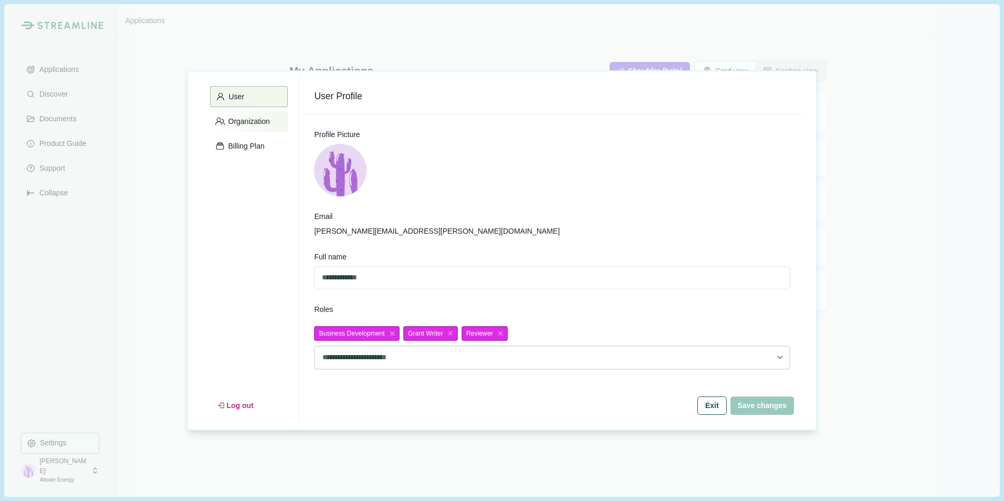
select select "******"
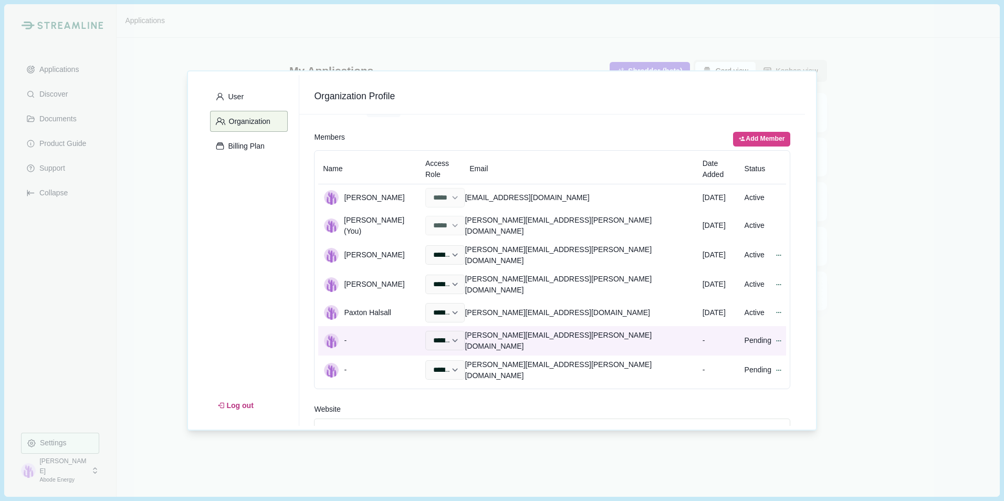
scroll to position [51, 0]
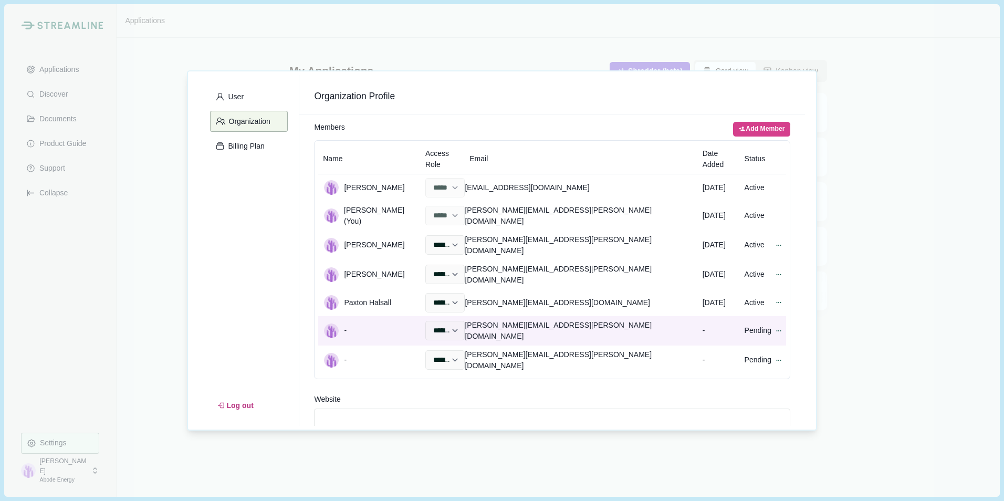
select select "*****"
select select "******"
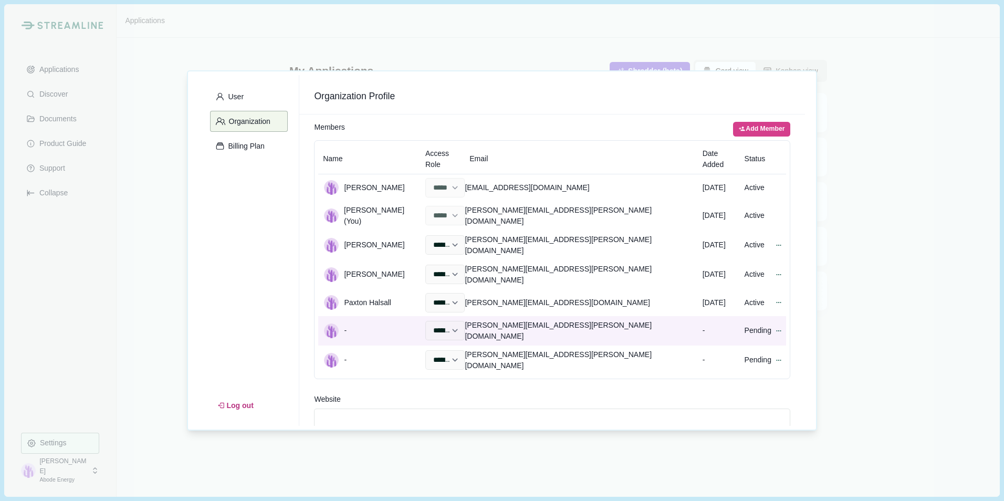
select select "******"
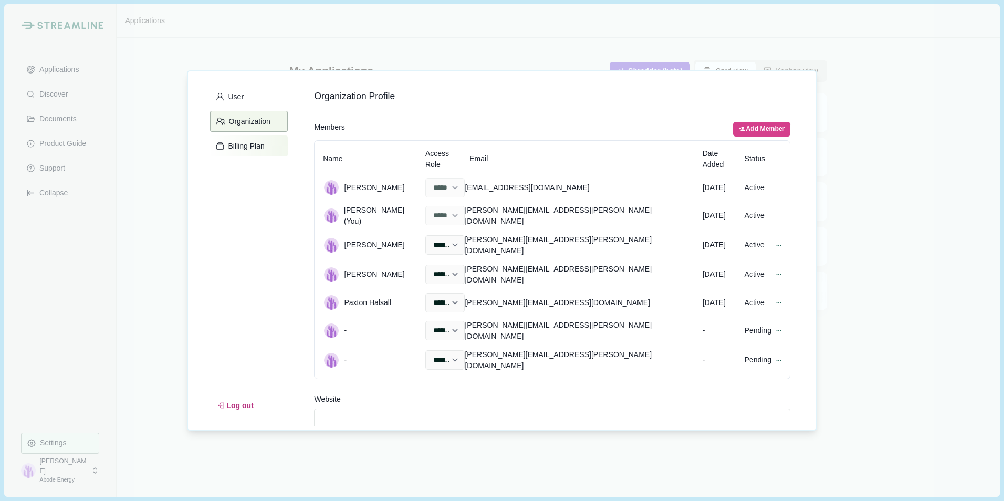
click at [253, 140] on button "Billing Plan" at bounding box center [249, 146] width 78 height 21
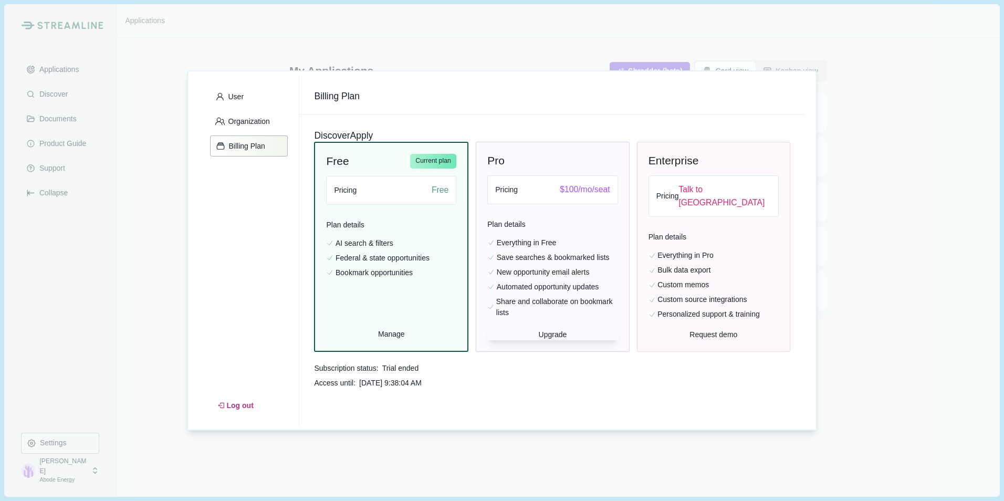
scroll to position [0, 0]
click at [373, 137] on button "Apply" at bounding box center [361, 135] width 23 height 13
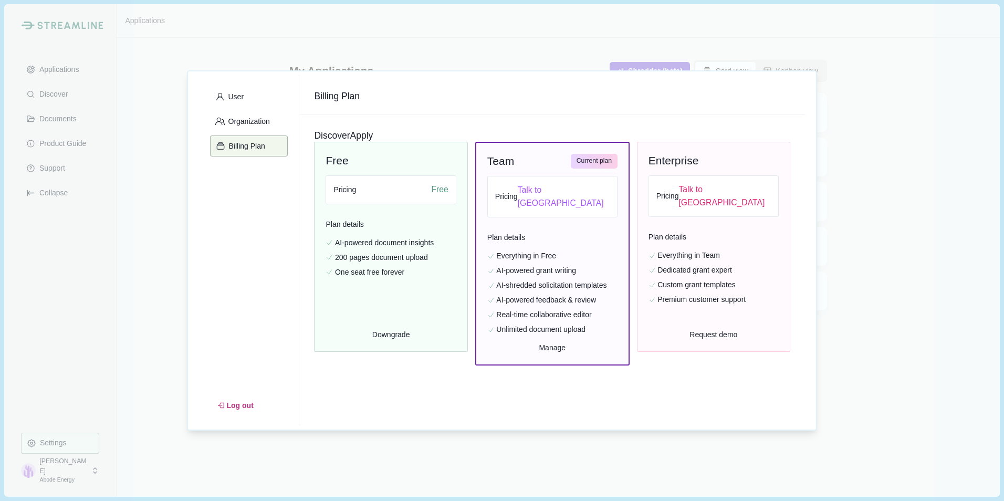
click at [344, 138] on button "Discover" at bounding box center [332, 135] width 36 height 13
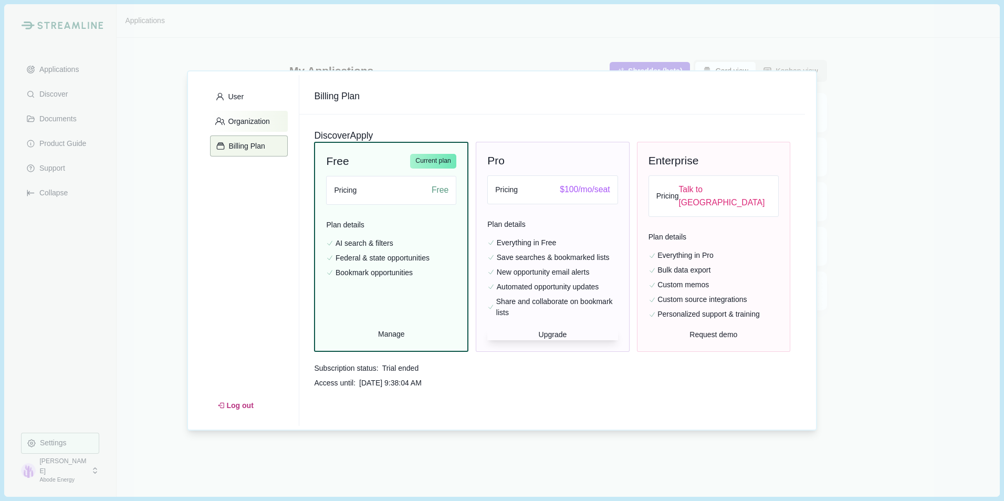
click at [255, 121] on p "Organization" at bounding box center [247, 121] width 45 height 9
select select "*****"
select select "******"
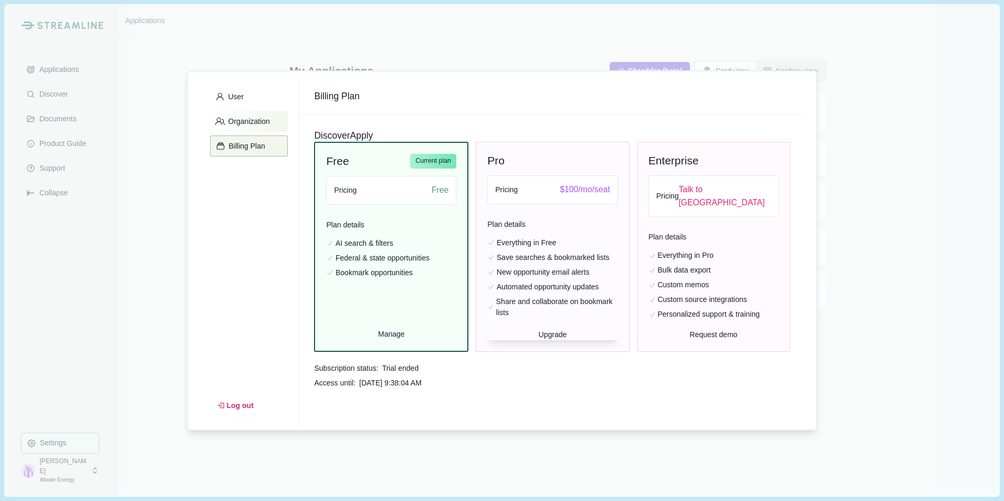
select select "******"
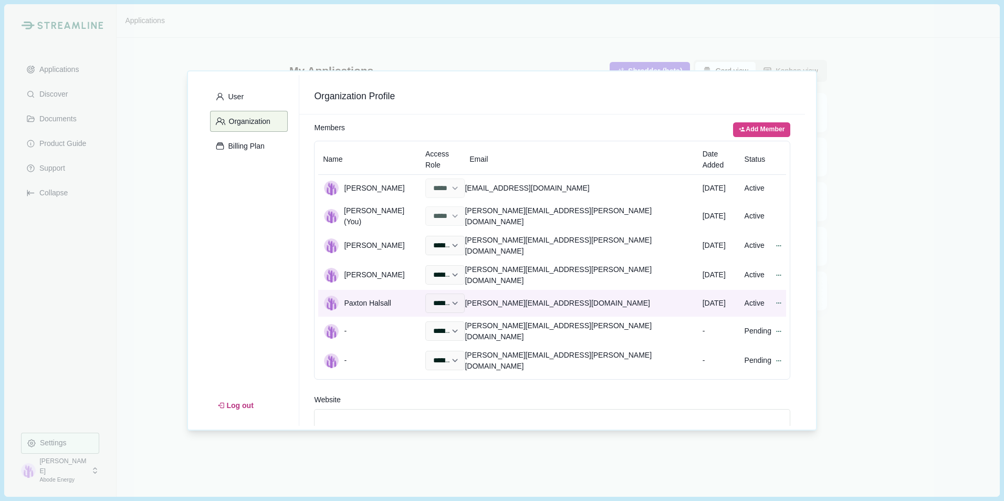
scroll to position [51, 0]
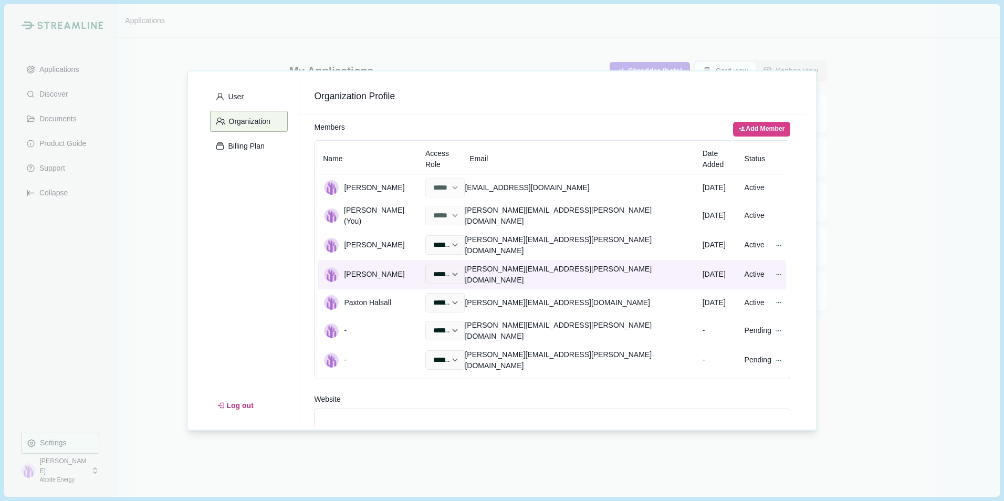
select select "*****"
select select "******"
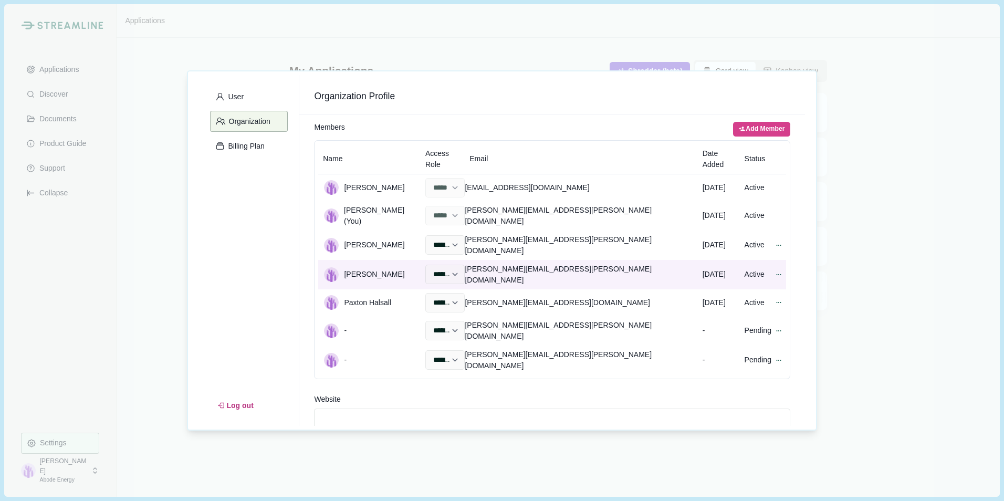
select select "******"
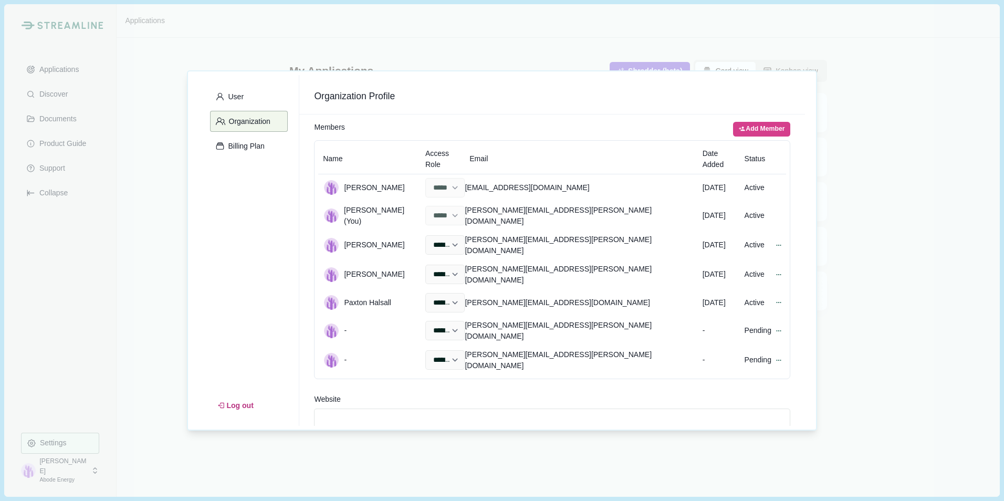
scroll to position [0, 0]
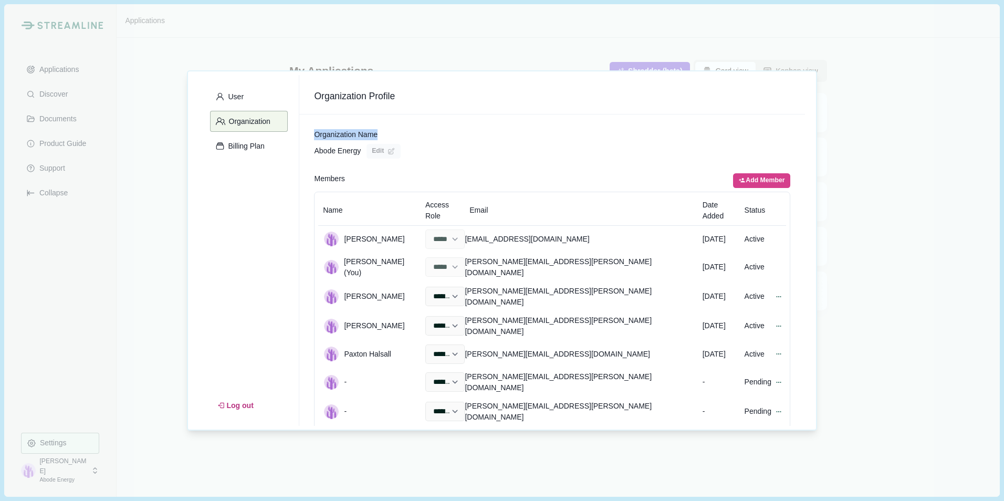
drag, startPoint x: 525, startPoint y: 76, endPoint x: 522, endPoint y: 113, distance: 36.9
click at [523, 113] on div "Organization Profile Organization Name Abode Energy Edit Members Add Member Nam…" at bounding box center [552, 250] width 506 height 351
drag, startPoint x: 164, startPoint y: 295, endPoint x: 174, endPoint y: 271, distance: 25.7
click at [164, 294] on div "User Organization Billing Plan Log out Organization Profile Organization Name A…" at bounding box center [502, 250] width 1004 height 501
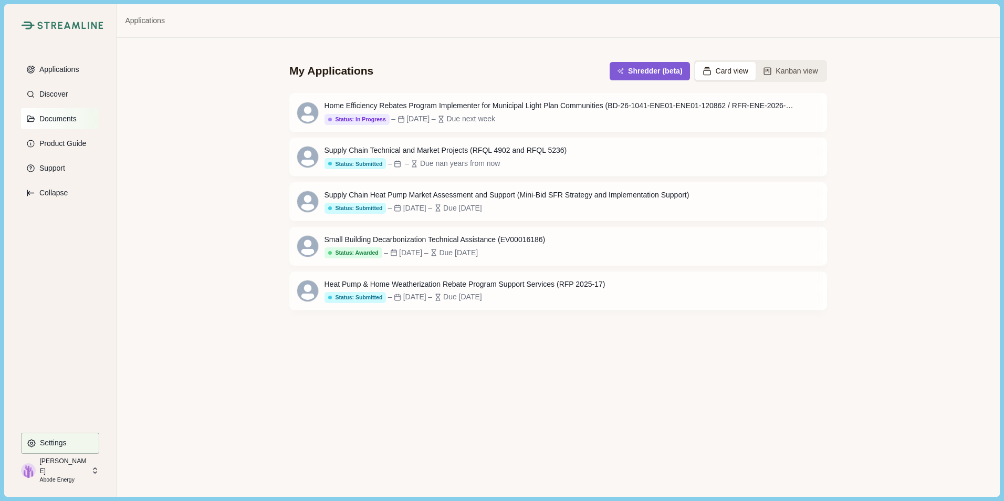
click at [59, 118] on p "Documents" at bounding box center [56, 119] width 41 height 9
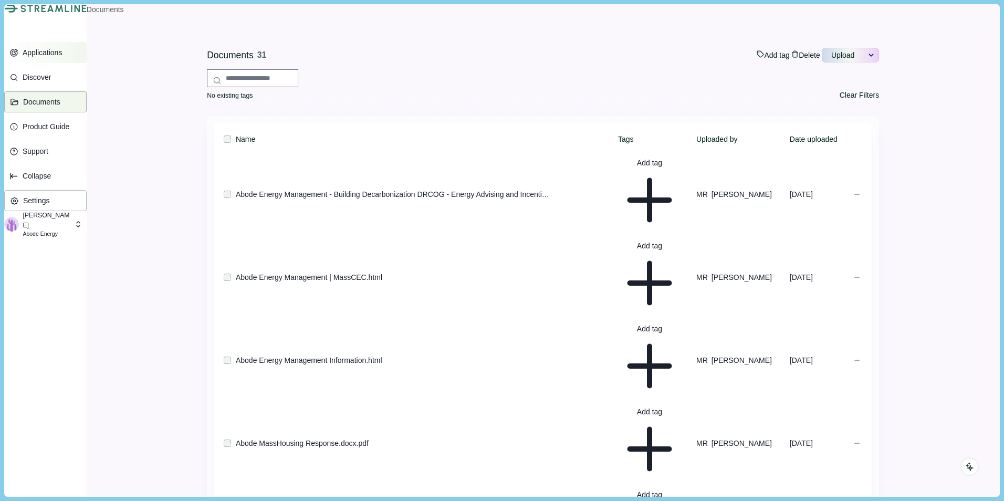
click at [55, 57] on p "Applications" at bounding box center [41, 52] width 44 height 9
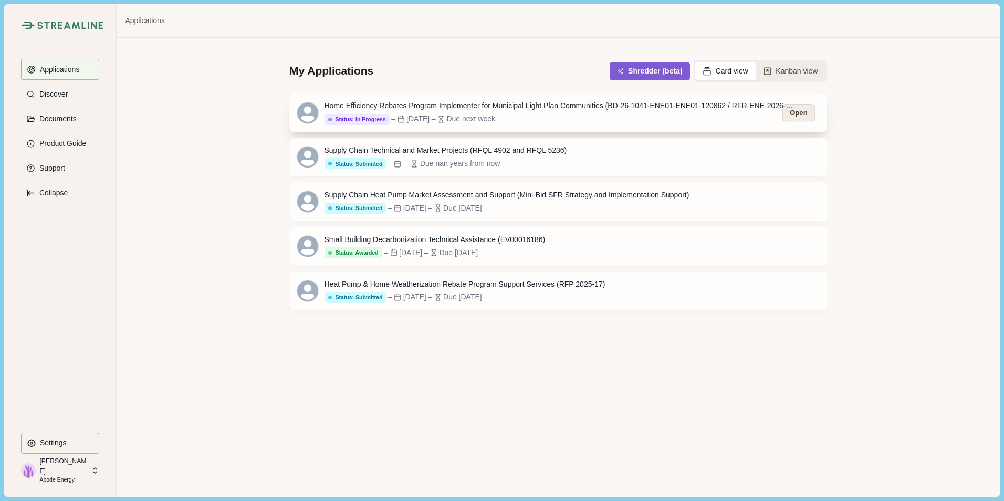
click at [795, 113] on button "Open" at bounding box center [799, 112] width 33 height 17
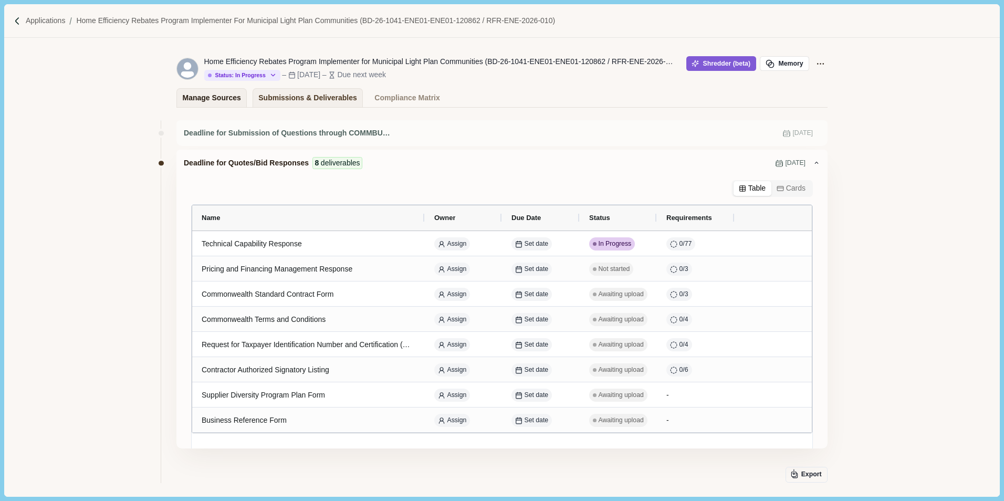
click at [201, 98] on div "Manage Sources" at bounding box center [212, 98] width 58 height 18
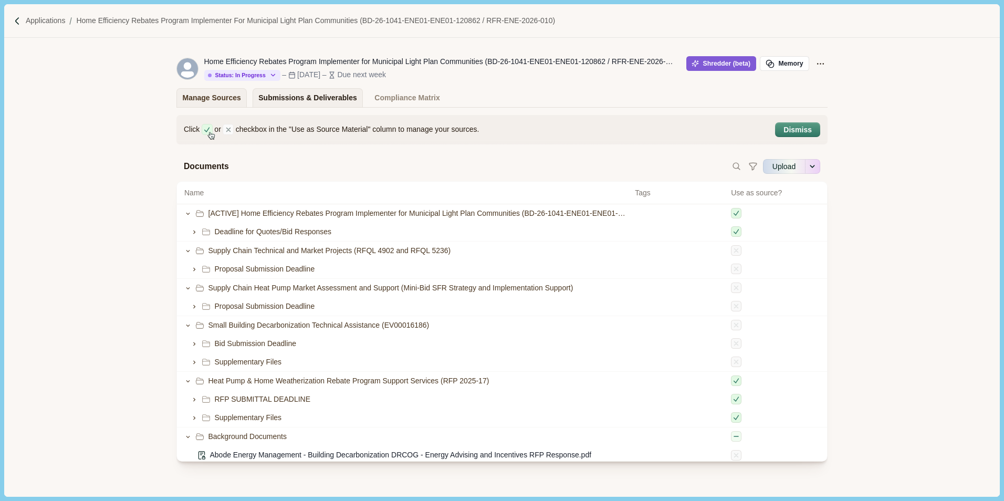
click at [290, 97] on div "Submissions & Deliverables" at bounding box center [307, 98] width 99 height 18
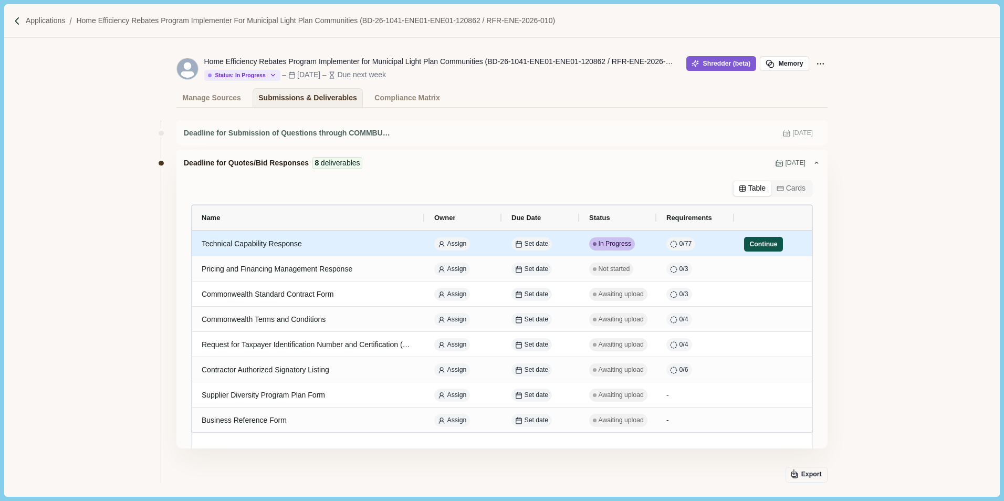
click at [752, 243] on button "Continue" at bounding box center [763, 244] width 39 height 15
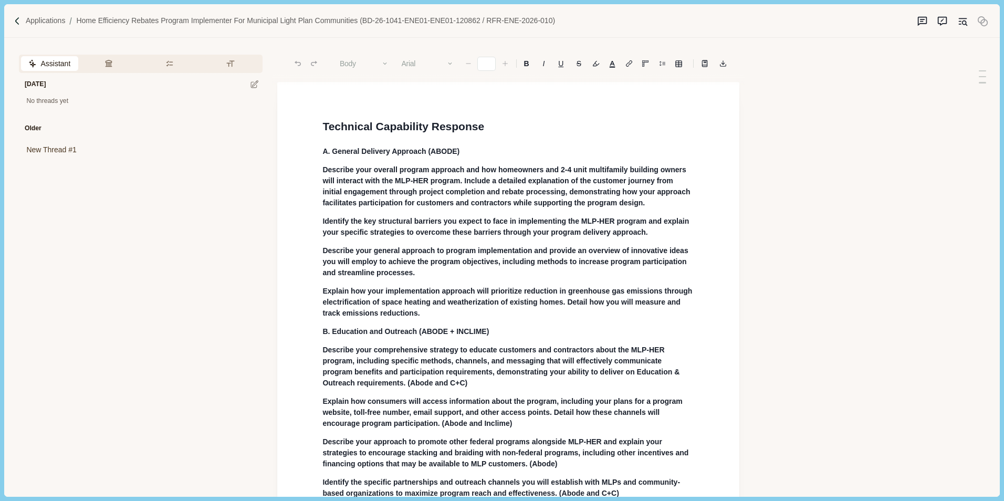
type input "**"
click at [924, 20] on icon "Suggestion mode" at bounding box center [922, 21] width 11 height 11
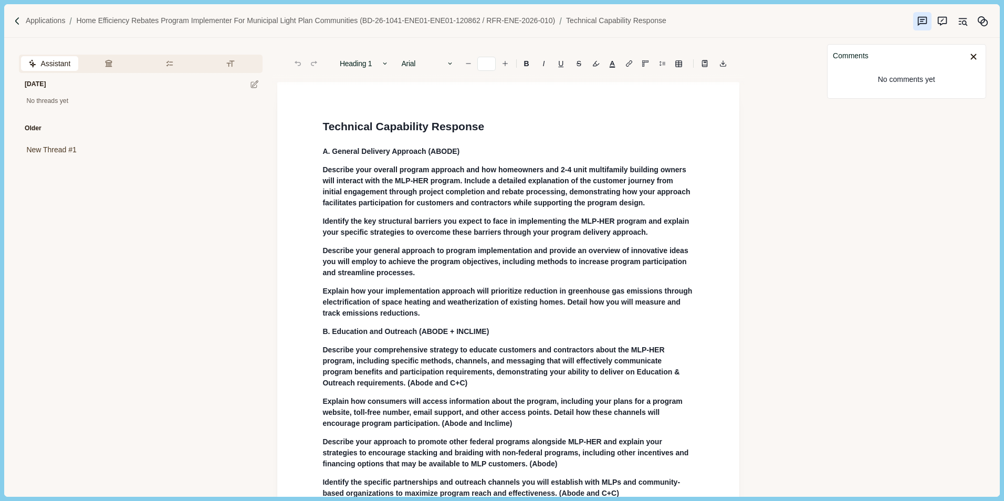
click at [894, 80] on div "No comments yet" at bounding box center [906, 80] width 147 height 26
drag, startPoint x: 859, startPoint y: 87, endPoint x: 865, endPoint y: 83, distance: 7.1
click at [860, 87] on div "No comments yet" at bounding box center [906, 80] width 147 height 26
click at [888, 77] on div "No comments yet" at bounding box center [906, 80] width 147 height 26
click at [973, 56] on icon at bounding box center [973, 57] width 5 height 5
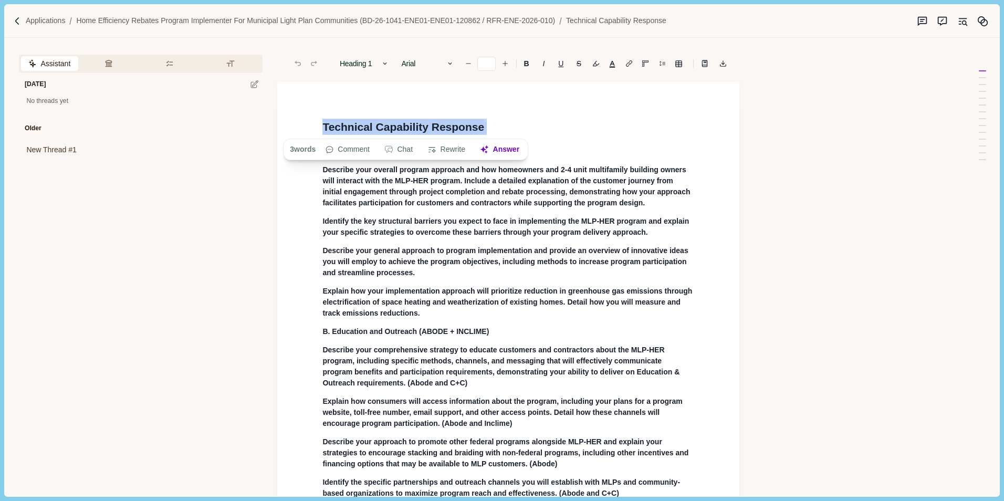
drag, startPoint x: 323, startPoint y: 126, endPoint x: 743, endPoint y: 90, distance: 422.2
click at [500, 126] on h1 "Technical Capability Response" at bounding box center [509, 126] width 372 height 17
click at [921, 23] on icon "Suggestion mode" at bounding box center [922, 21] width 11 height 11
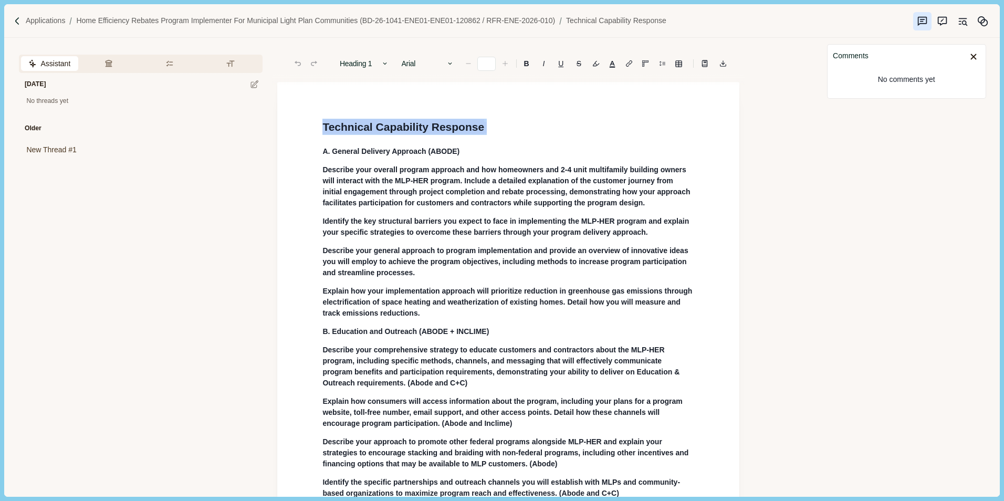
click at [902, 82] on div "No comments yet" at bounding box center [906, 80] width 147 height 26
type input "**"
click at [974, 56] on icon at bounding box center [973, 57] width 5 height 5
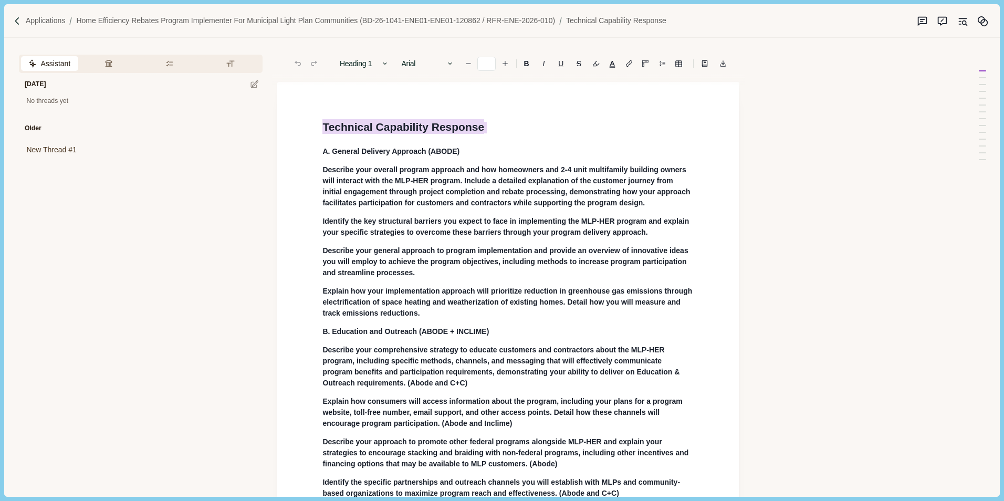
drag, startPoint x: 324, startPoint y: 126, endPoint x: 491, endPoint y: 124, distance: 166.5
click at [491, 124] on h1 "Technical Capability Response" at bounding box center [509, 126] width 372 height 17
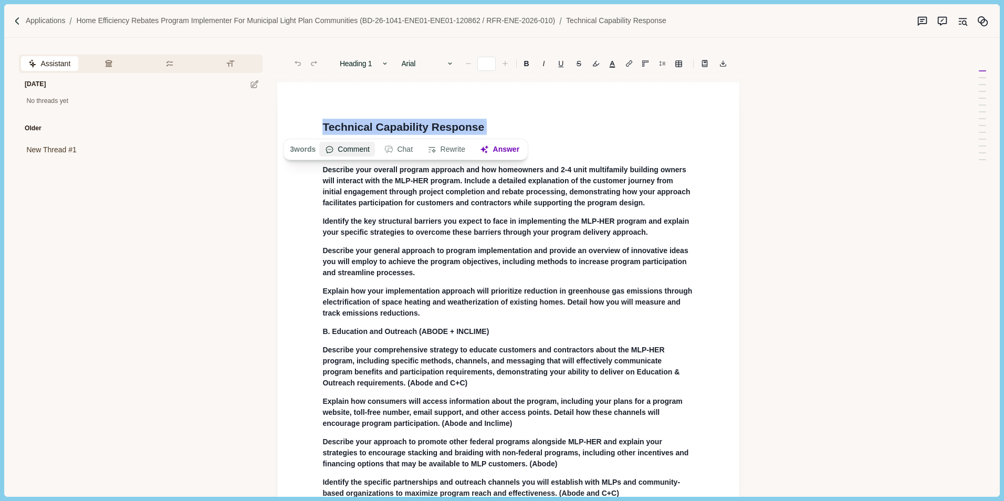
click at [348, 148] on button "Comment" at bounding box center [348, 149] width 56 height 15
